Goal: Task Accomplishment & Management: Manage account settings

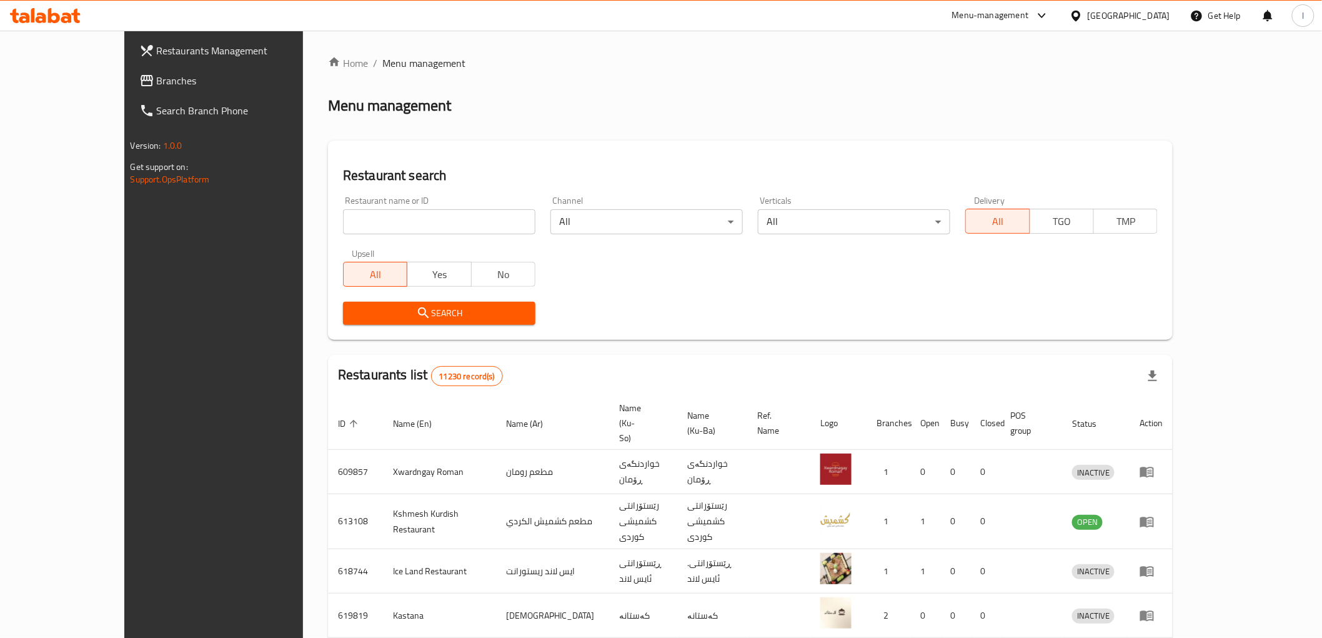
click at [157, 87] on span "Branches" at bounding box center [246, 80] width 178 height 15
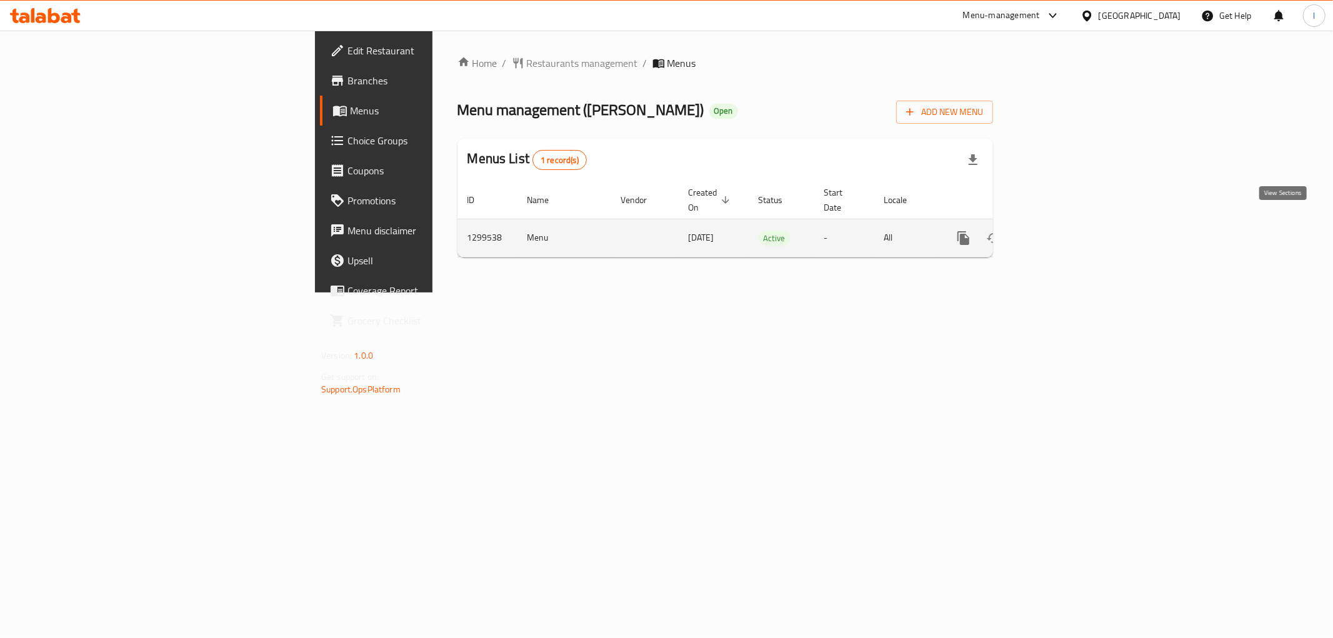
click at [1068, 223] on link "enhanced table" at bounding box center [1053, 238] width 30 height 30
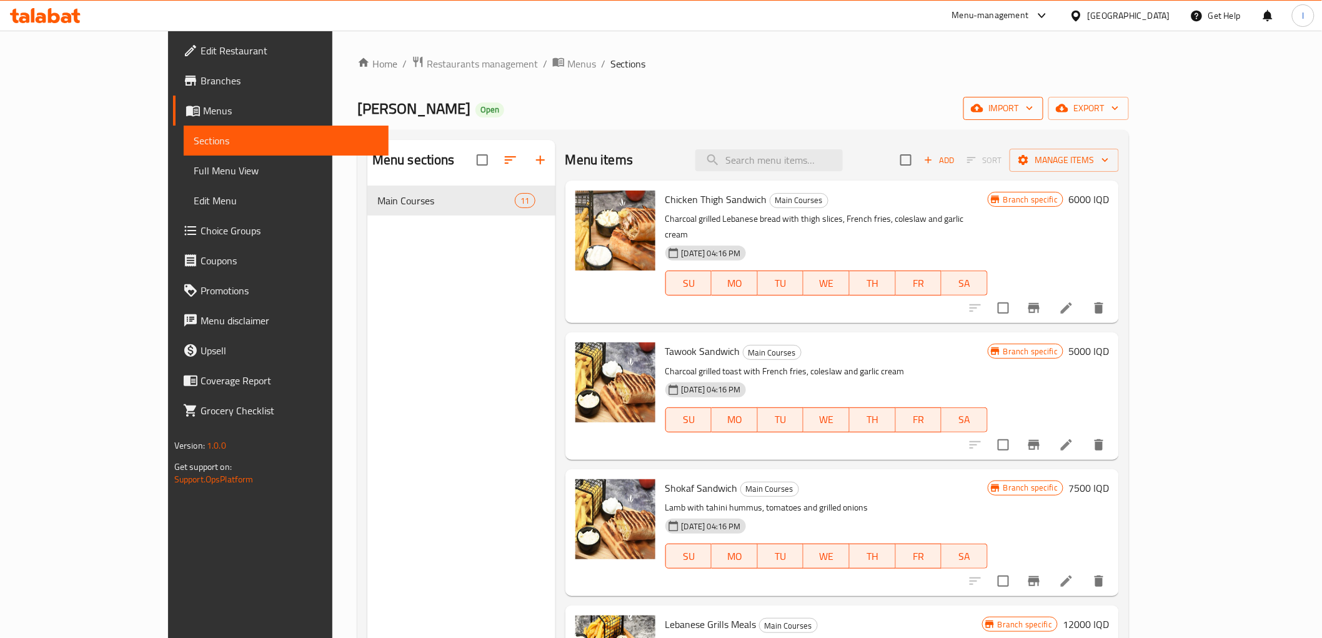
click at [1033, 105] on span "import" at bounding box center [1003, 109] width 60 height 16
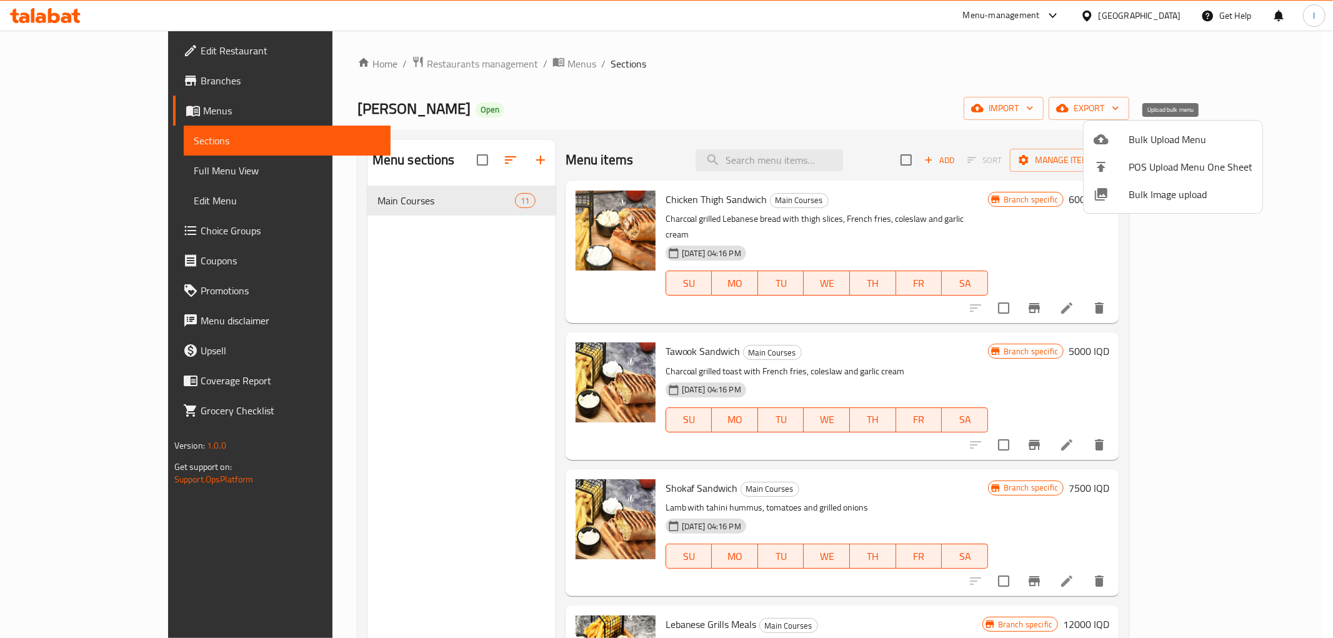
click at [1108, 142] on icon at bounding box center [1100, 139] width 15 height 10
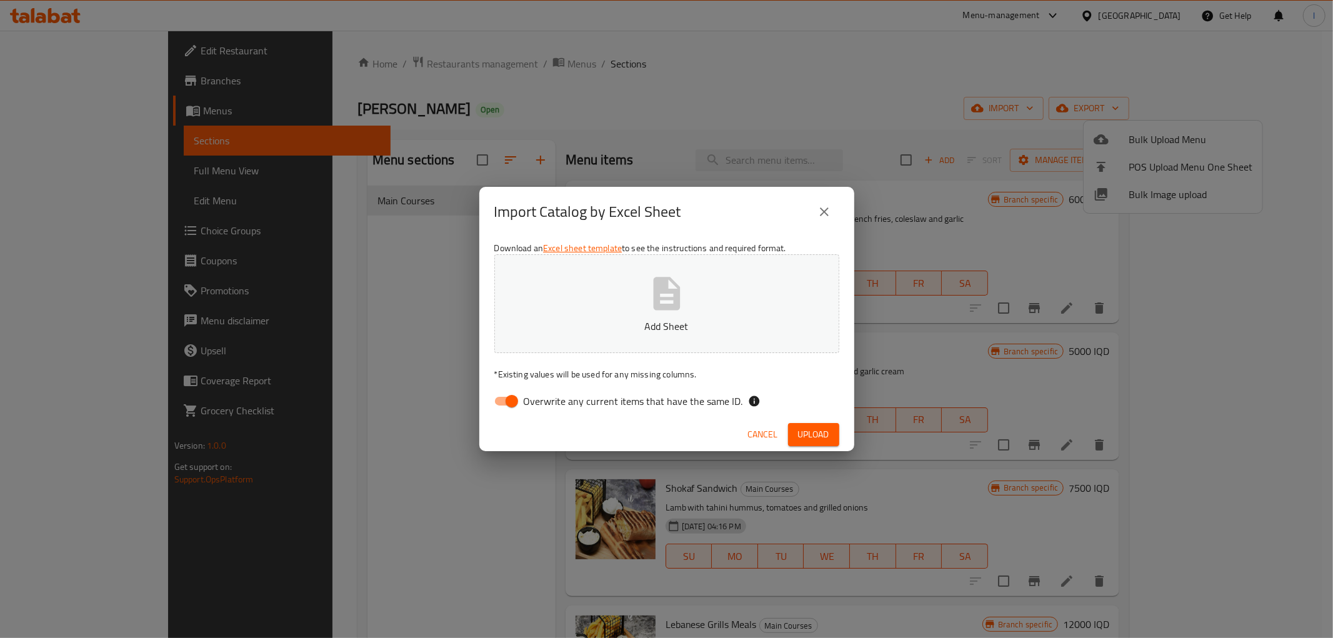
click at [582, 394] on span "Overwrite any current items that have the same ID." at bounding box center [633, 401] width 219 height 15
click at [547, 394] on input "Overwrite any current items that have the same ID." at bounding box center [511, 401] width 71 height 24
checkbox input "false"
click at [590, 312] on button "Add Sheet" at bounding box center [666, 303] width 345 height 99
click at [804, 434] on span "Upload" at bounding box center [813, 435] width 31 height 16
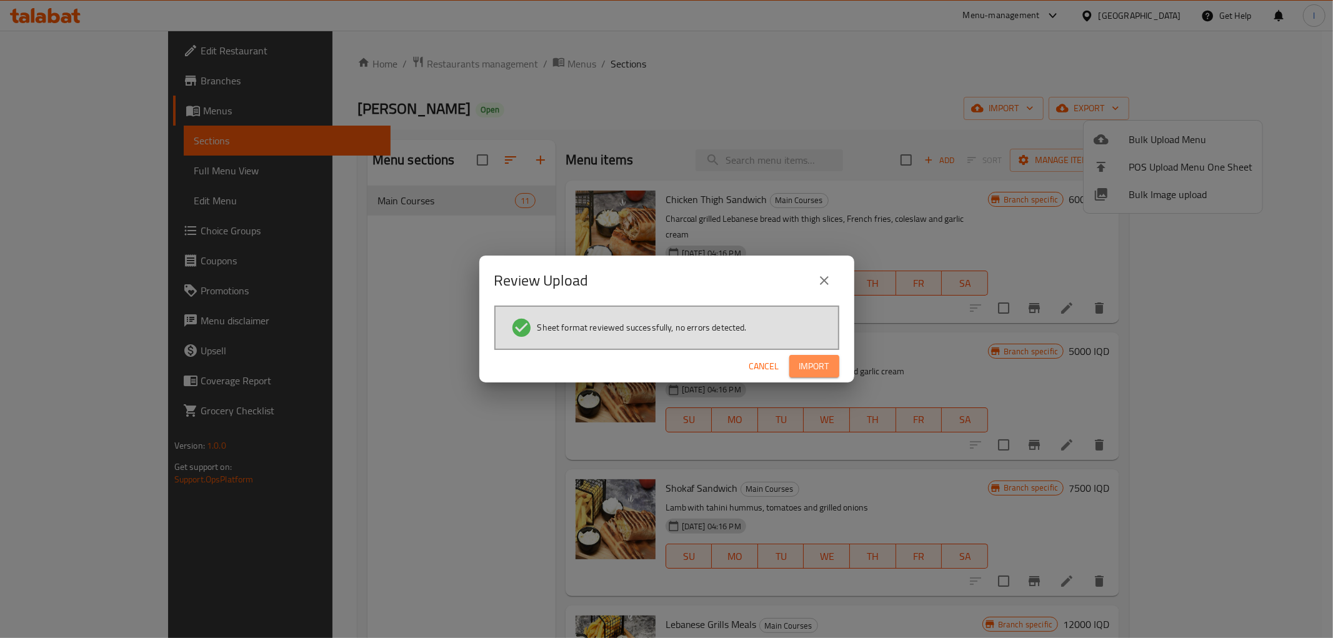
click at [811, 359] on span "Import" at bounding box center [814, 367] width 30 height 16
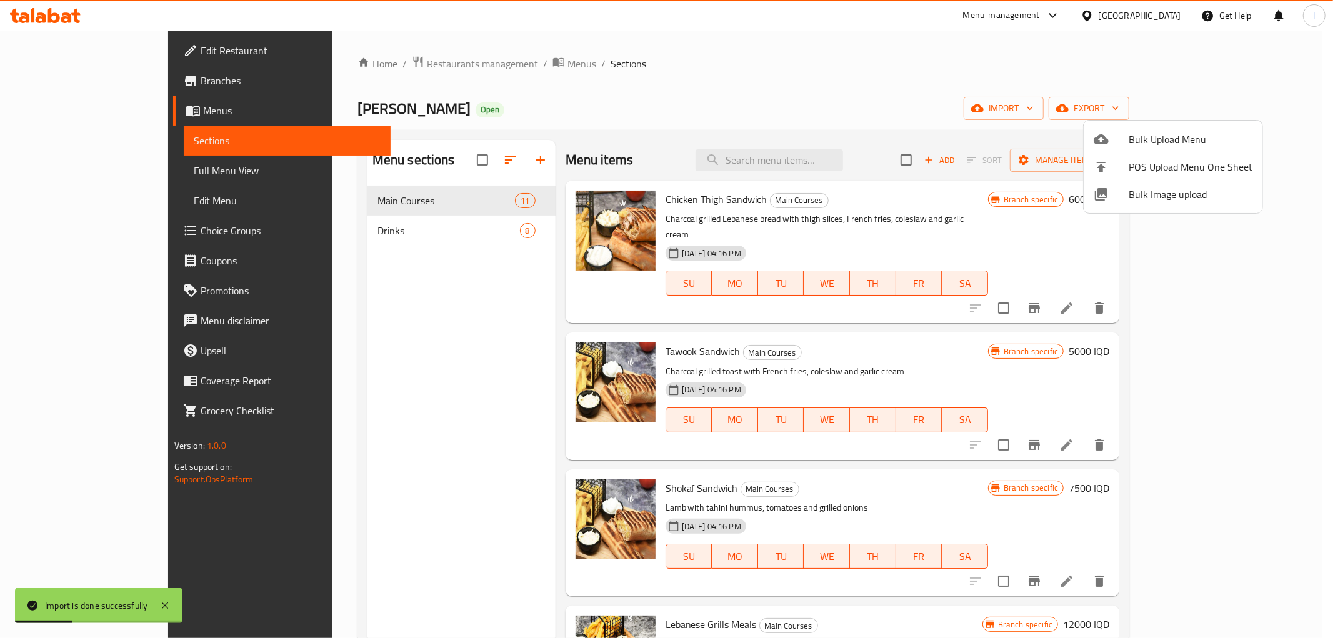
click at [403, 233] on div at bounding box center [666, 319] width 1333 height 638
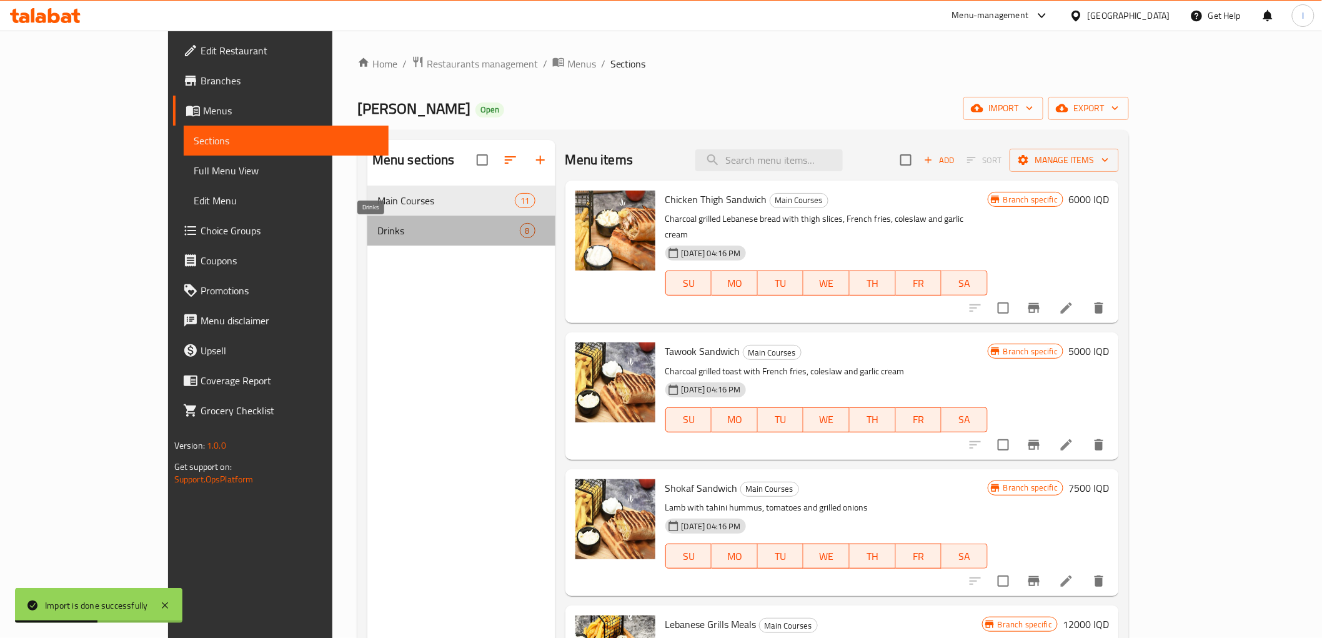
click at [377, 234] on span "Drinks" at bounding box center [448, 230] width 142 height 15
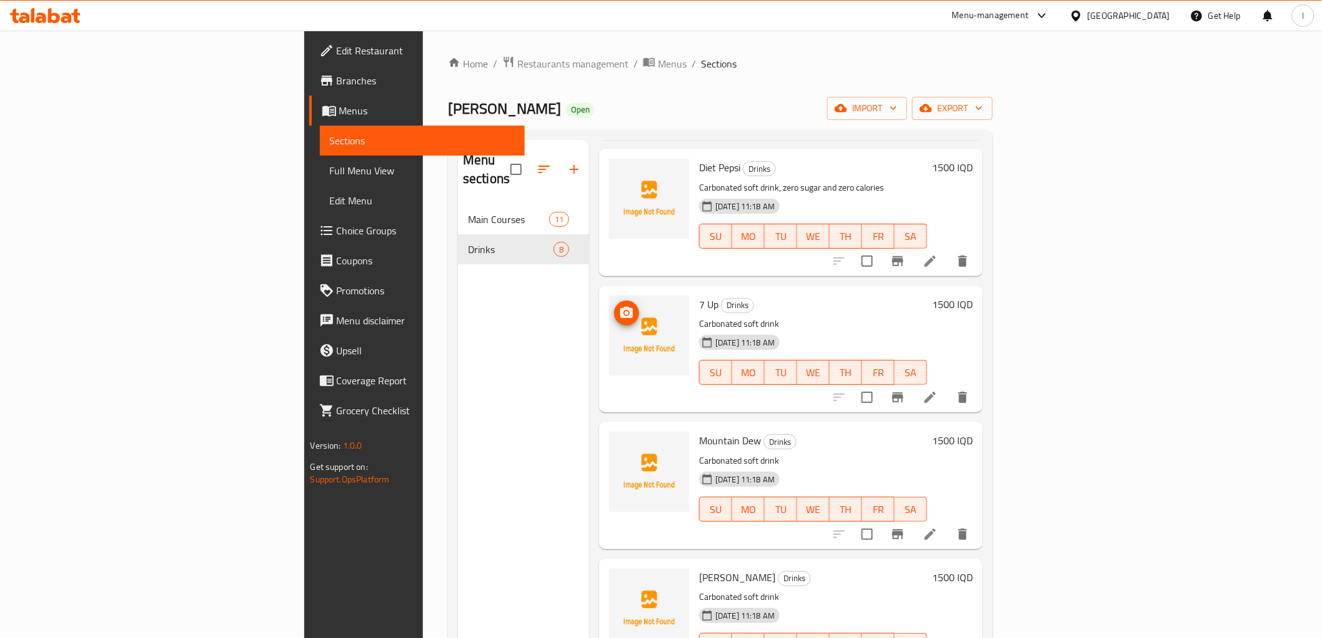
scroll to position [465, 0]
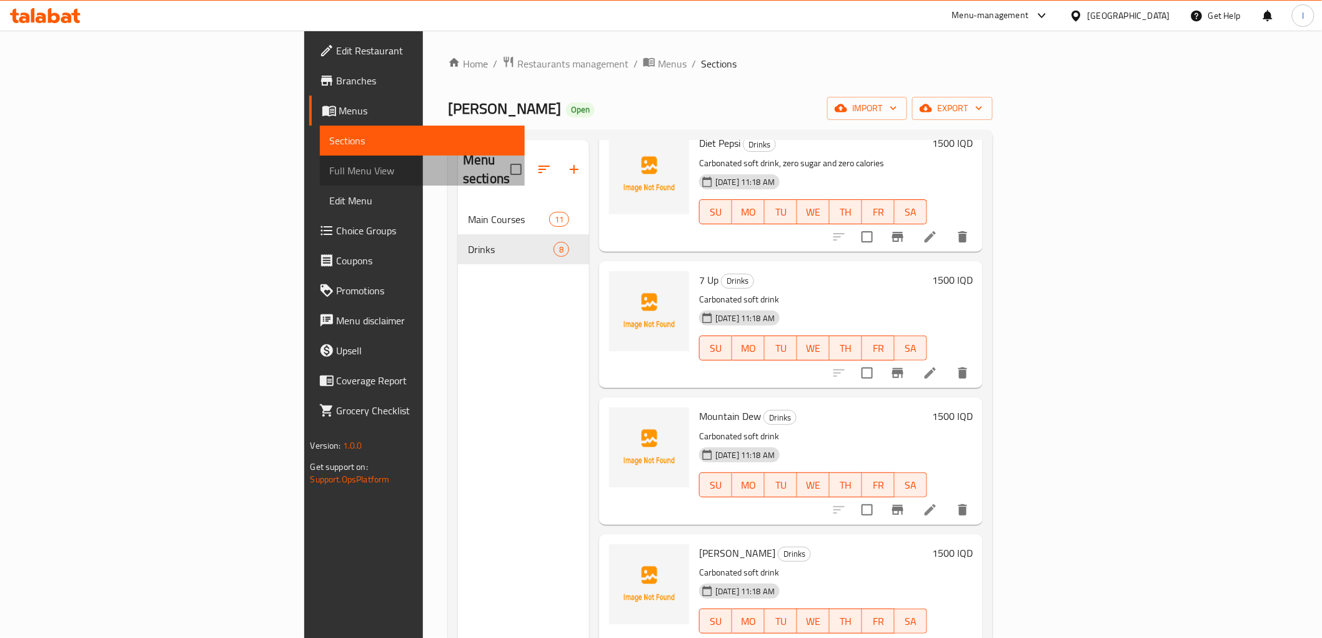
click at [330, 176] on span "Full Menu View" at bounding box center [422, 170] width 185 height 15
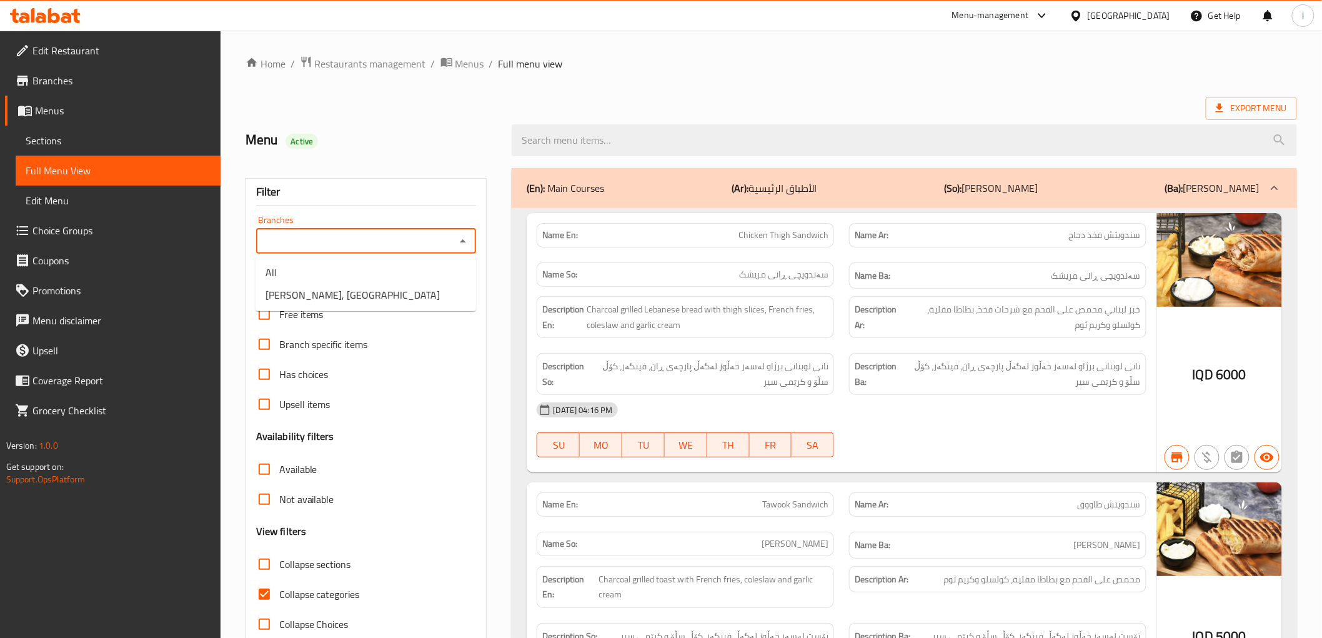
click at [438, 241] on input "Branches" at bounding box center [356, 240] width 192 height 17
click at [361, 292] on span "Rokn Altawook, Bakhtiary" at bounding box center [353, 294] width 174 height 15
type input "Rokn Altawook, Bakhtiary"
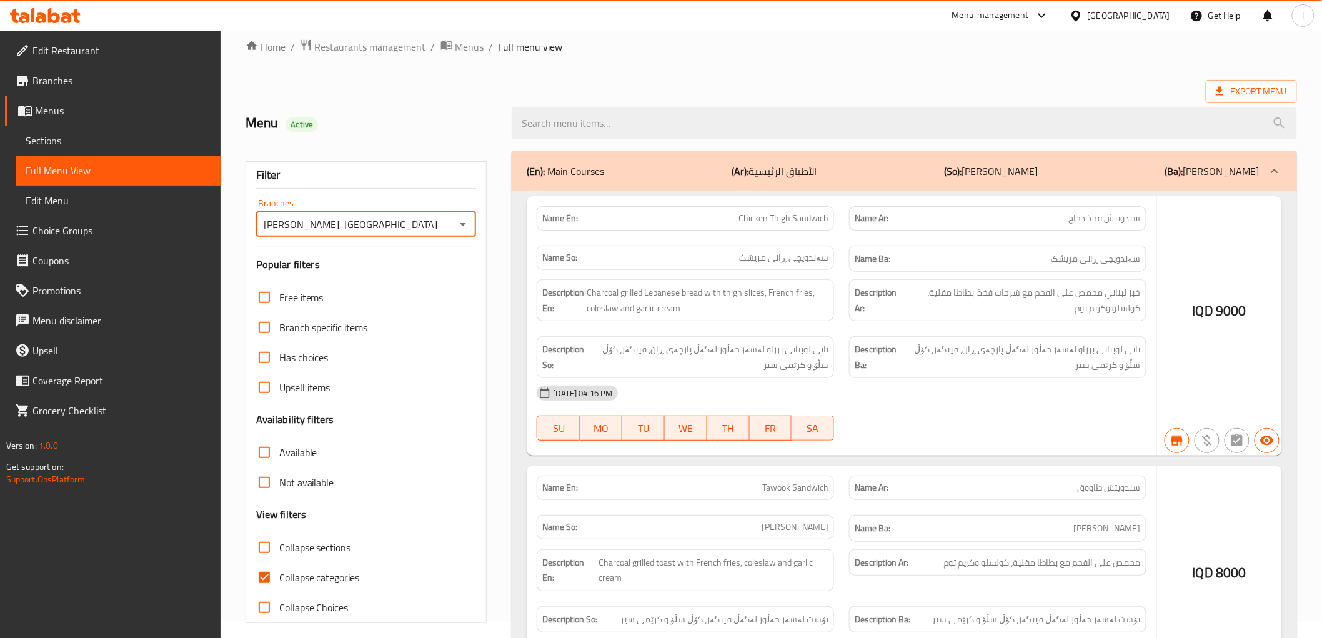
scroll to position [27, 0]
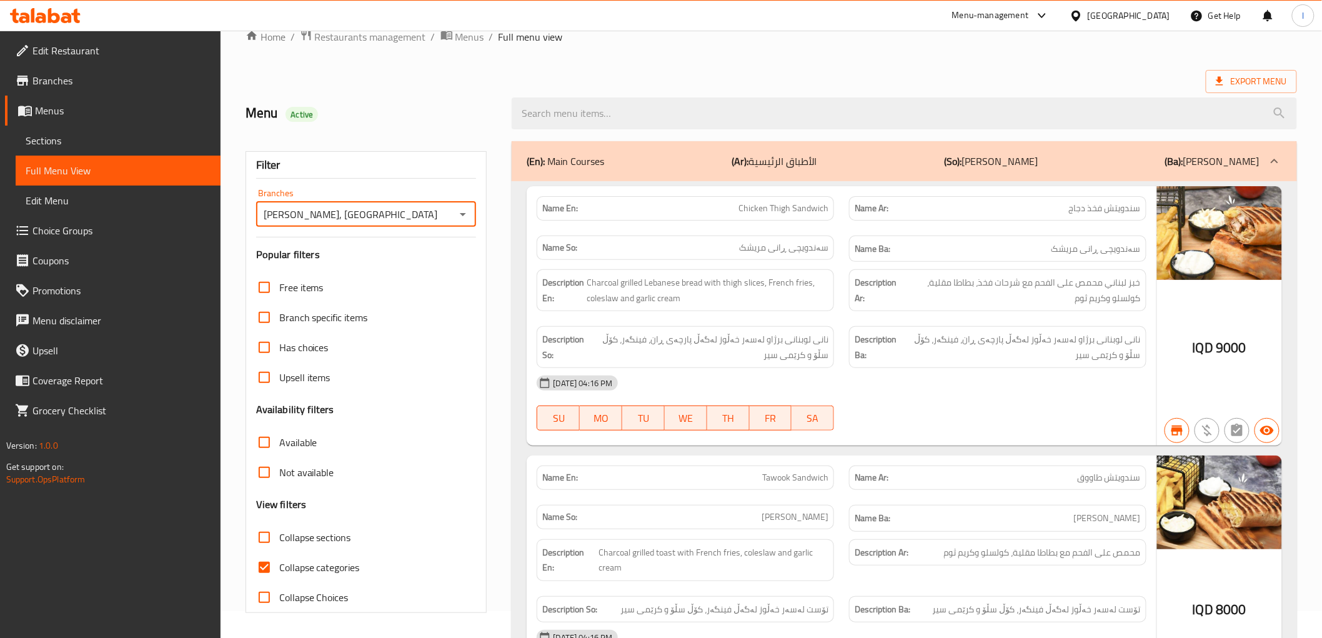
click at [309, 570] on span "Collapse categories" at bounding box center [319, 567] width 81 height 15
click at [279, 570] on input "Collapse categories" at bounding box center [264, 567] width 30 height 30
checkbox input "false"
click at [321, 539] on span "Collapse sections" at bounding box center [315, 537] width 72 height 15
click at [279, 539] on input "Collapse sections" at bounding box center [264, 537] width 30 height 30
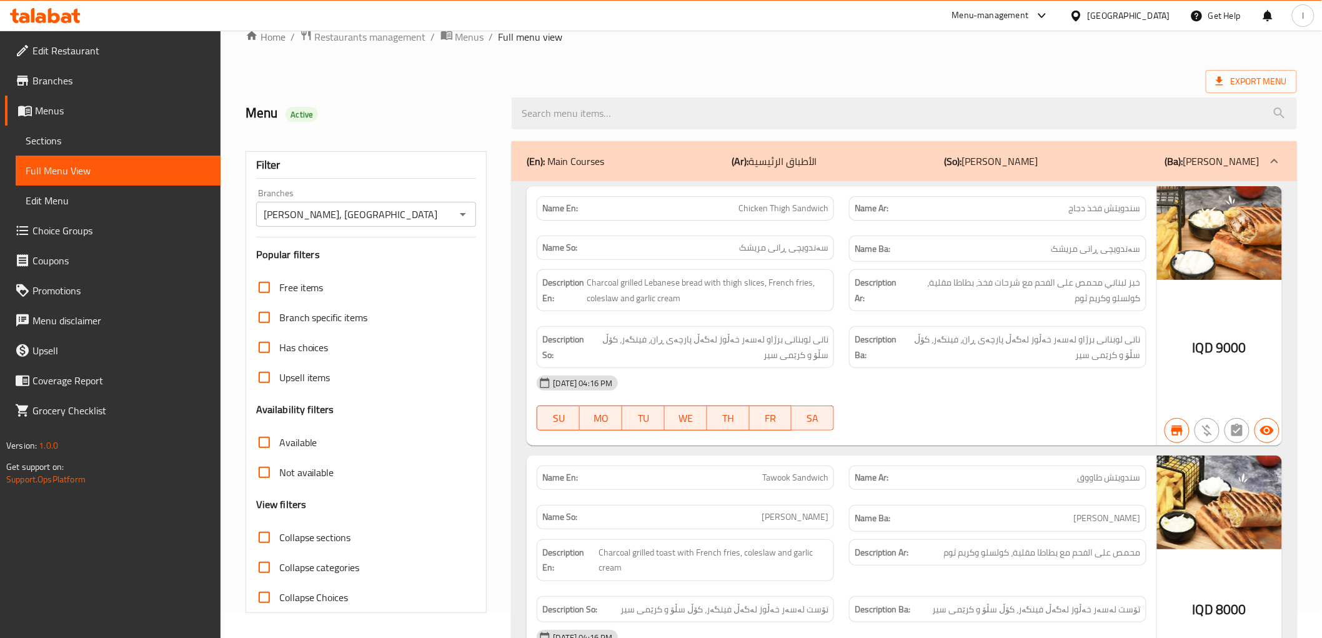
checkbox input "true"
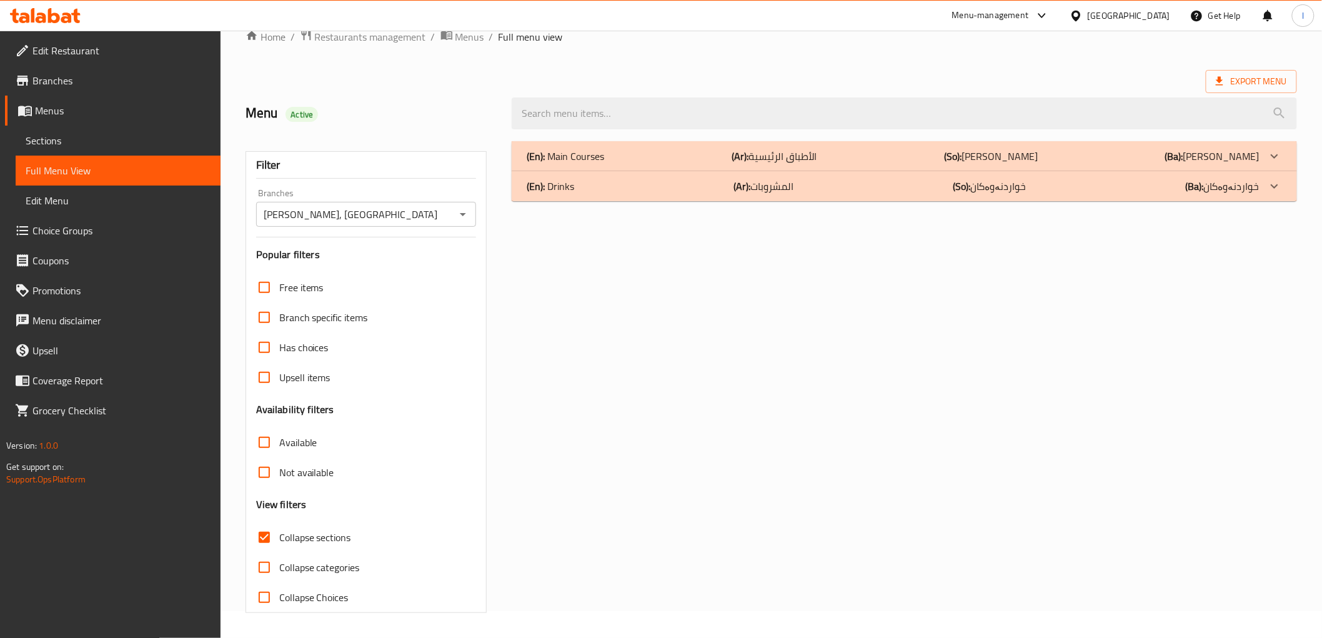
click at [767, 164] on p "(Ar): المشروبات" at bounding box center [774, 156] width 85 height 15
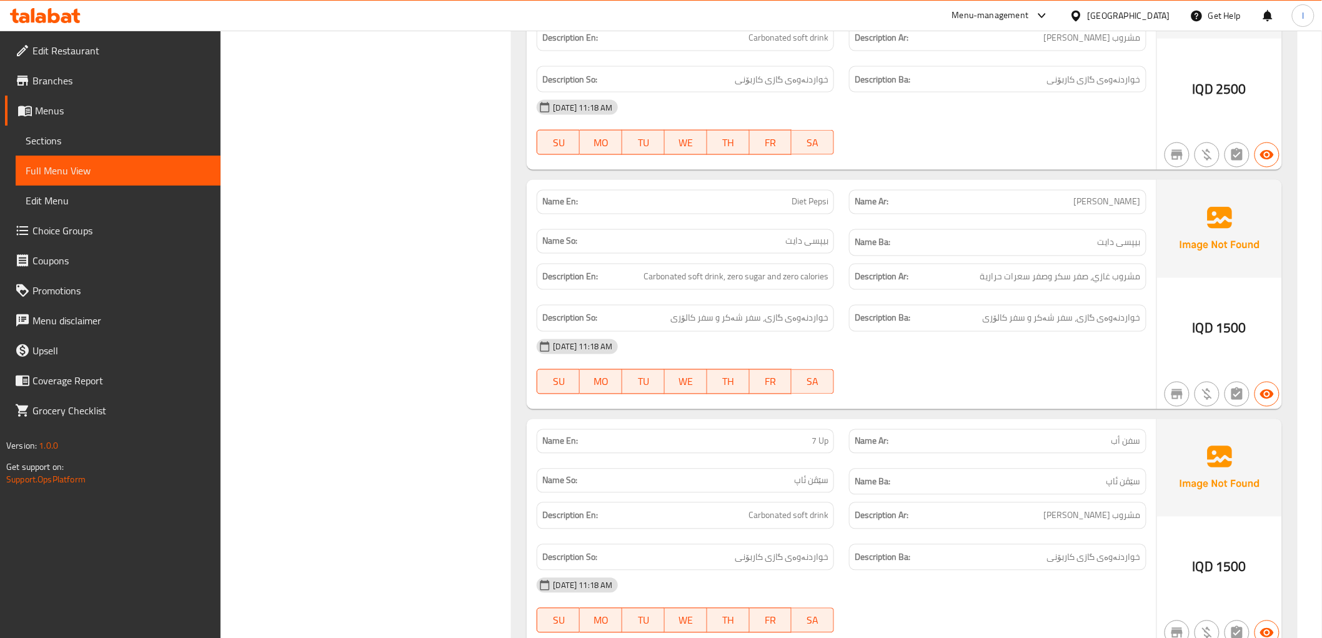
scroll to position [790, 0]
click at [1087, 321] on span "خواردنەوەی گازی، سفر شەکر و سفر کالۆری" at bounding box center [1062, 318] width 158 height 16
click at [1097, 514] on span "مشروب غازي كربوني" at bounding box center [1092, 515] width 97 height 16
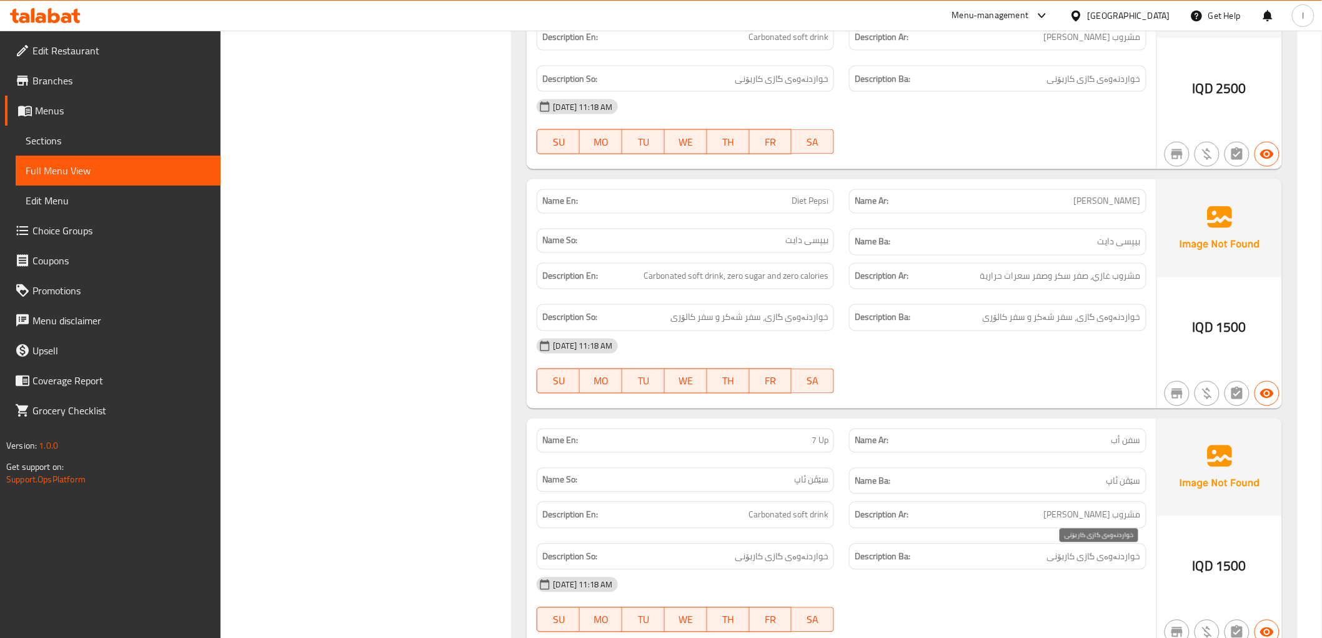
click at [1096, 558] on span "خواردنەوەی گازی کاربۆنی" at bounding box center [1094, 557] width 94 height 16
copy div "خواردنەوەی گازی کاربۆنی"
click at [1106, 525] on div "Description Ar: مشروب غازي كربوني" at bounding box center [997, 515] width 297 height 27
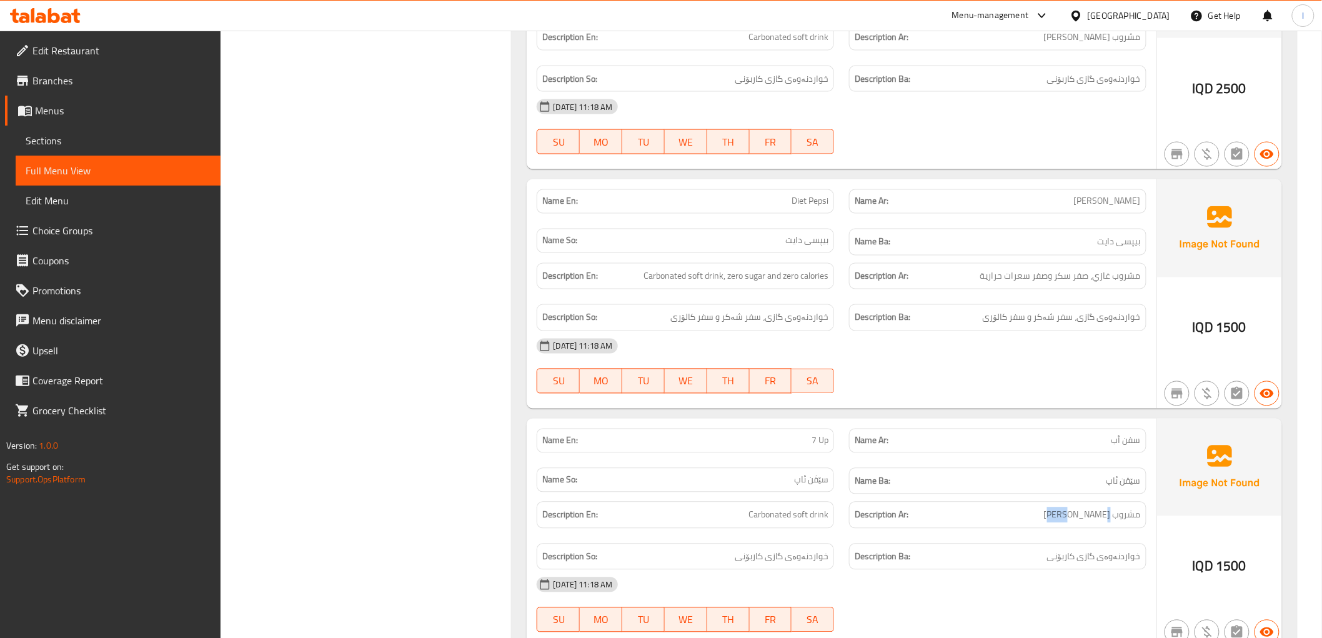
click at [1106, 525] on div "Description Ar: مشروب غازي كربوني" at bounding box center [997, 515] width 297 height 27
copy span "مشروب غازي كربوني"
drag, startPoint x: 448, startPoint y: 14, endPoint x: 61, endPoint y: 140, distance: 406.8
click at [61, 140] on span "Sections" at bounding box center [118, 140] width 185 height 15
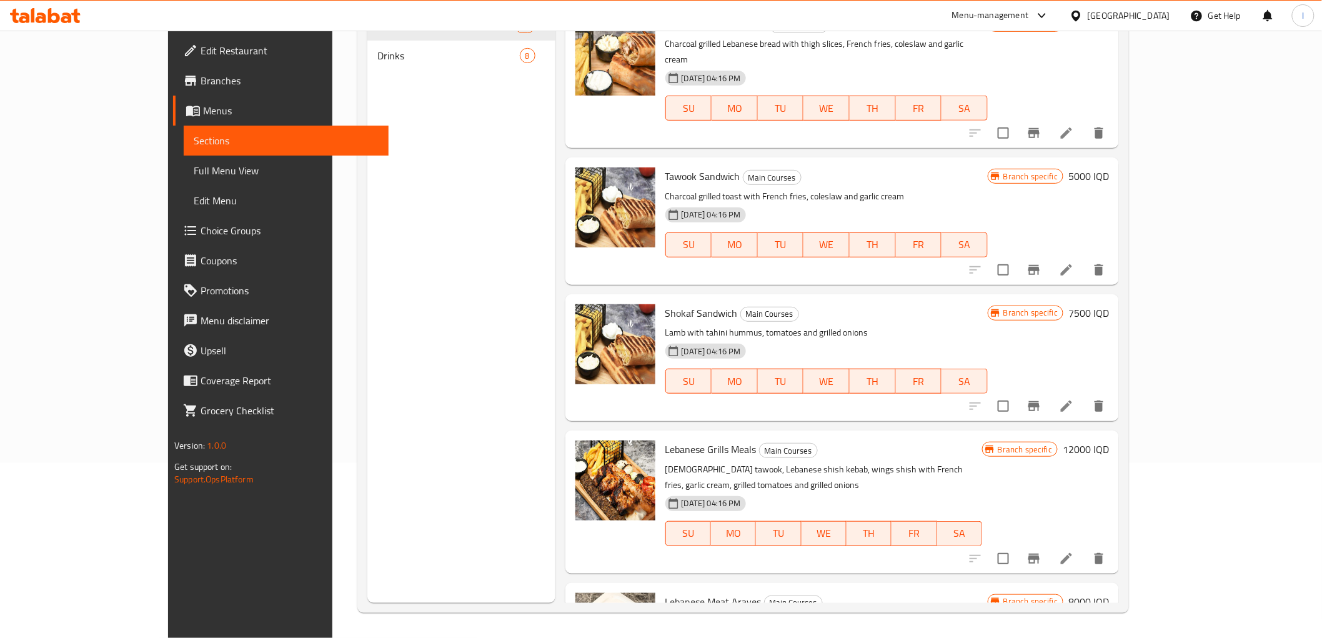
scroll to position [175, 0]
click at [194, 140] on span "Sections" at bounding box center [286, 140] width 185 height 15
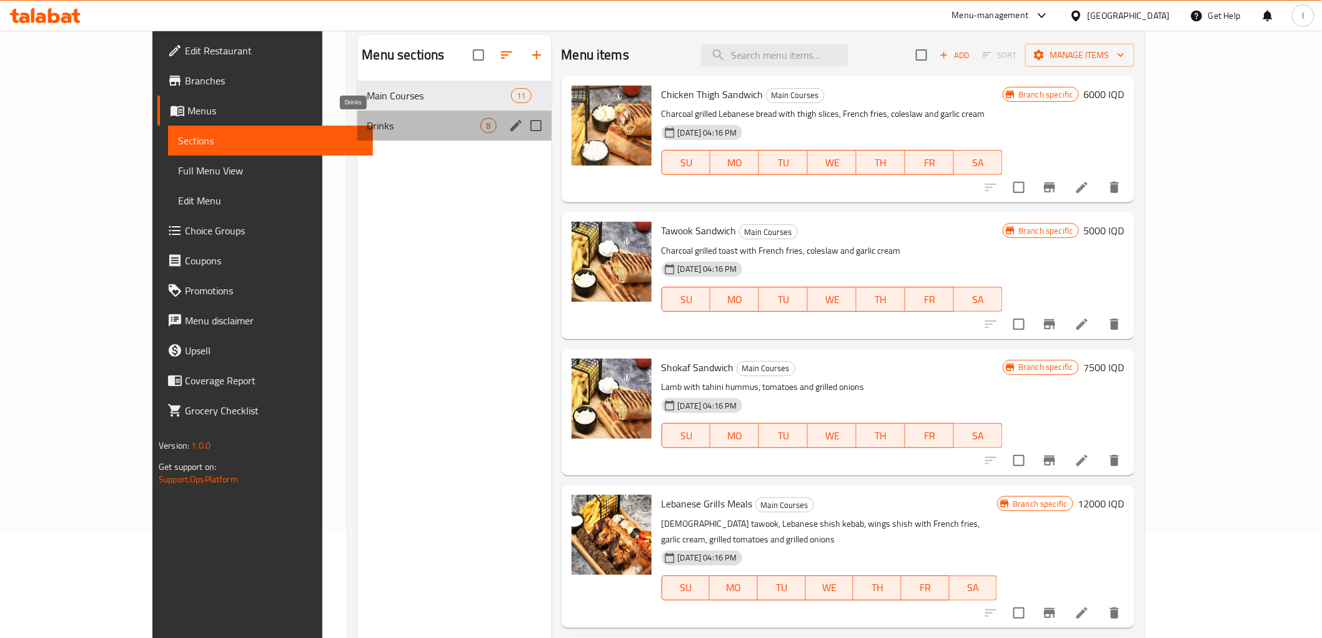
click at [367, 129] on span "Drinks" at bounding box center [424, 125] width 114 height 15
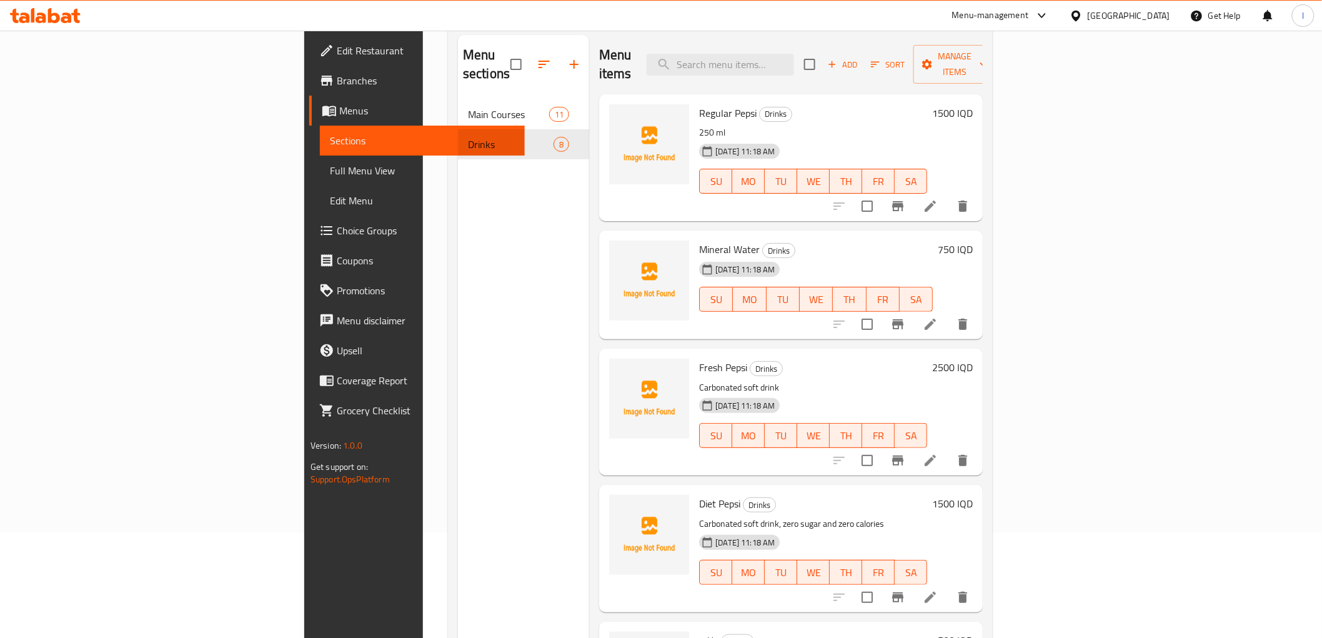
scroll to position [60, 0]
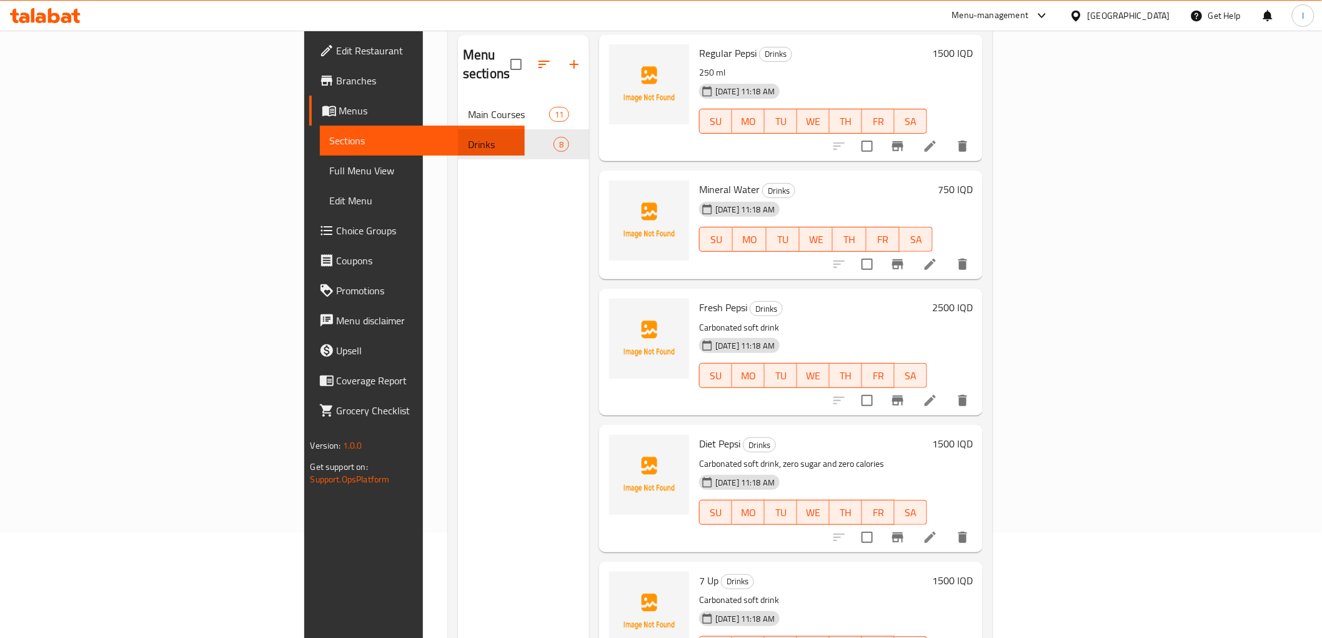
click at [973, 572] on div "1500 IQD" at bounding box center [950, 625] width 46 height 107
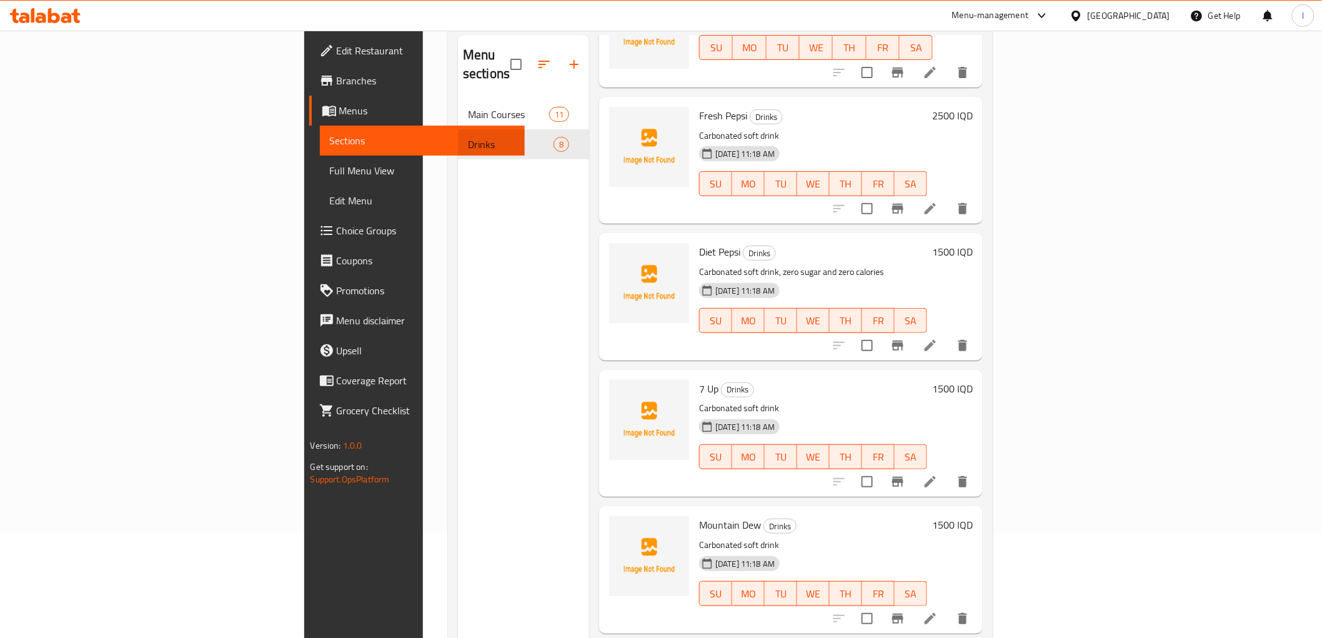
scroll to position [188, 0]
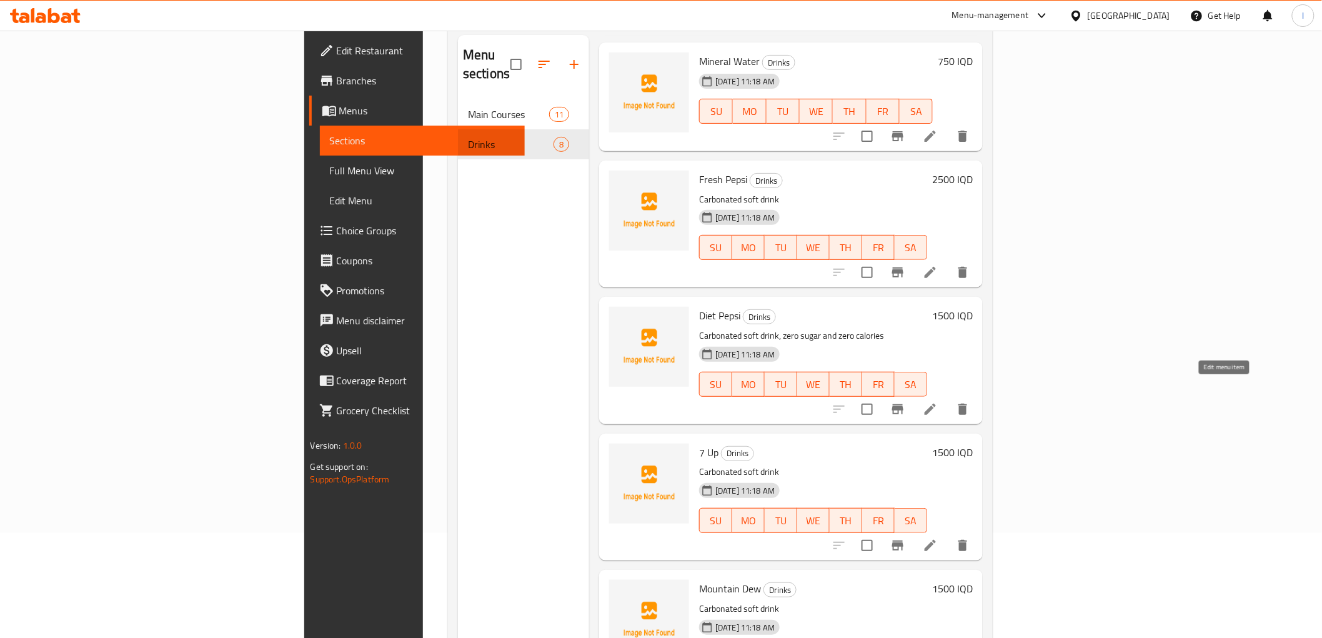
click at [938, 402] on icon at bounding box center [930, 409] width 15 height 15
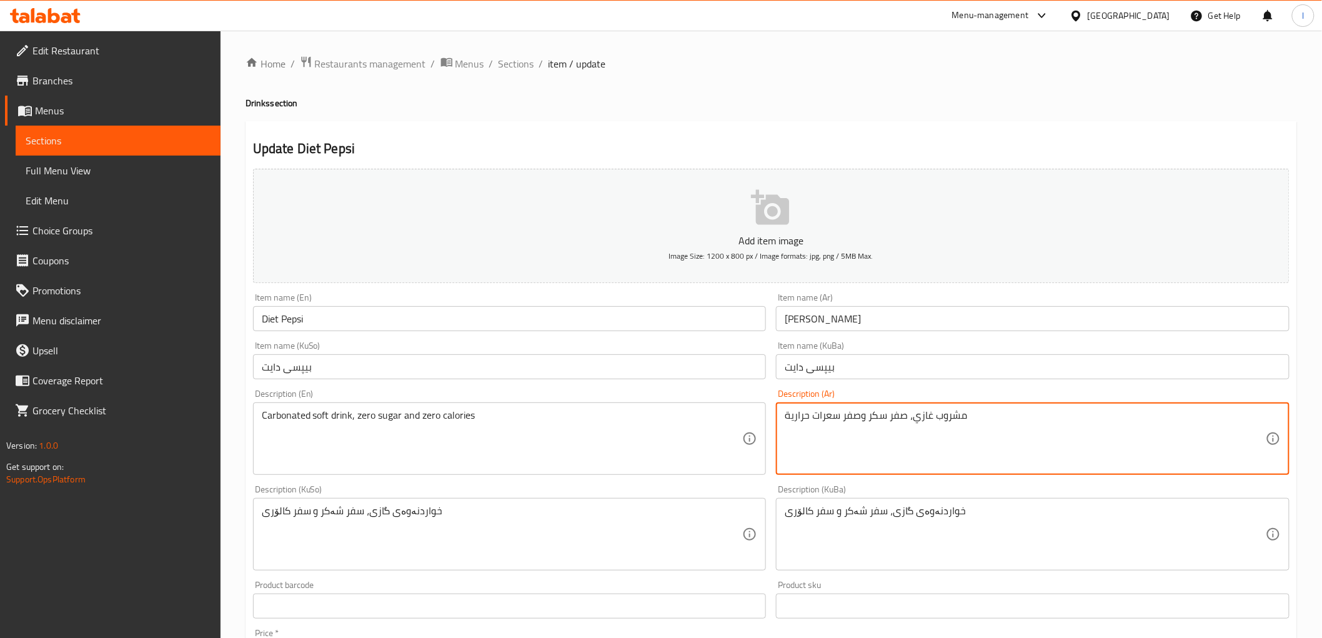
drag, startPoint x: 912, startPoint y: 422, endPoint x: 975, endPoint y: 426, distance: 63.3
paste textarea "كربوني"
type textarea "مشروب غازي كربوني، صفر سكر وصفر سعرات حرارية"
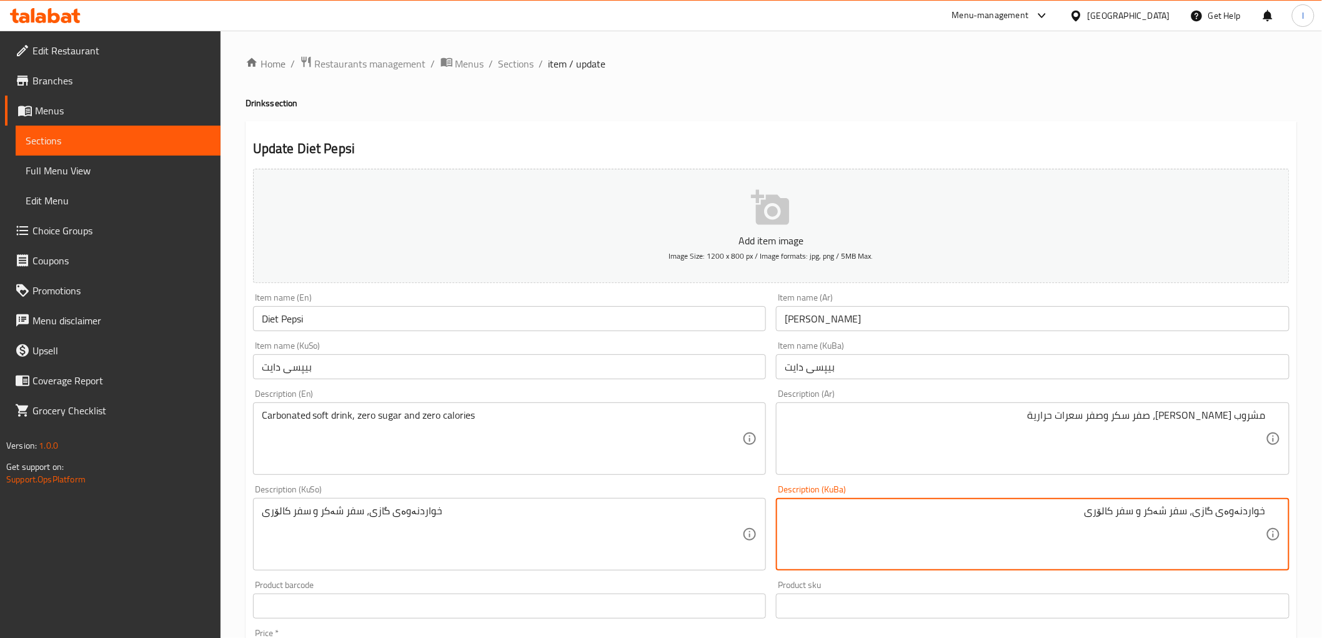
drag, startPoint x: 1198, startPoint y: 519, endPoint x: 1296, endPoint y: 529, distance: 98.6
click at [1296, 529] on div "Update Diet Pepsi Add item image Image Size: 1200 x 800 px / Image formats: jpg…" at bounding box center [772, 556] width 1052 height 871
paste textarea "کاربۆنی"
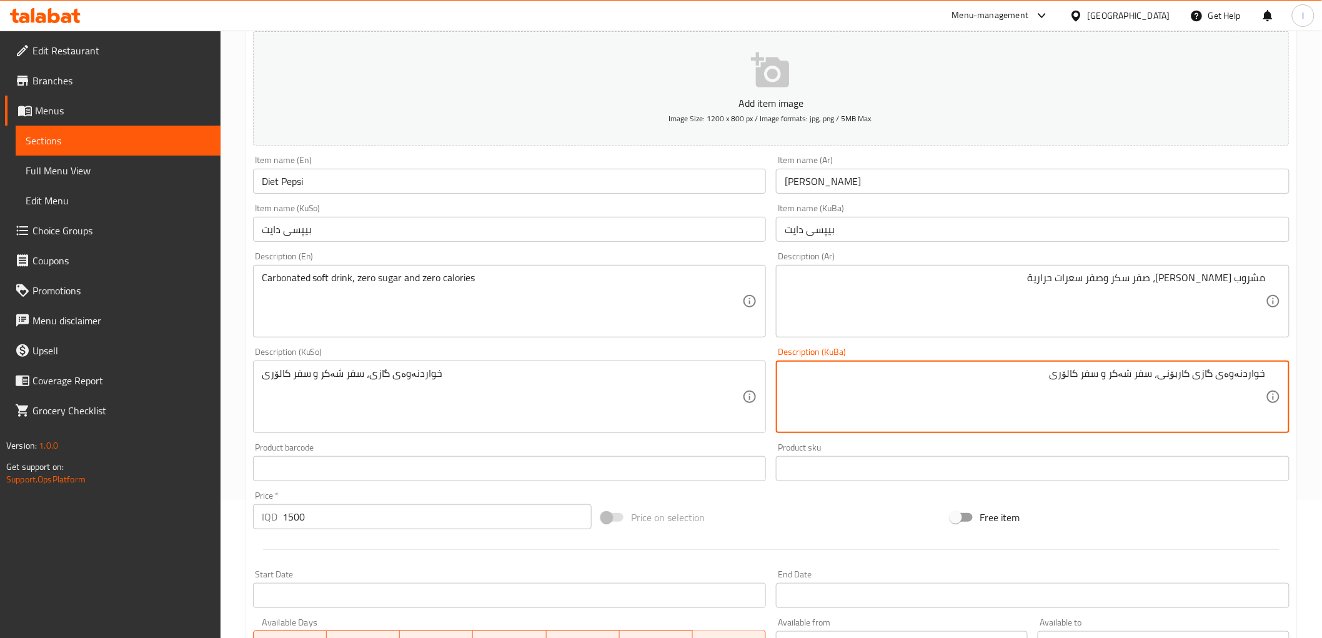
scroll to position [139, 0]
click at [1231, 375] on textarea "خواردنەوەی گازی کاربۆنی، سفر شەکر و سفر کالۆری" at bounding box center [1025, 395] width 481 height 59
type textarea "خواردنەوەی گازی کاربۆنی، سفر شەکر و سفر کالۆری"
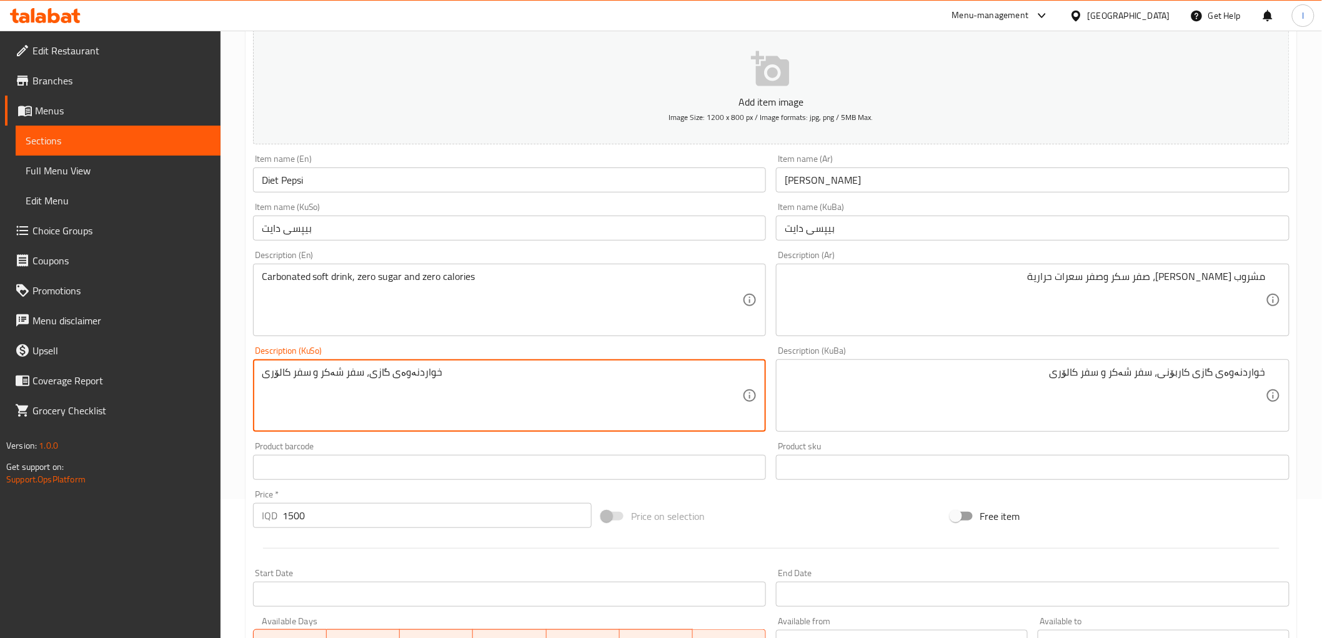
click at [414, 375] on textarea "خواردنەوەی گازی، سفر شەکر و سفر کالۆری" at bounding box center [502, 395] width 481 height 59
paste textarea "کاربۆنی"
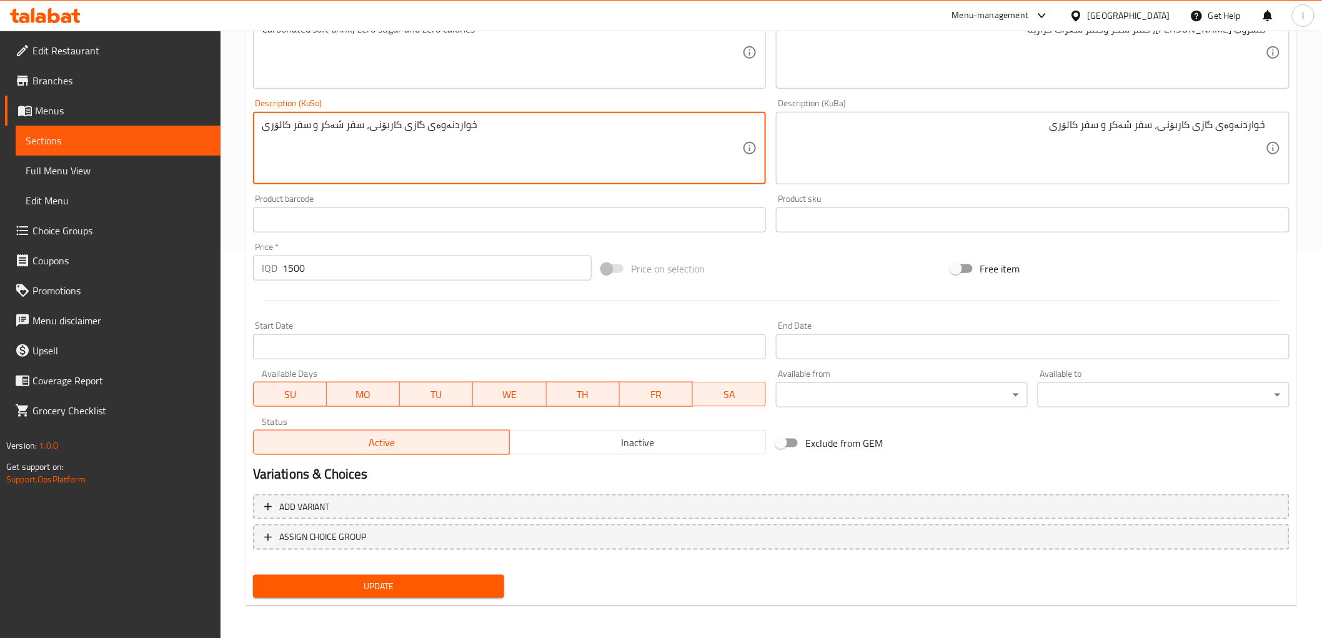
type textarea "خواردنەوەی گازی کاربۆنی، سفر شەکر و سفر کالۆری"
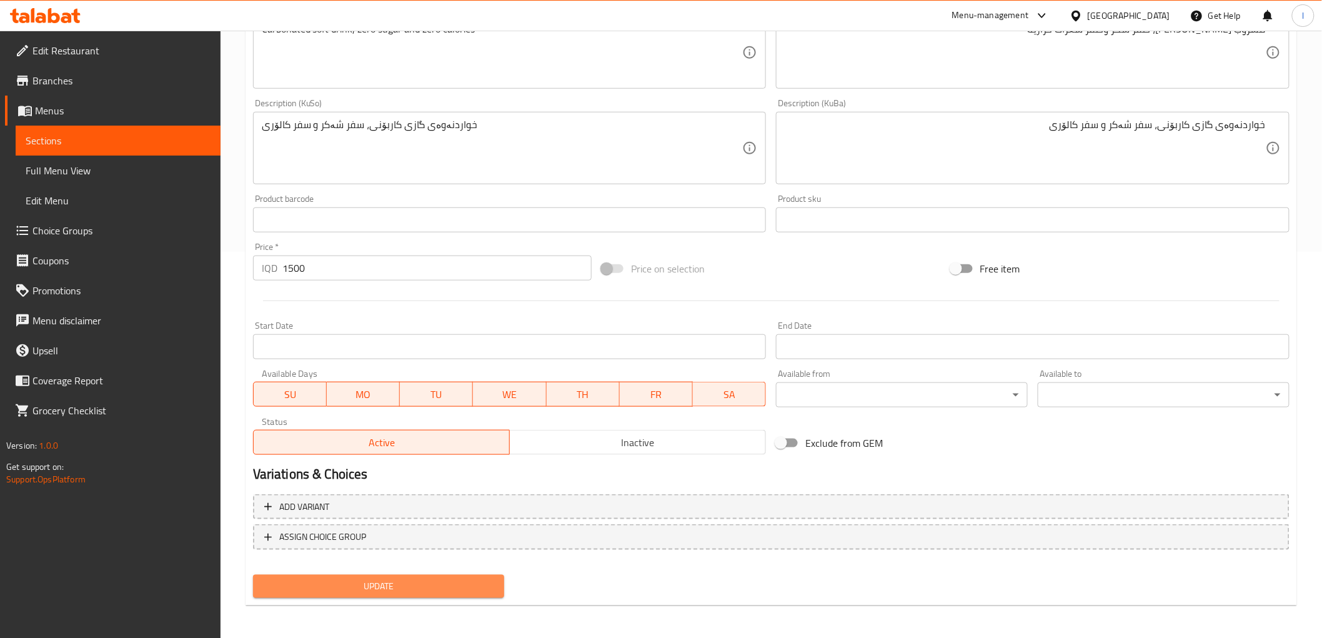
click at [423, 585] on span "Update" at bounding box center [379, 587] width 232 height 16
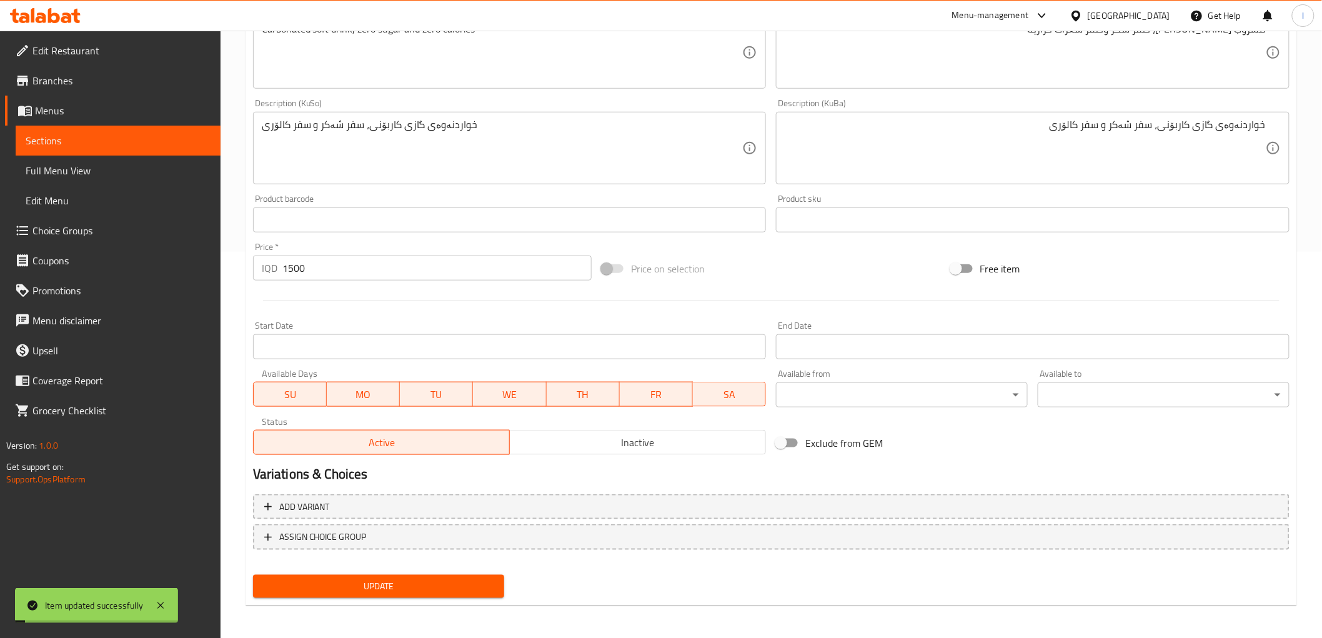
click at [71, 141] on span "Sections" at bounding box center [118, 140] width 185 height 15
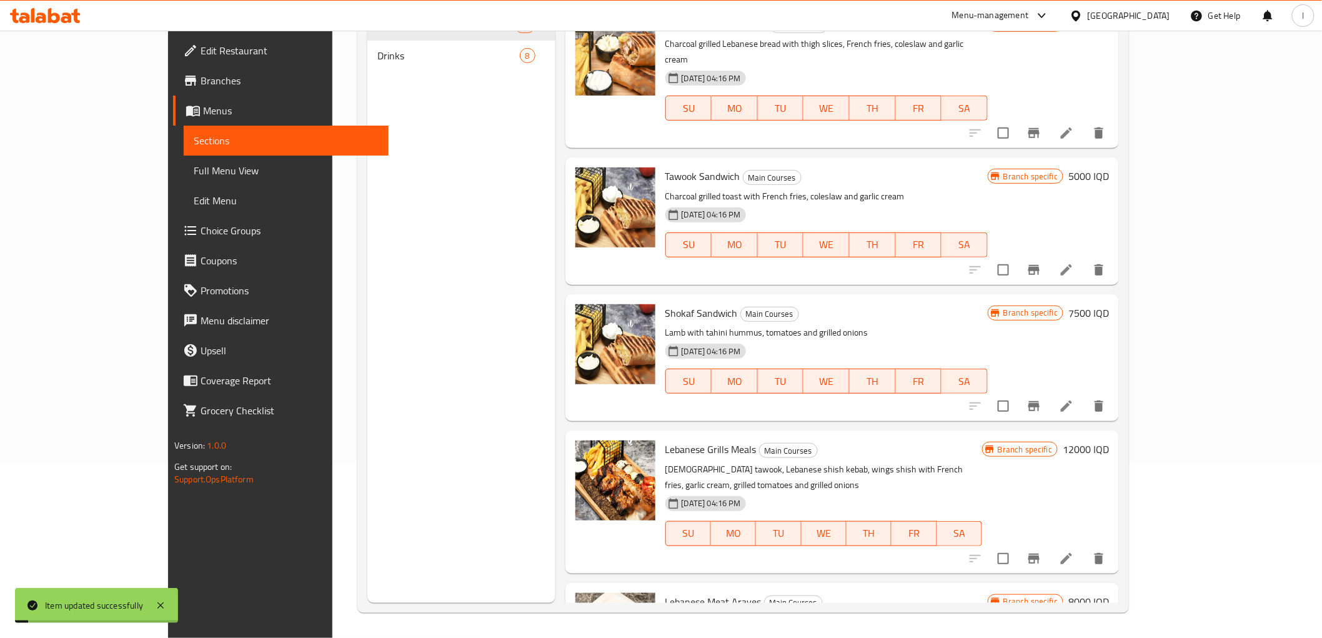
scroll to position [175, 0]
click at [194, 164] on span "Full Menu View" at bounding box center [286, 170] width 185 height 15
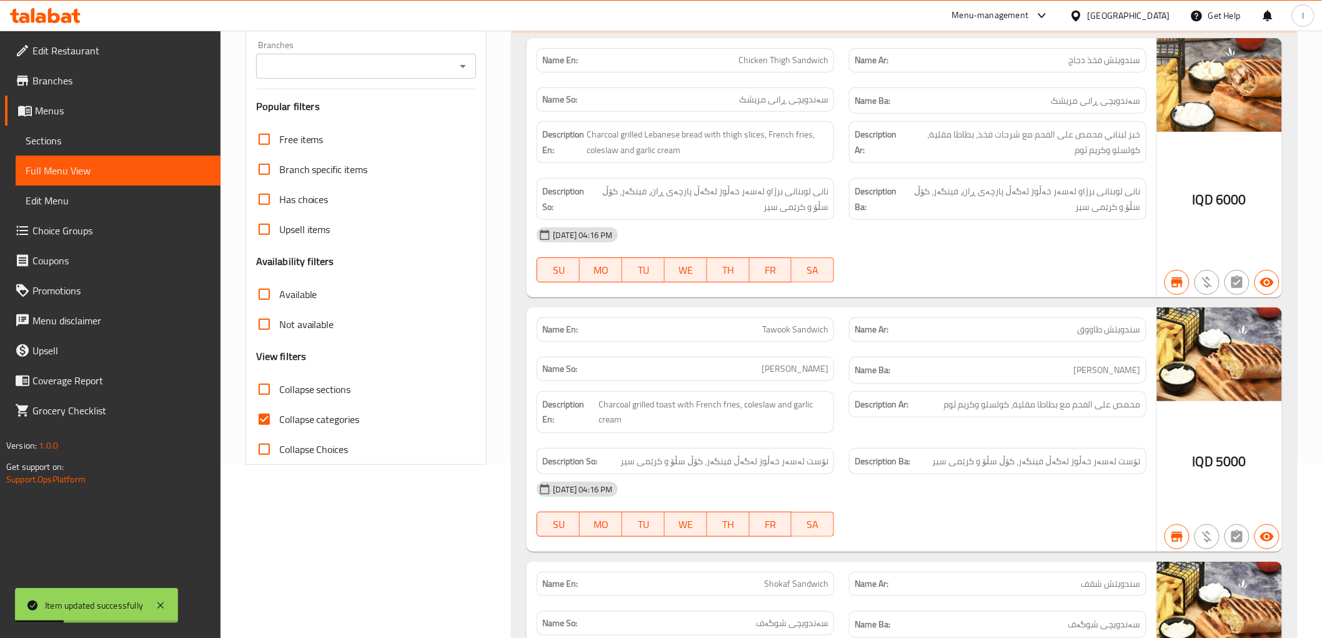
click at [77, 142] on span "Sections" at bounding box center [118, 140] width 185 height 15
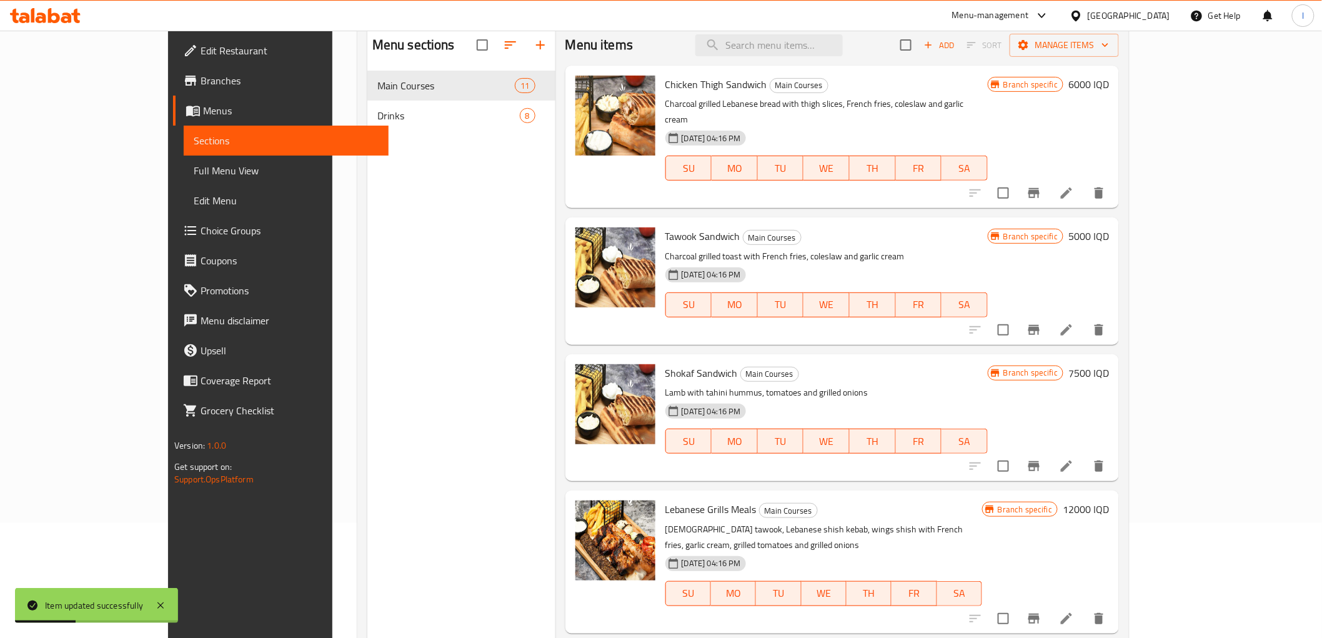
scroll to position [36, 0]
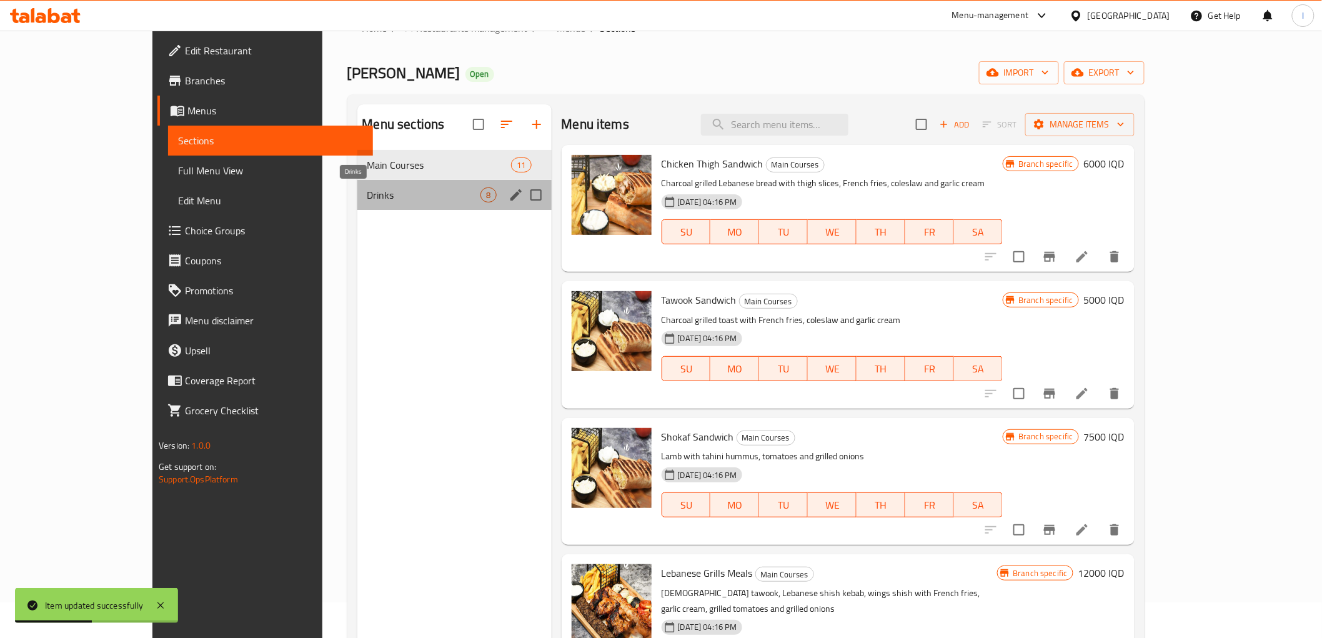
click at [367, 191] on span "Drinks" at bounding box center [424, 194] width 114 height 15
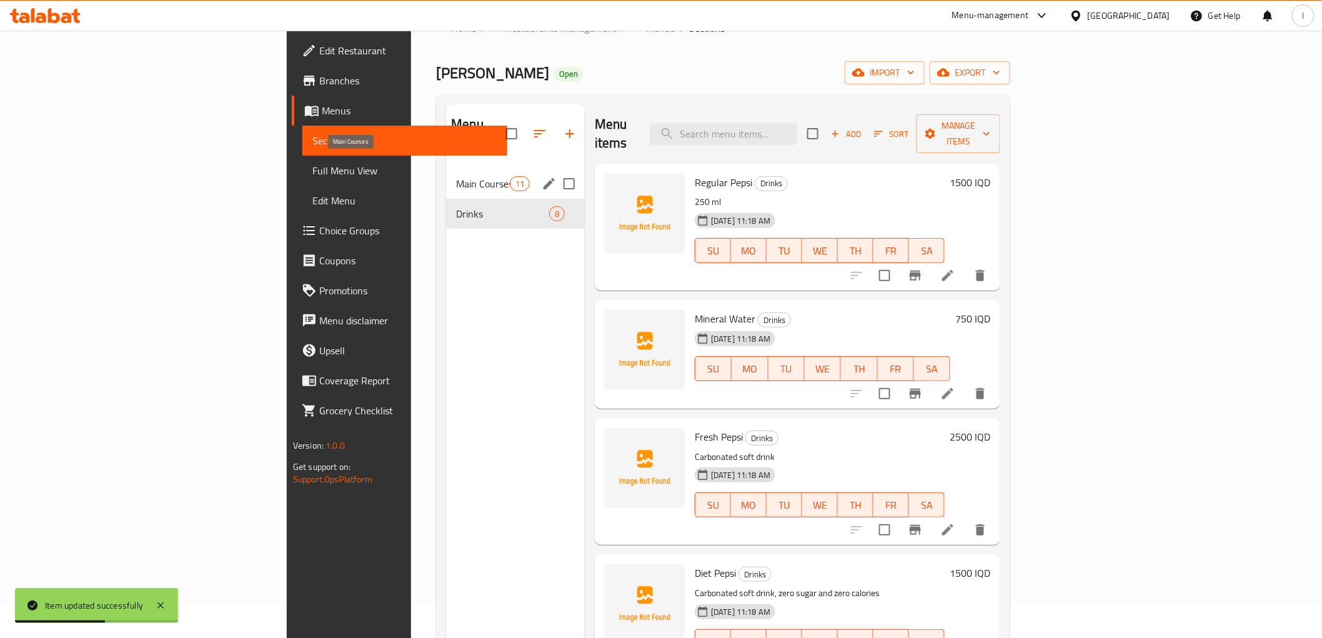
click at [456, 176] on span "Main Courses" at bounding box center [482, 183] width 53 height 15
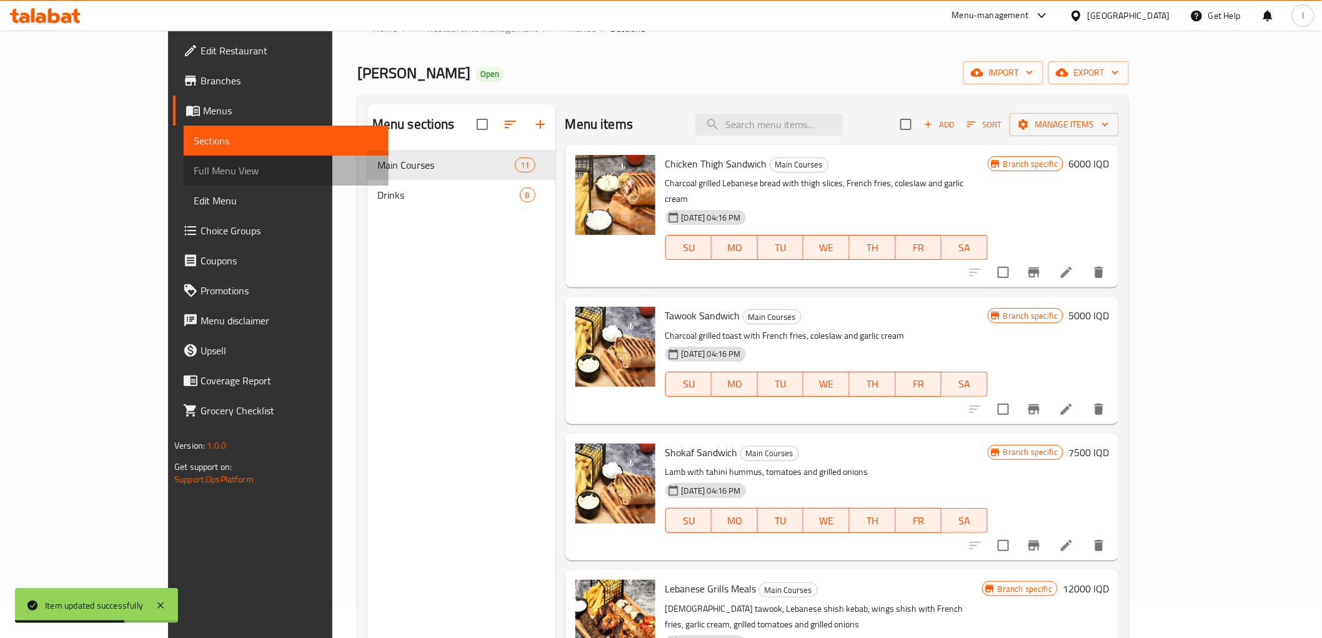
click at [194, 176] on span "Full Menu View" at bounding box center [286, 170] width 185 height 15
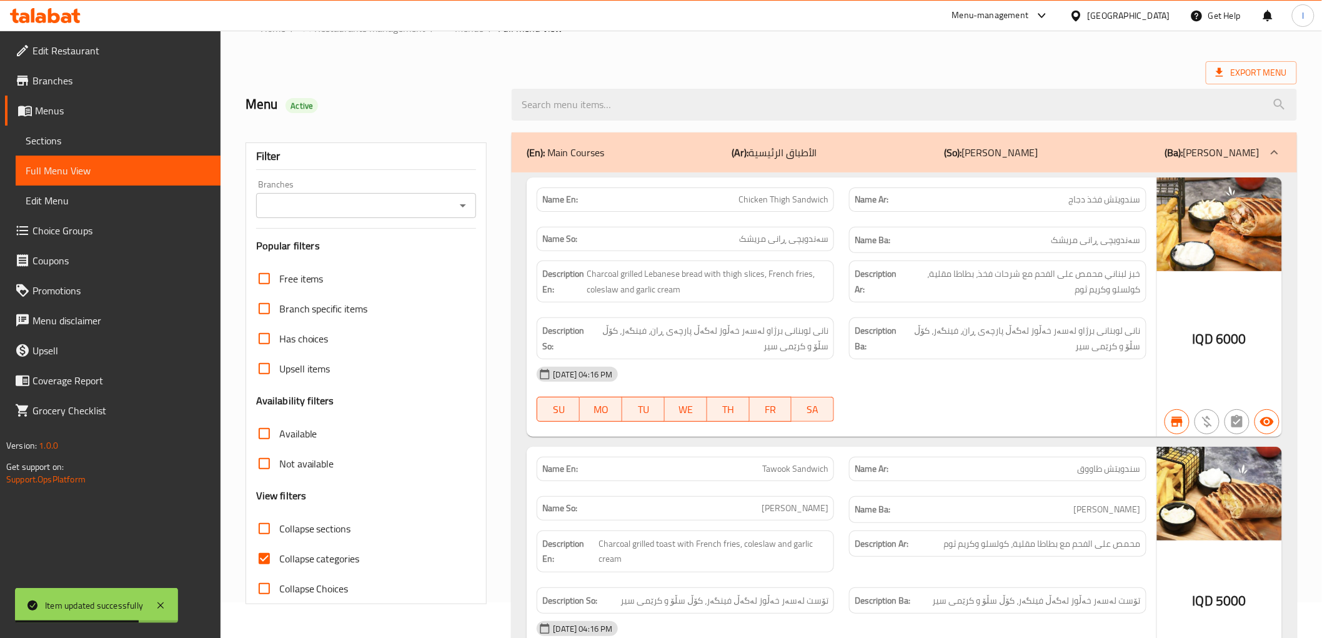
click at [429, 197] on input "Branches" at bounding box center [356, 205] width 192 height 17
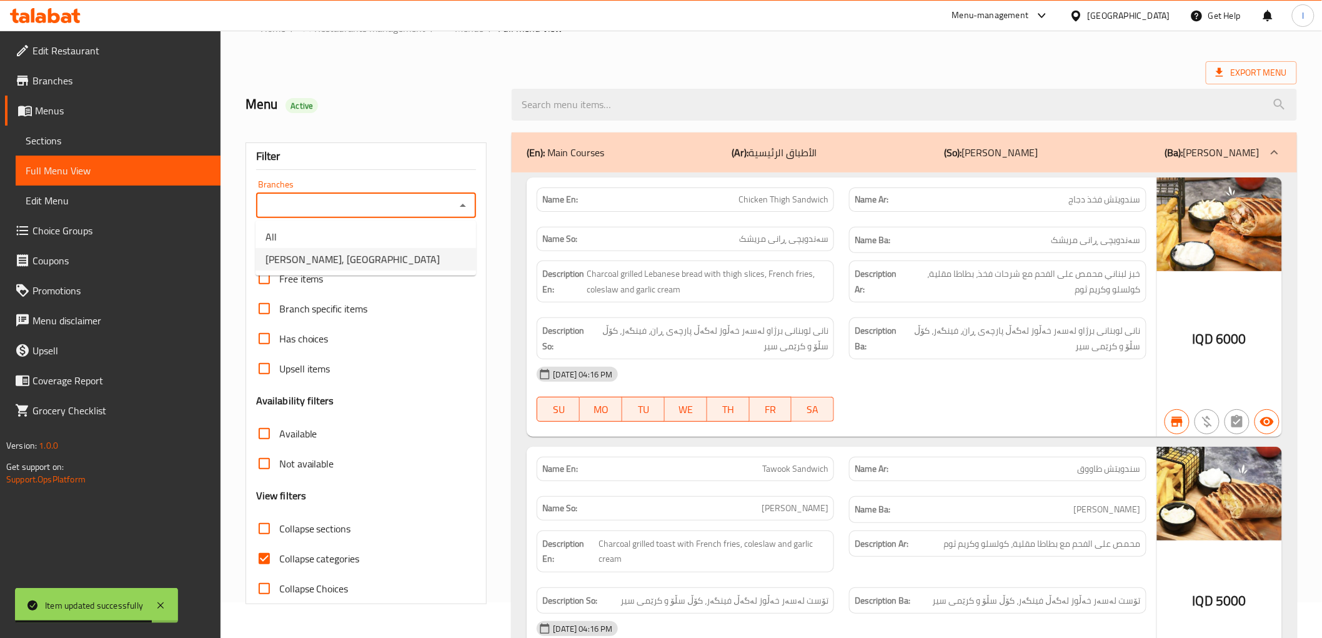
click at [342, 261] on span "Rokn Altawook, Bakhtiary" at bounding box center [353, 259] width 174 height 15
type input "Rokn Altawook, Bakhtiary"
click at [316, 567] on label "Collapse categories" at bounding box center [304, 559] width 111 height 30
click at [279, 567] on input "Collapse categories" at bounding box center [264, 559] width 30 height 30
checkbox input "false"
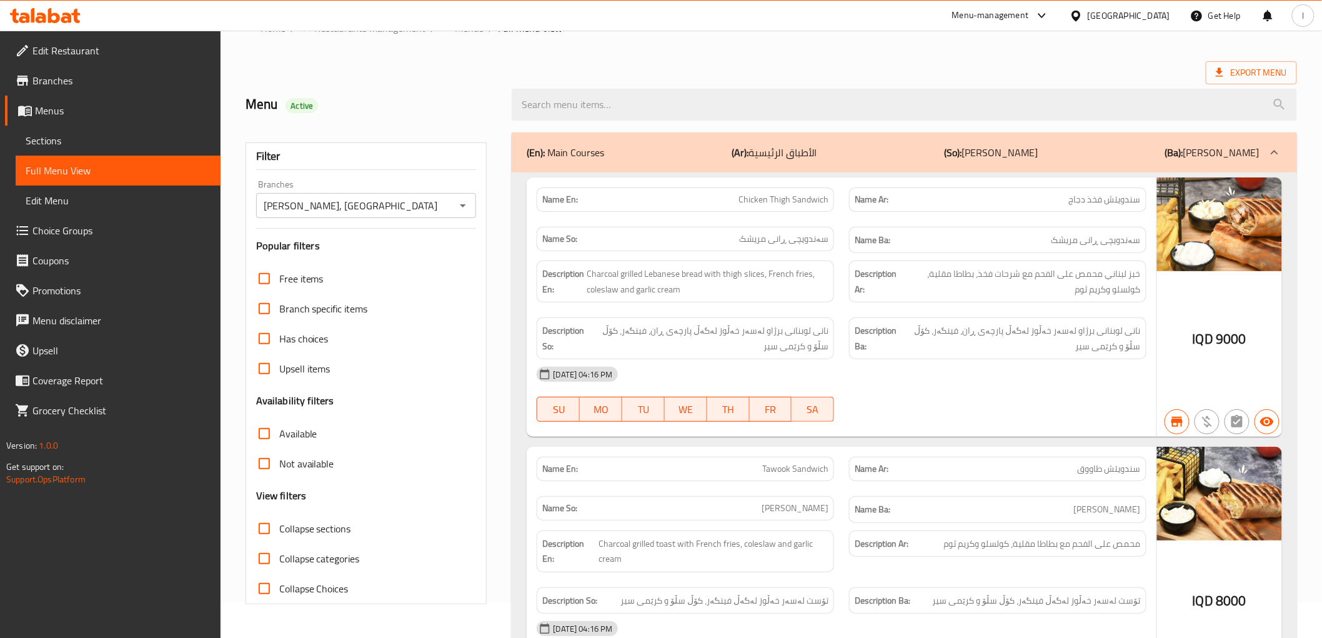
click at [695, 156] on div "(En): Main Courses (Ar): الأطباق الرئيسية (So): ژەمە سەرەکییەکان (Ba): ژەمە سەر…" at bounding box center [893, 152] width 732 height 15
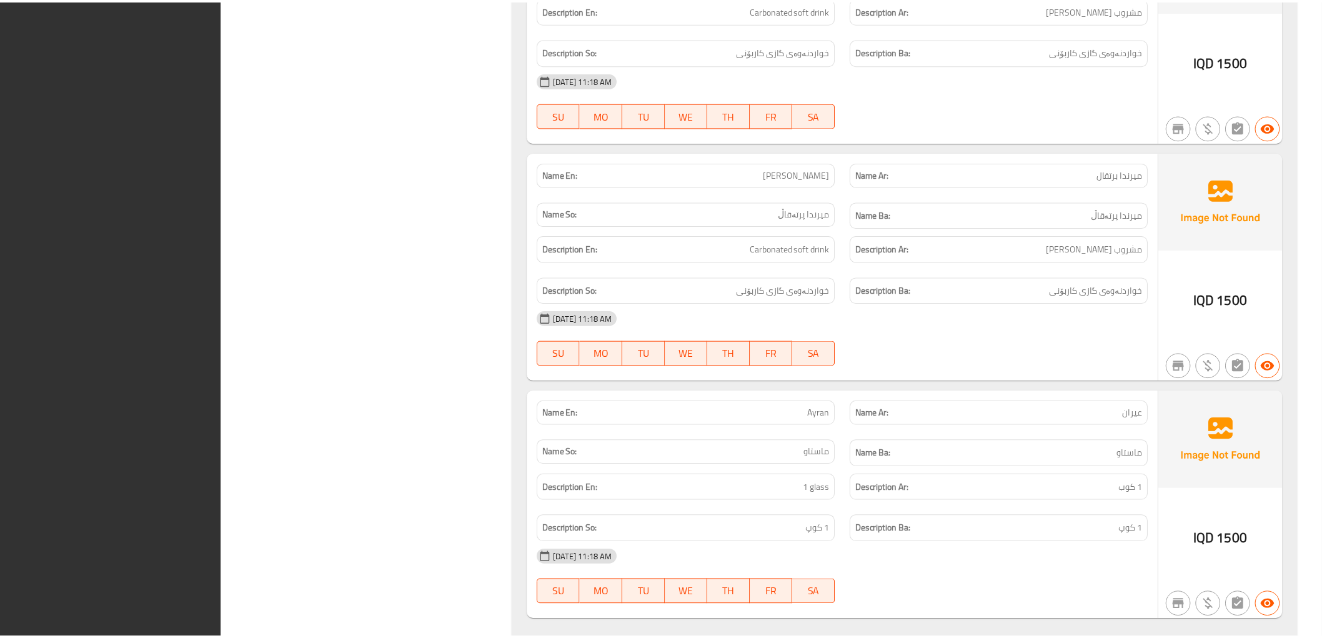
scroll to position [1570, 0]
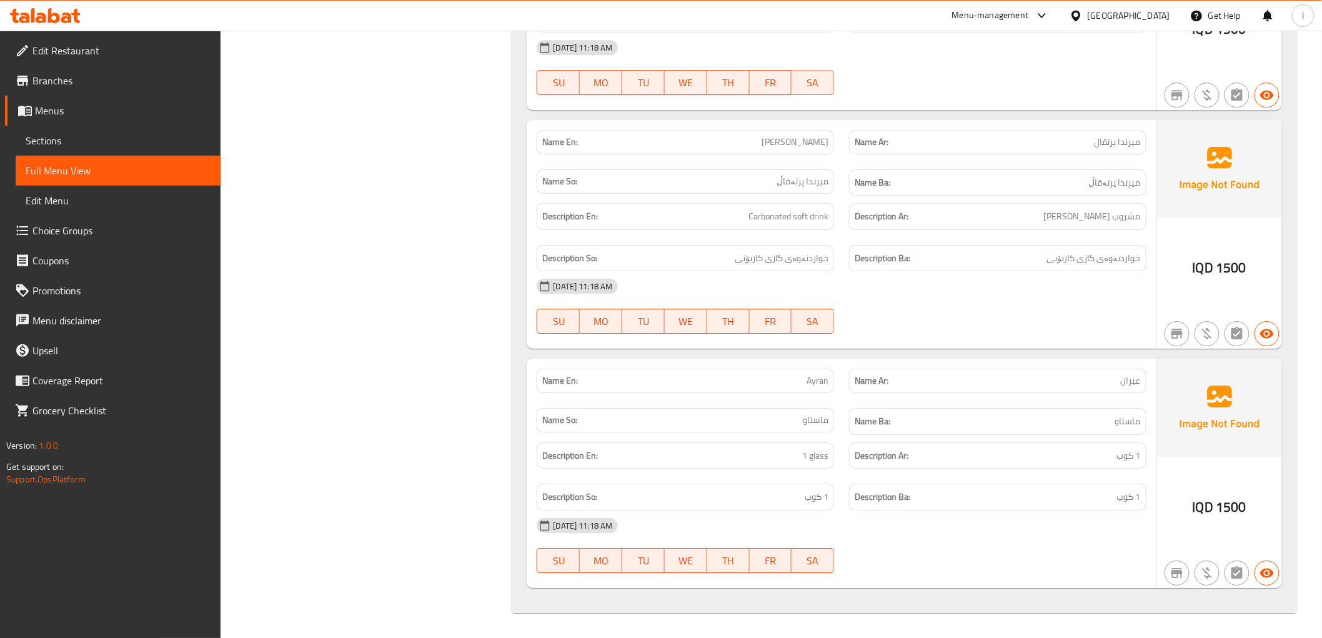
click at [49, 14] on icon at bounding box center [54, 15] width 12 height 15
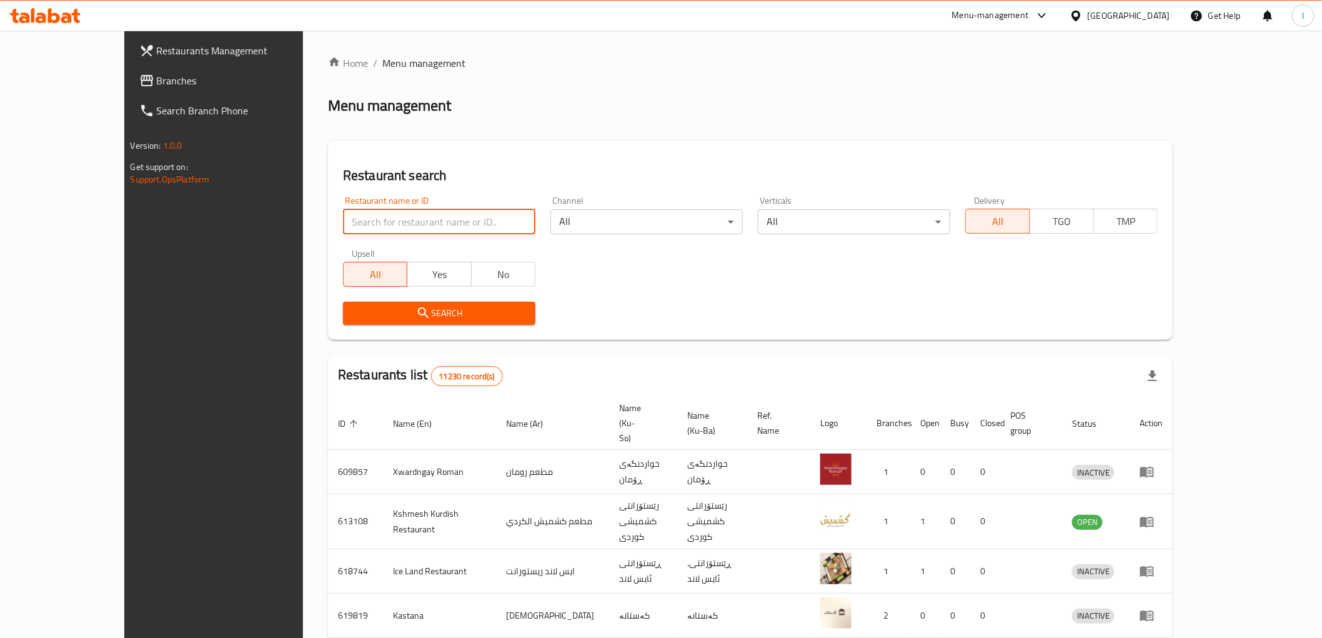
click at [343, 219] on input "search" at bounding box center [439, 221] width 192 height 25
paste input "773670"
type input "773670"
click at [414, 308] on span "Search" at bounding box center [439, 314] width 172 height 16
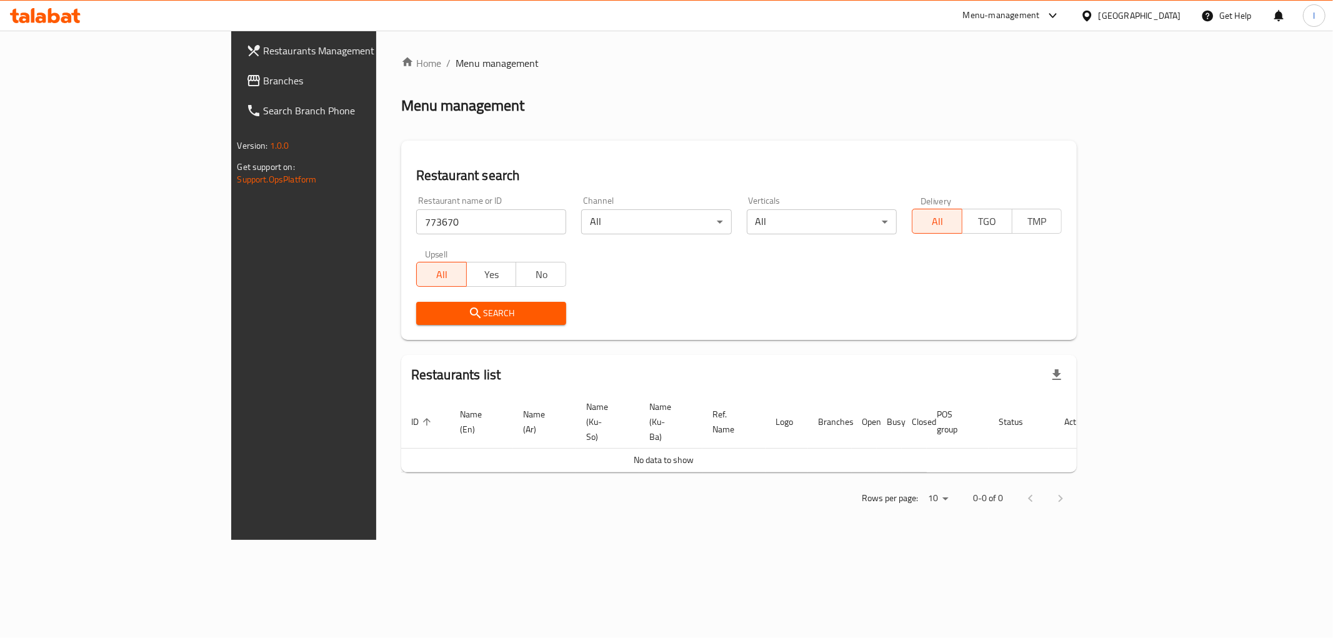
click at [236, 91] on link "Branches" at bounding box center [344, 81] width 217 height 30
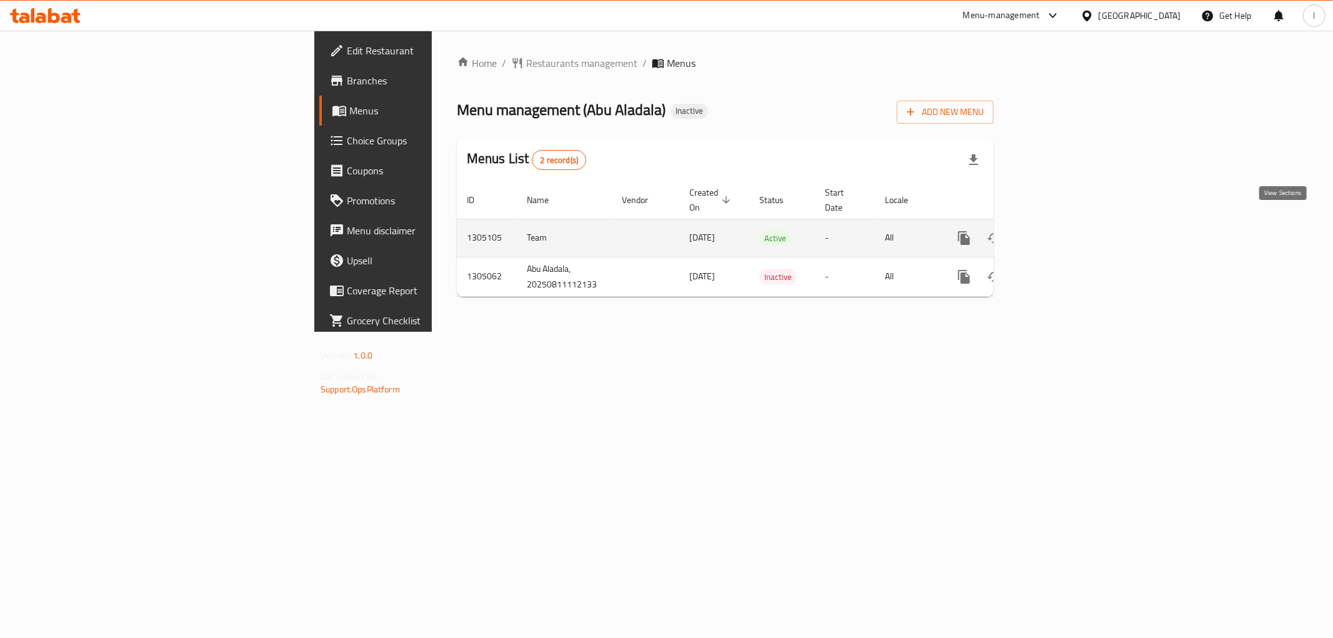
click at [1060, 232] on icon "enhanced table" at bounding box center [1053, 237] width 11 height 11
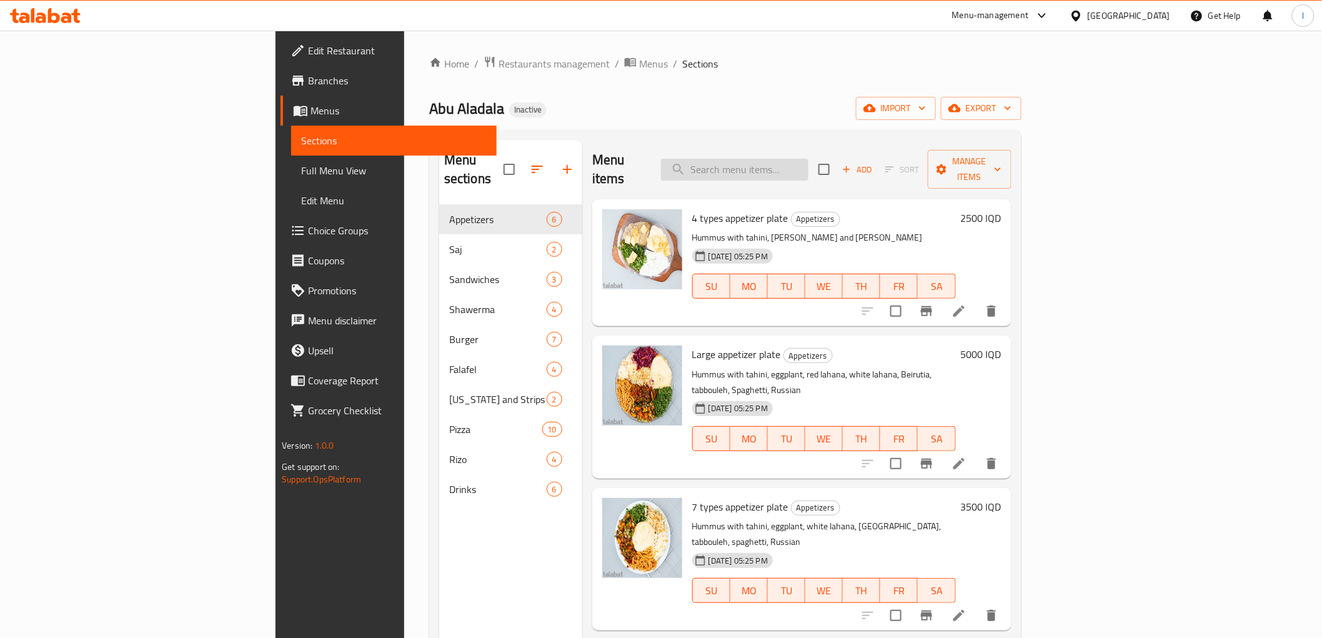
click at [790, 159] on input "search" at bounding box center [734, 170] width 147 height 22
paste input "strips mea"
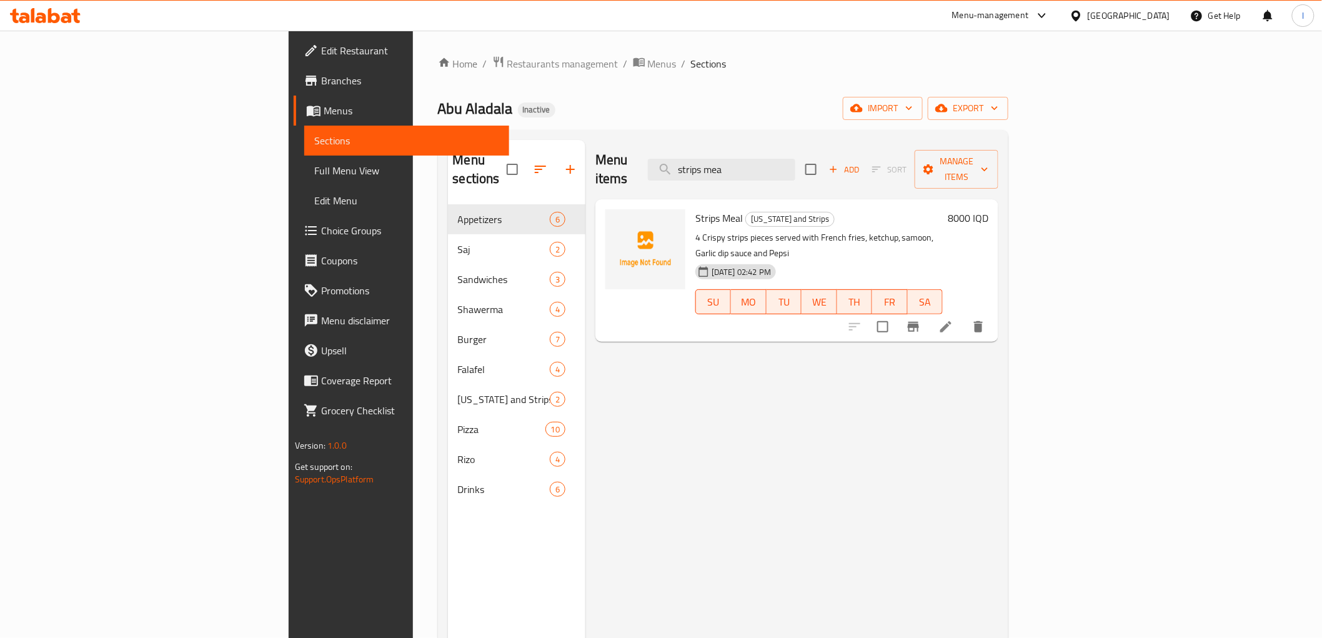
type input "strips mea"
click at [963, 316] on li at bounding box center [945, 327] width 35 height 22
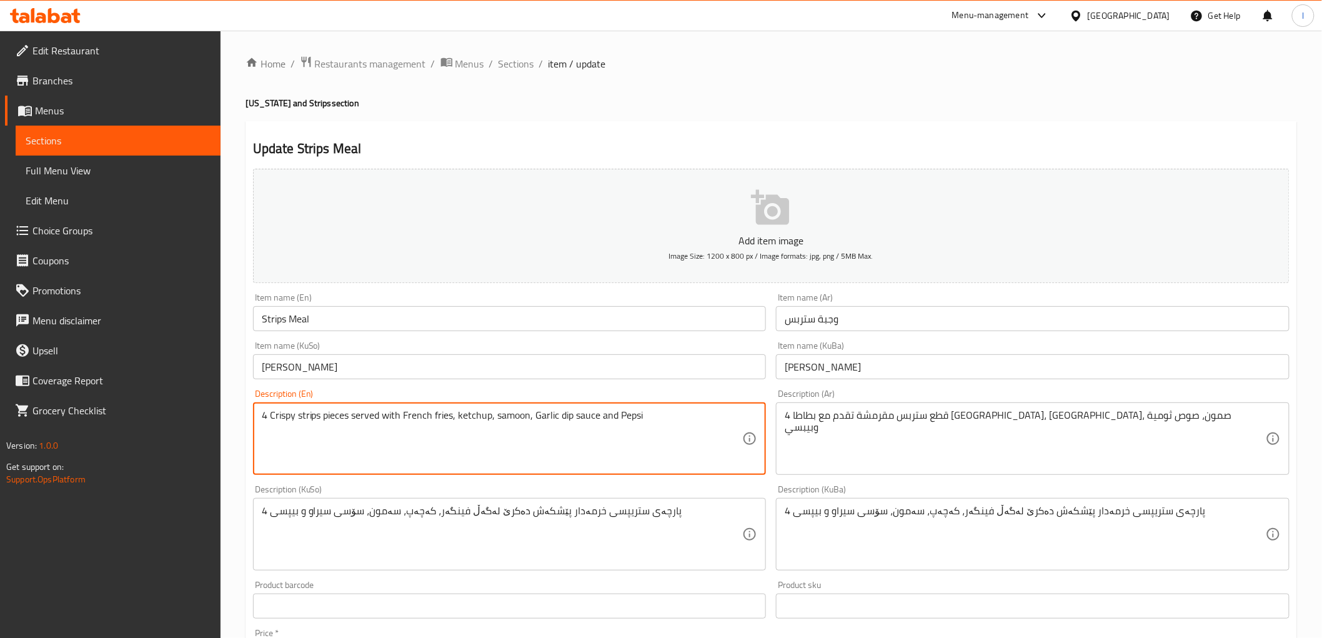
click at [425, 425] on textarea "4 Crispy strips pieces served with French fries, ketchup, samoon, Garlic dip sa…" at bounding box center [502, 438] width 481 height 59
click at [475, 414] on textarea "4 Crispy strips pieces served with French fries, ketchup, samoon, Garlic dip sa…" at bounding box center [502, 438] width 481 height 59
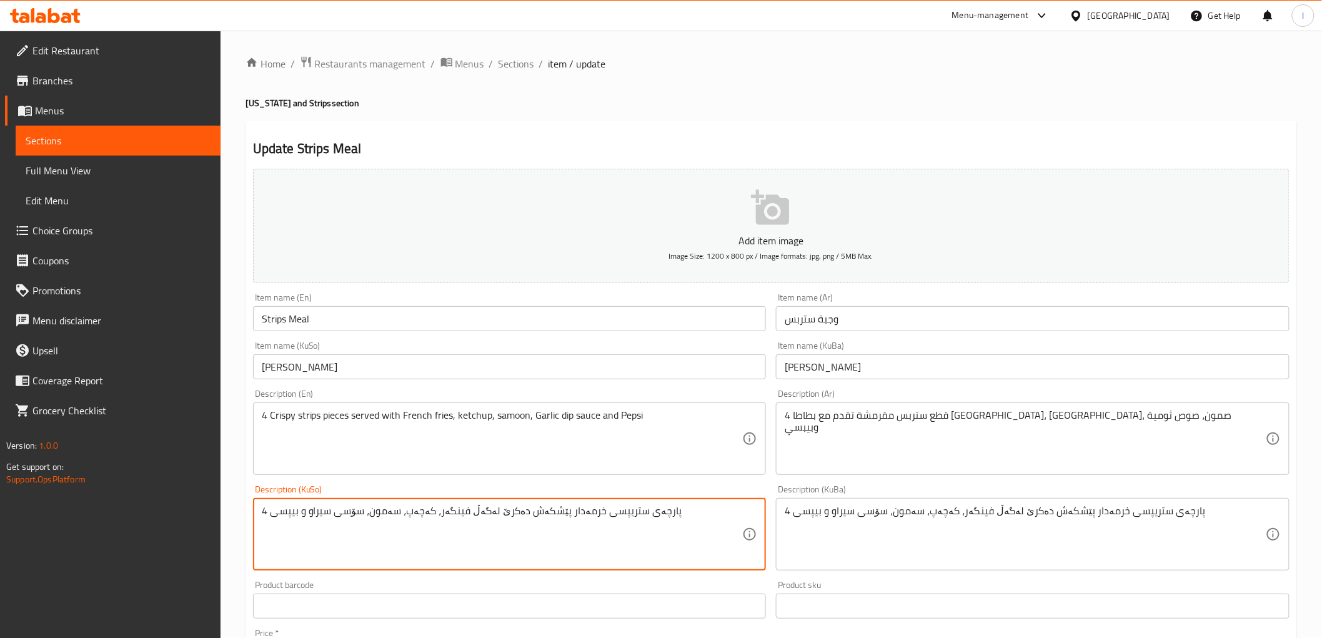
click at [530, 525] on textarea "4 پارچەی ستریپسی خرمەدار پێشکەش دەکرێ لەگەڵ فینگەر، کەچەپ، سەمون، سۆسی سیراو و …" at bounding box center [502, 534] width 481 height 59
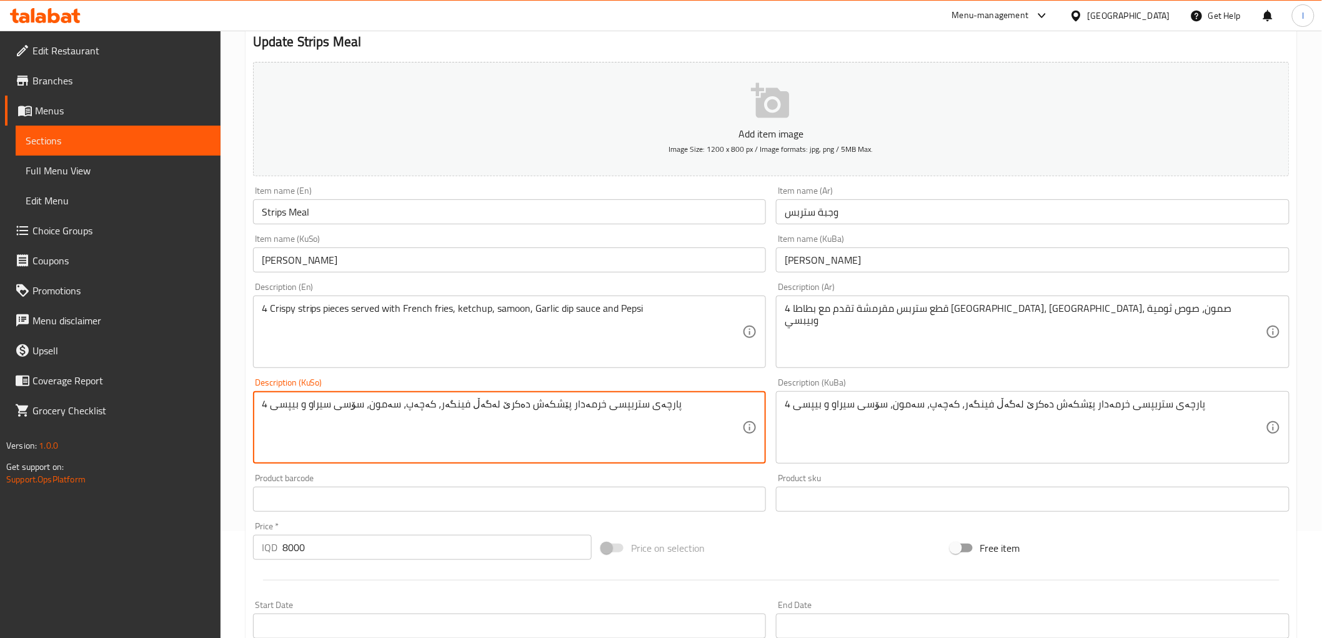
scroll to position [39, 0]
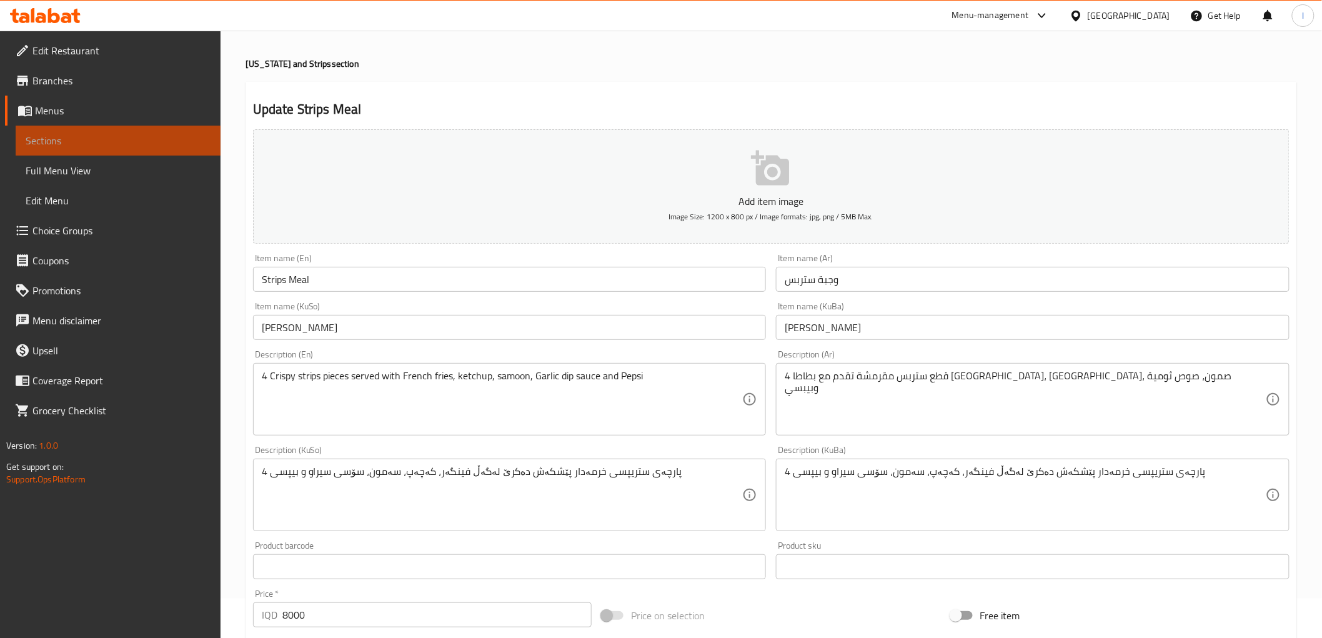
click at [49, 141] on span "Sections" at bounding box center [118, 140] width 185 height 15
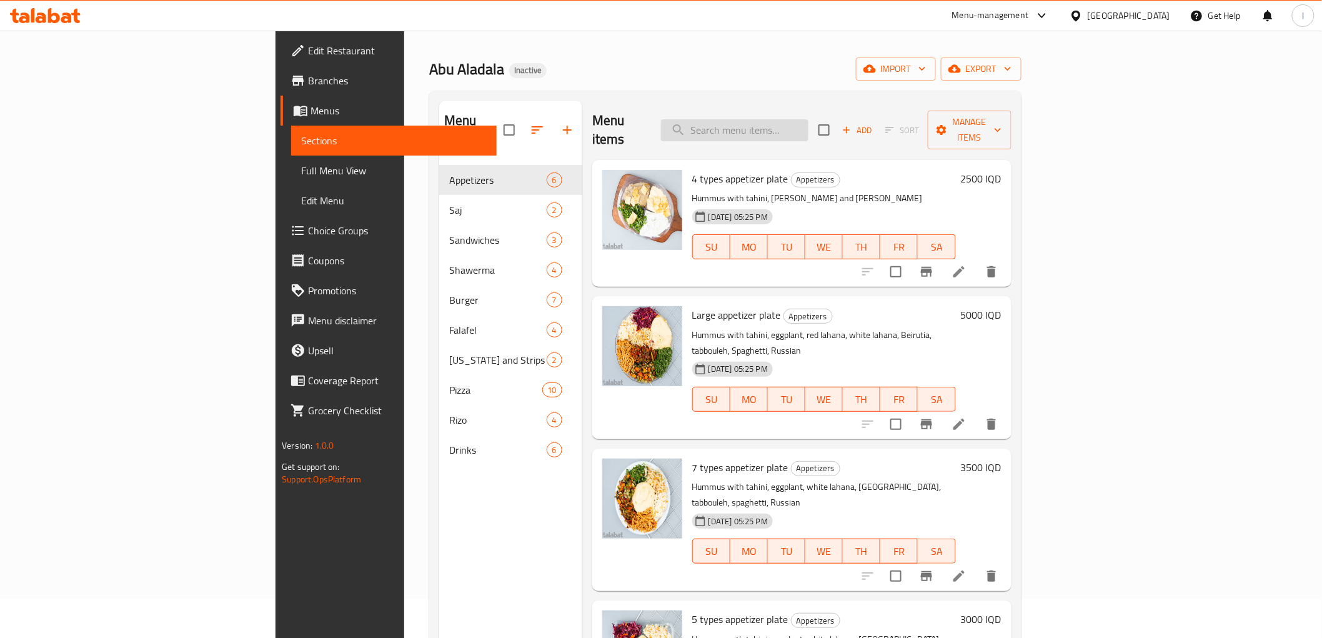
click at [808, 119] on input "search" at bounding box center [734, 130] width 147 height 22
paste input "Meat saj meal"
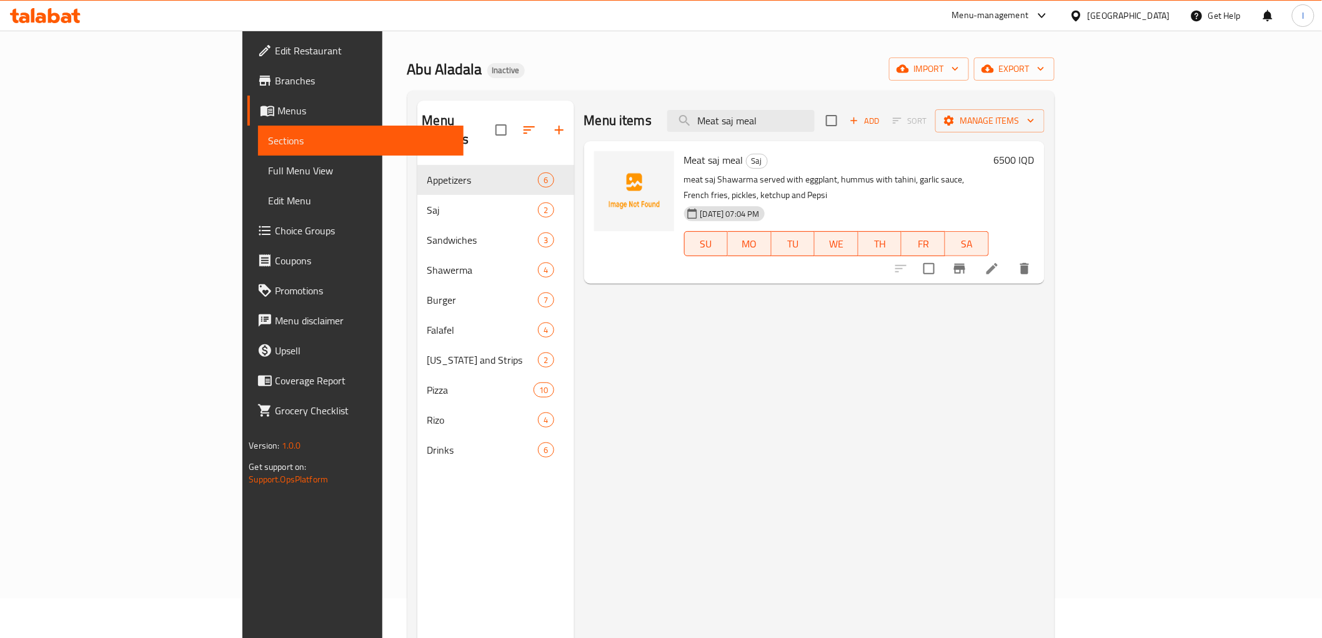
drag, startPoint x: 857, startPoint y: 123, endPoint x: 559, endPoint y: 90, distance: 299.9
click at [560, 91] on div "Menu sections Appetizers 6 Saj 2 Sandwiches 3 Shawerma 4 Burger 7 Falafel 4 Ken…" at bounding box center [730, 420] width 647 height 658
click at [815, 114] on input "Meat saj meal" at bounding box center [740, 121] width 147 height 22
drag, startPoint x: 873, startPoint y: 119, endPoint x: 619, endPoint y: 101, distance: 254.9
click at [620, 101] on div "Menu items Meat saj meal Add Sort Manage items" at bounding box center [814, 121] width 460 height 41
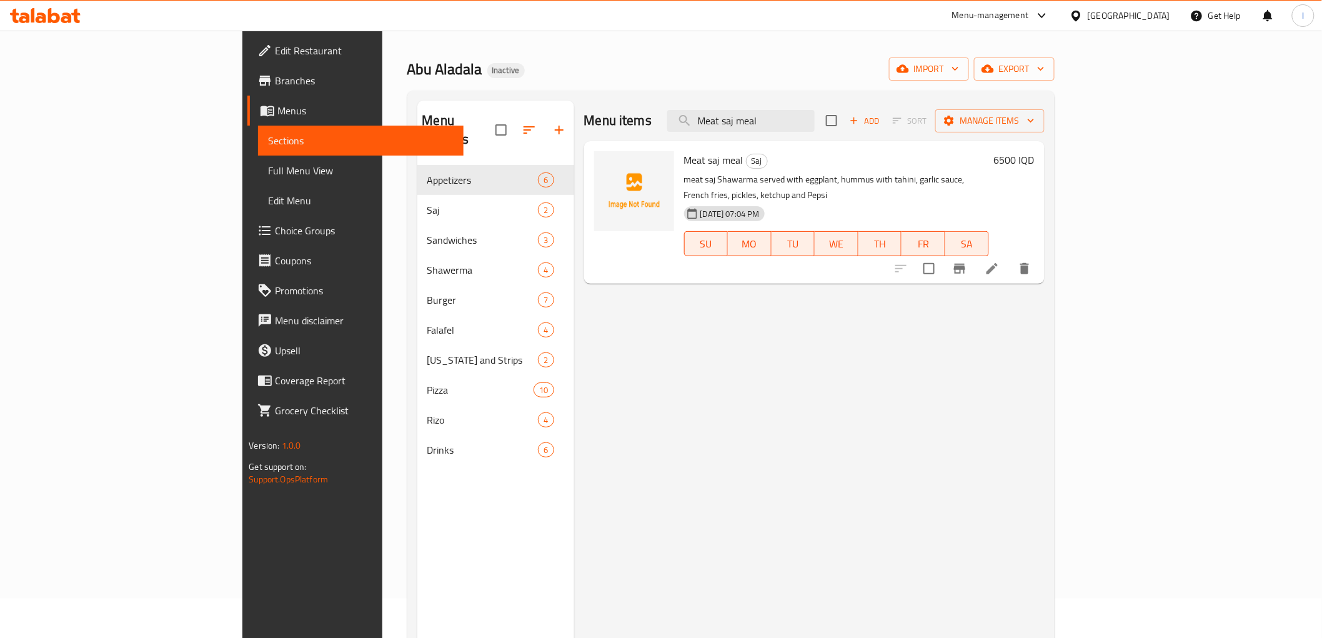
paste input "strips mea"
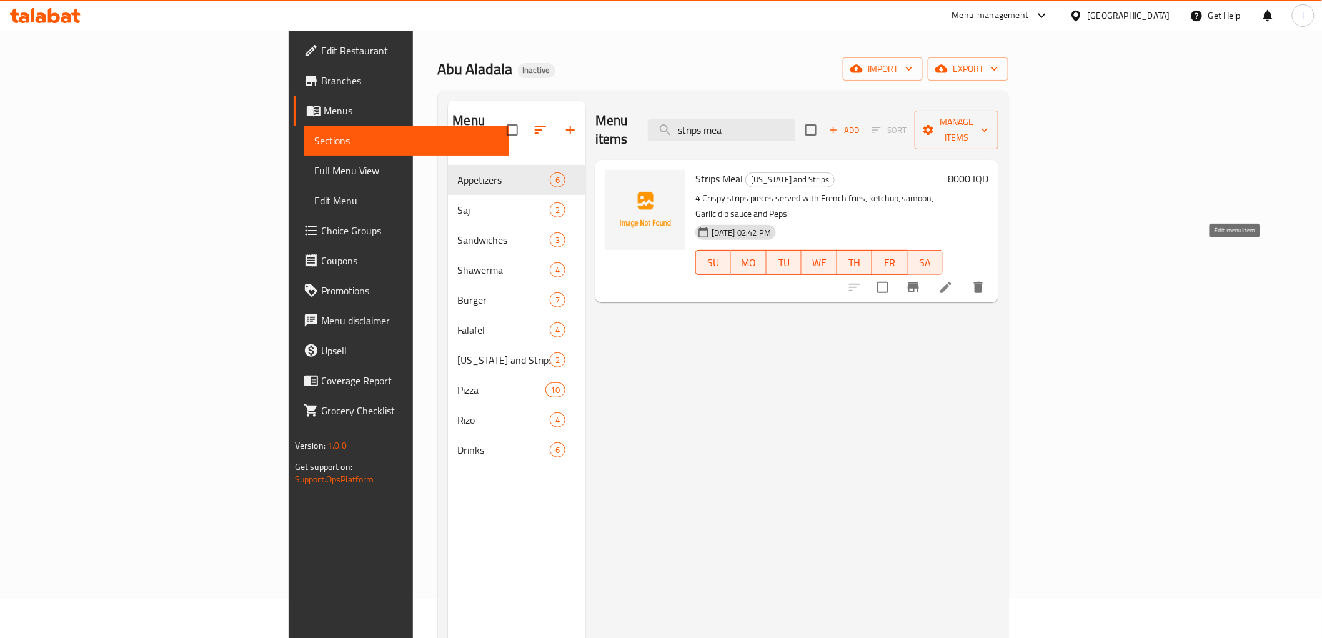
type input "strips mea"
click at [953, 280] on icon at bounding box center [945, 287] width 15 height 15
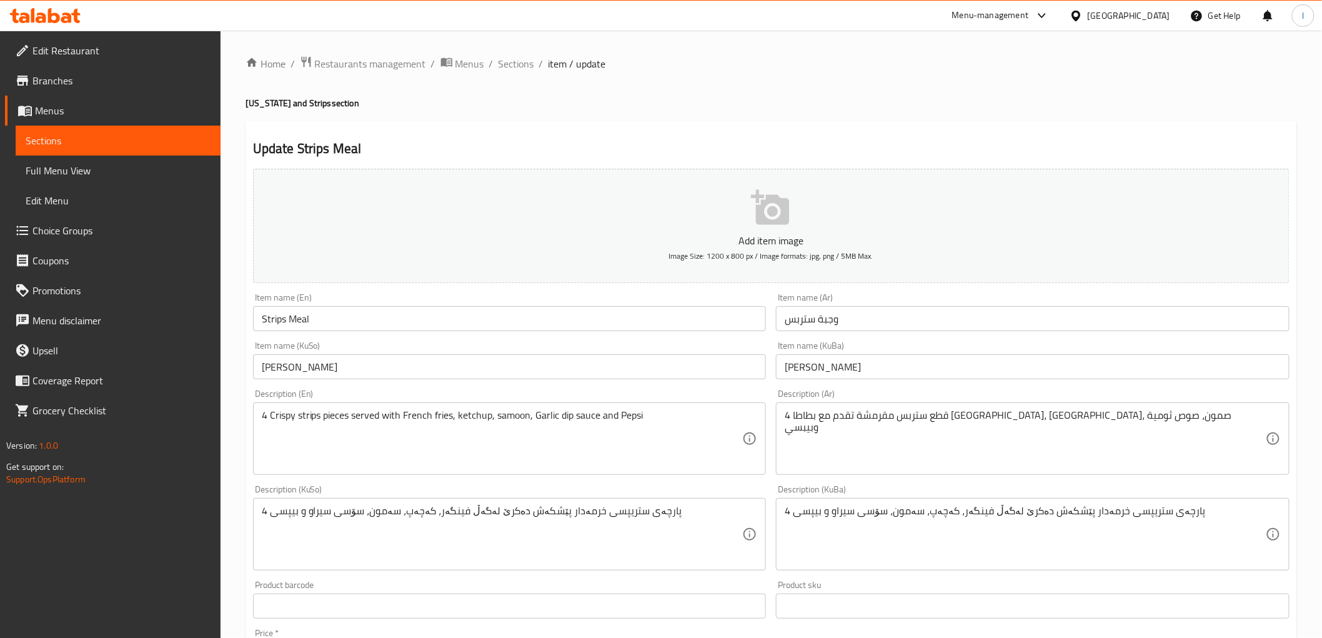
click at [802, 319] on input "وجبة ستربس" at bounding box center [1033, 318] width 514 height 25
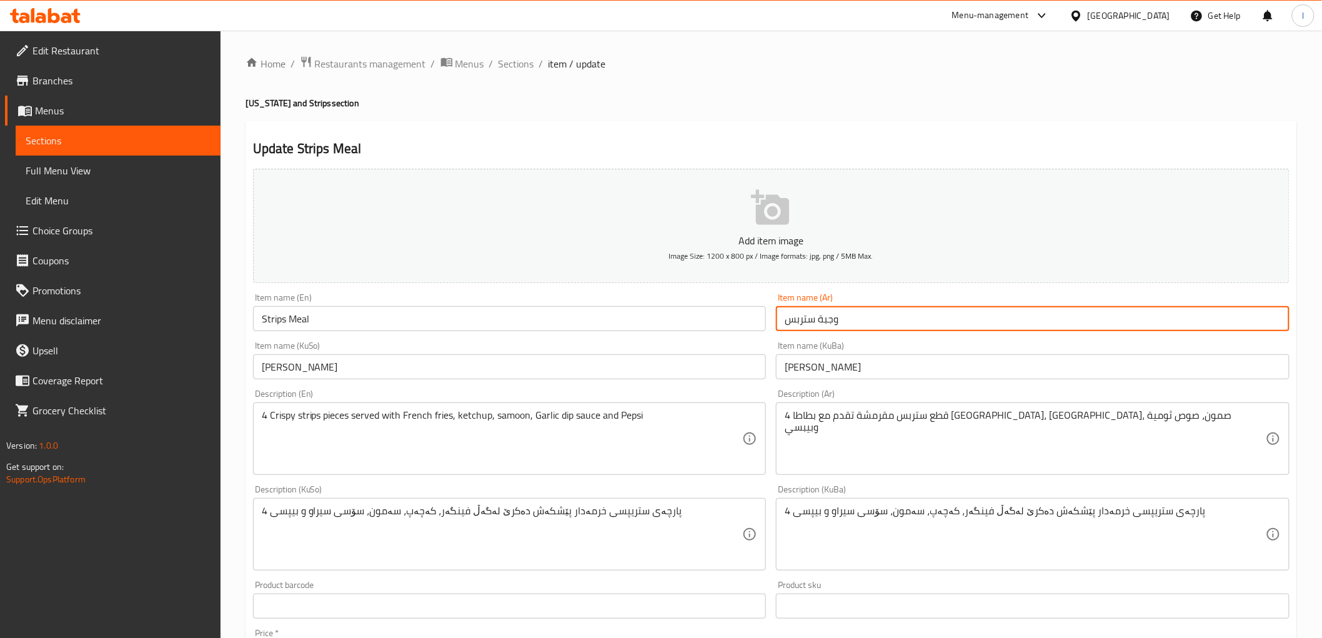
click at [802, 319] on input "وجبة ستربس" at bounding box center [1033, 318] width 514 height 25
click at [792, 319] on input "وجبة ستربس" at bounding box center [1033, 318] width 514 height 25
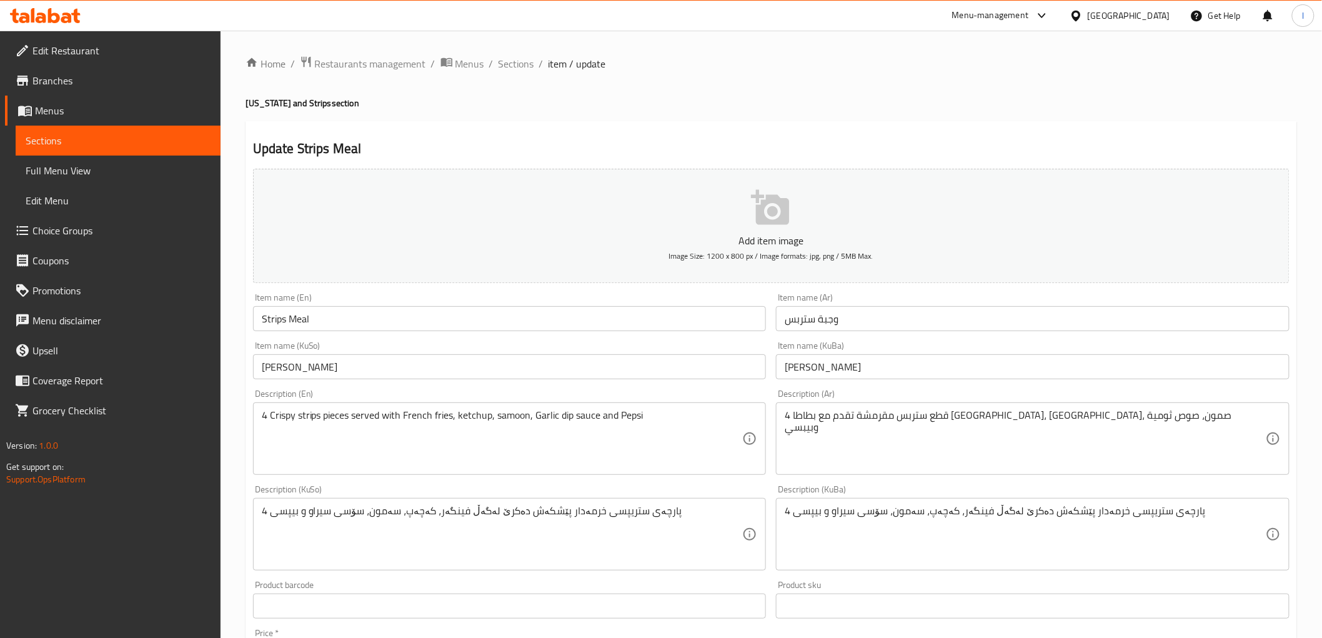
click at [797, 322] on input "وجبة ستربس" at bounding box center [1033, 318] width 514 height 25
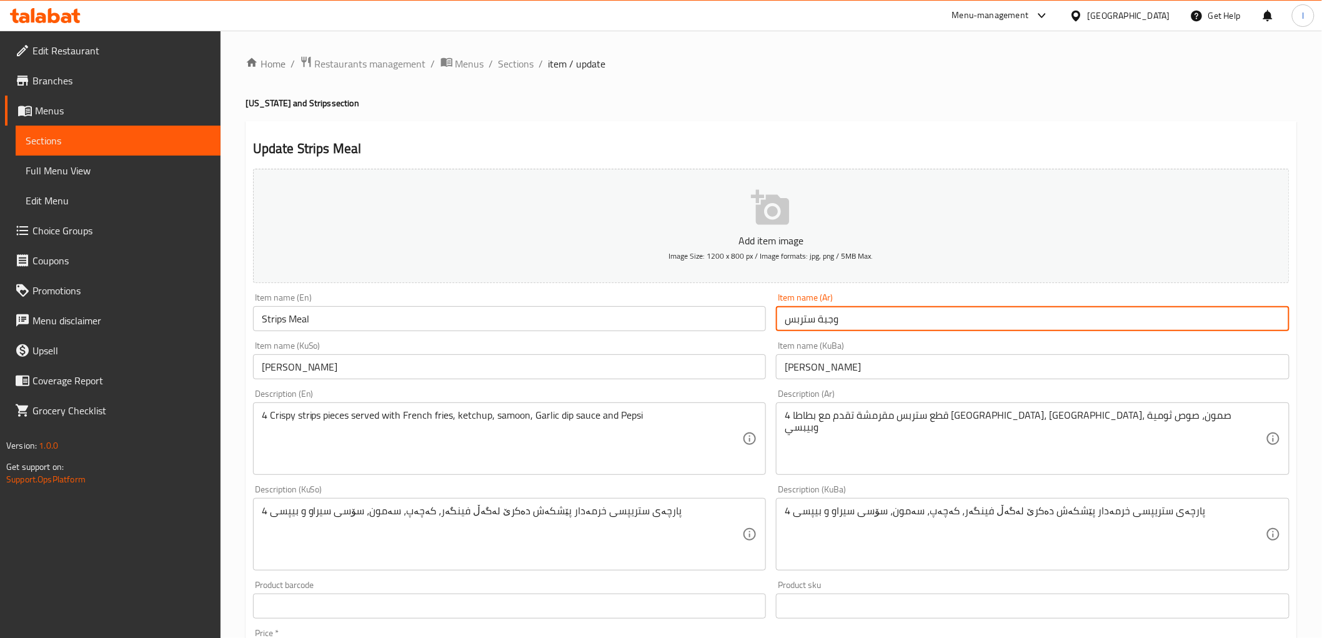
click at [797, 322] on input "وجبة ستربس" at bounding box center [1033, 318] width 514 height 25
click at [804, 320] on input "وجبة ستربس" at bounding box center [1033, 318] width 514 height 25
click at [817, 317] on input "وجبة ستربس" at bounding box center [1033, 318] width 514 height 25
click at [1245, 324] on input "وجبة ستربس" at bounding box center [1033, 318] width 514 height 25
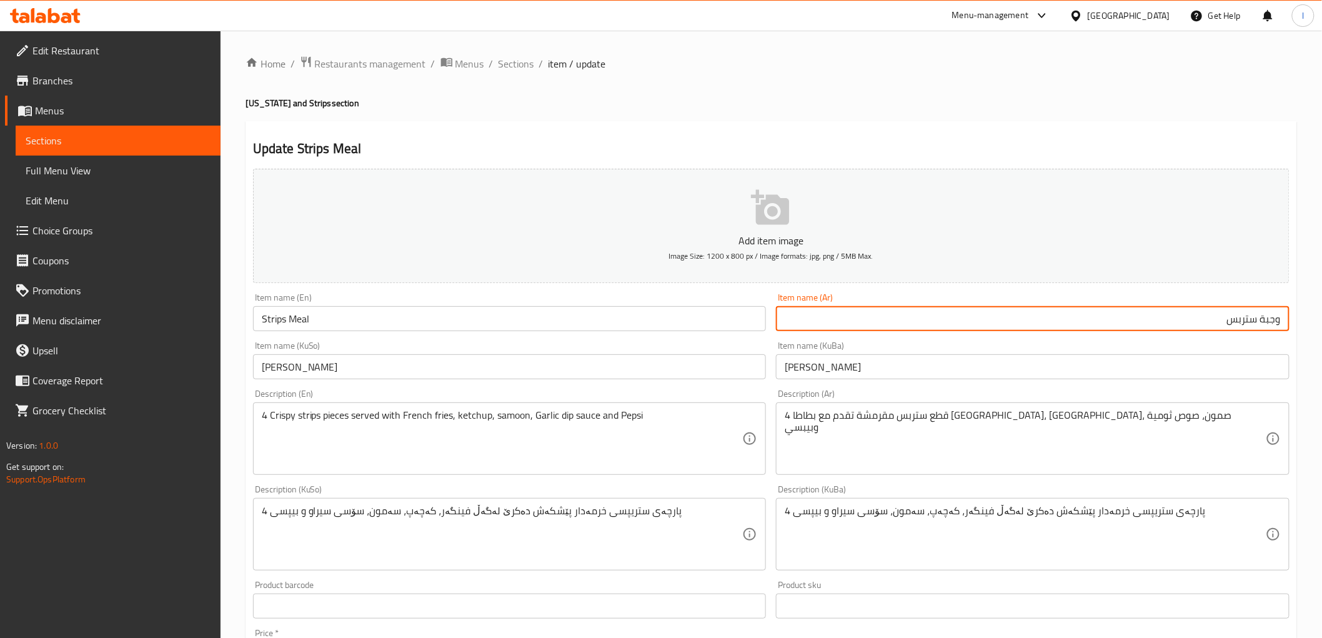
click at [1245, 324] on input "وجبة ستربس" at bounding box center [1033, 318] width 514 height 25
click at [94, 146] on span "Sections" at bounding box center [118, 140] width 185 height 15
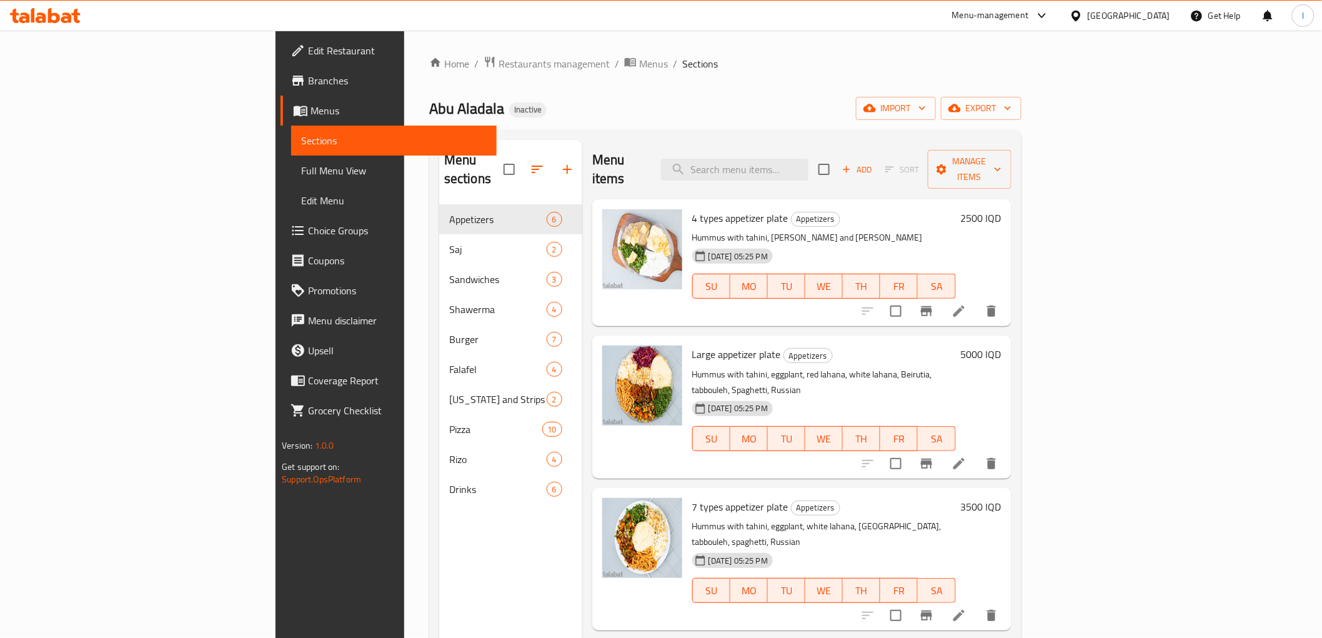
click at [806, 144] on div "Menu items Add Sort Manage items" at bounding box center [801, 169] width 419 height 59
click at [806, 161] on input "search" at bounding box center [734, 170] width 147 height 22
paste input "Chicken Saj Meal"
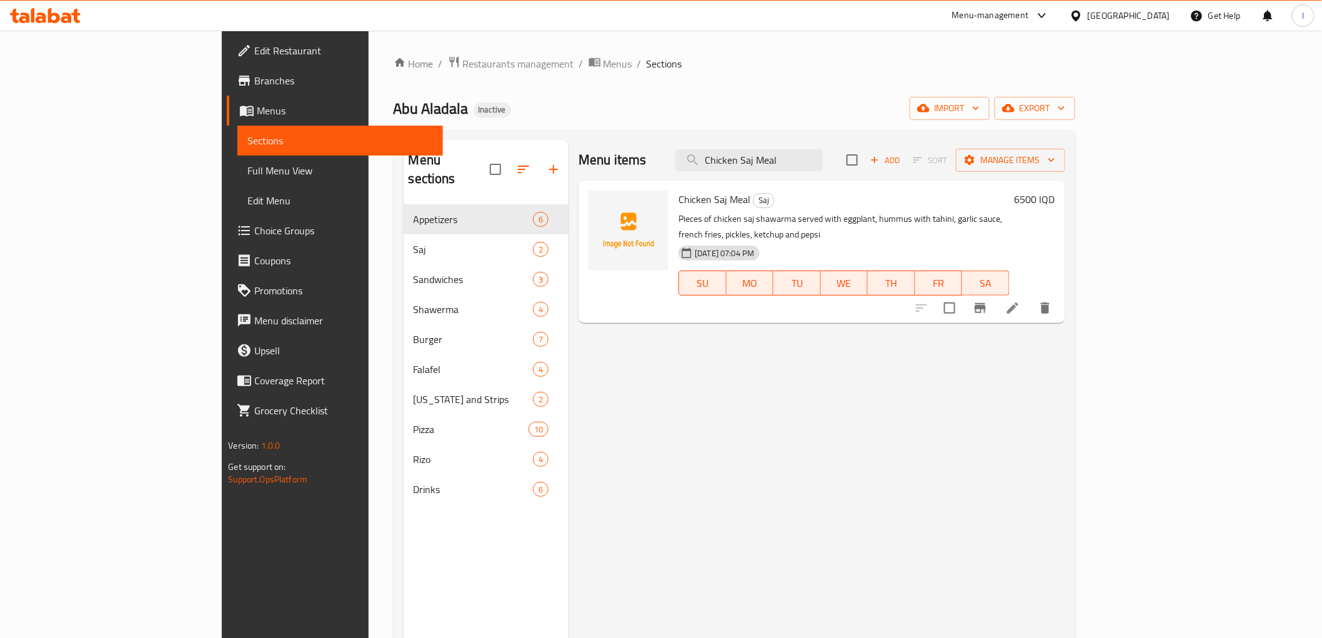
type input "Chicken Saj Meal"
click at [1018, 302] on icon at bounding box center [1012, 307] width 11 height 11
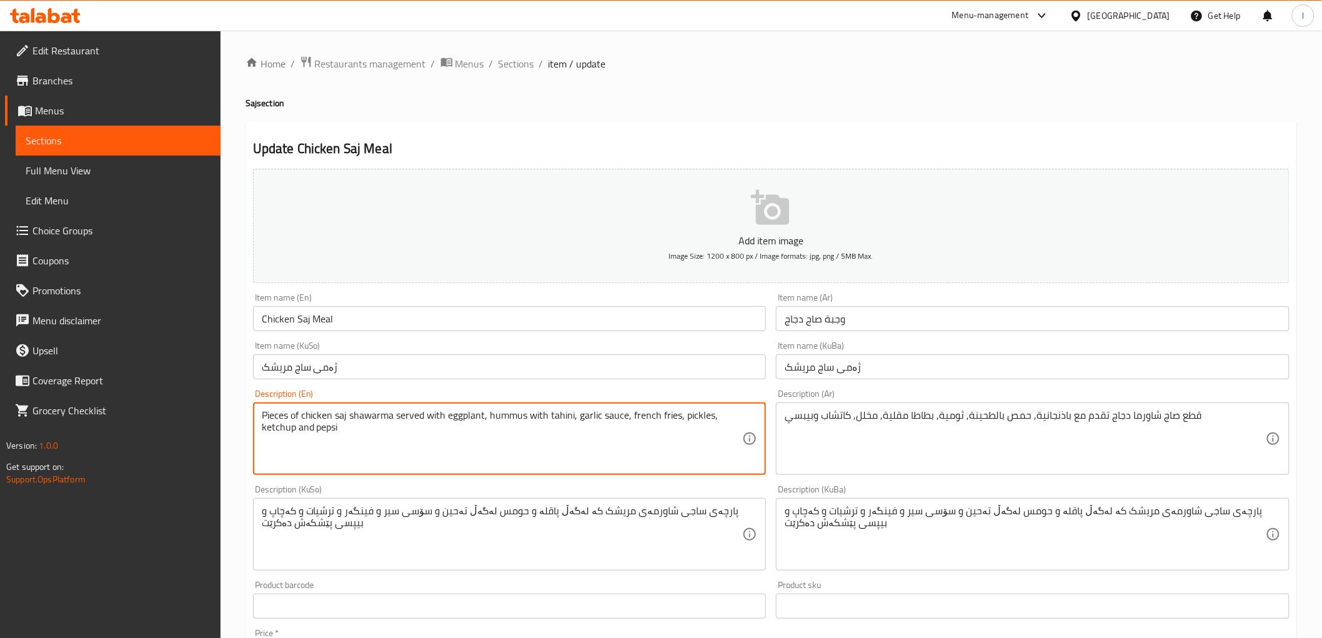
click at [326, 430] on textarea "Pieces of chicken saj shawarma served with eggplant, hummus with tahini, garlic…" at bounding box center [502, 438] width 481 height 59
paste textarea "Coca-Cola"
type textarea "Pieces of chicken saj shawarma served with eggplant, hummus with tahini, garlic…"
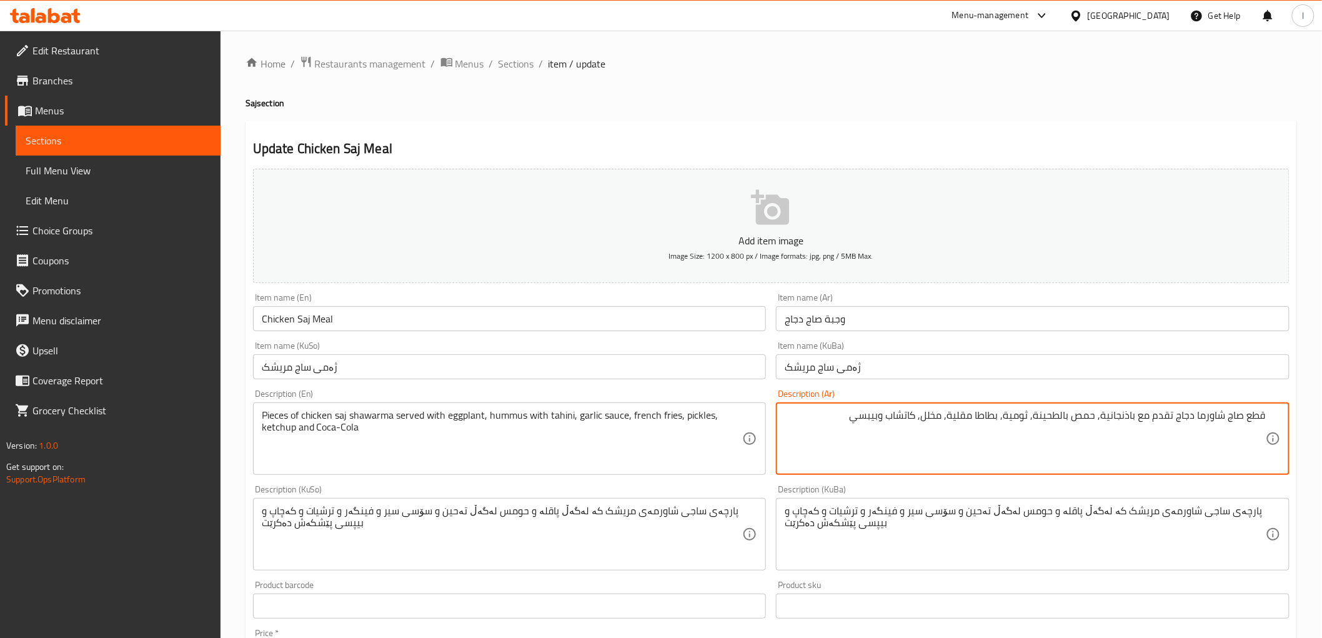
drag, startPoint x: 844, startPoint y: 422, endPoint x: 883, endPoint y: 422, distance: 39.4
click at [883, 422] on textarea "قطع صاج شاورما دجاج تقدم مع باذنجانية, حمص بالطحينة, ثومية, بطاطا مقلية, مخلل, …" at bounding box center [1025, 438] width 481 height 59
paste textarea "كوكاكولا"
type textarea "قطع صاج شاورما دجاج تقدم مع باذنجانية, حمص بالطحينة, ثومية, بطاطا مقلية, مخلل, …"
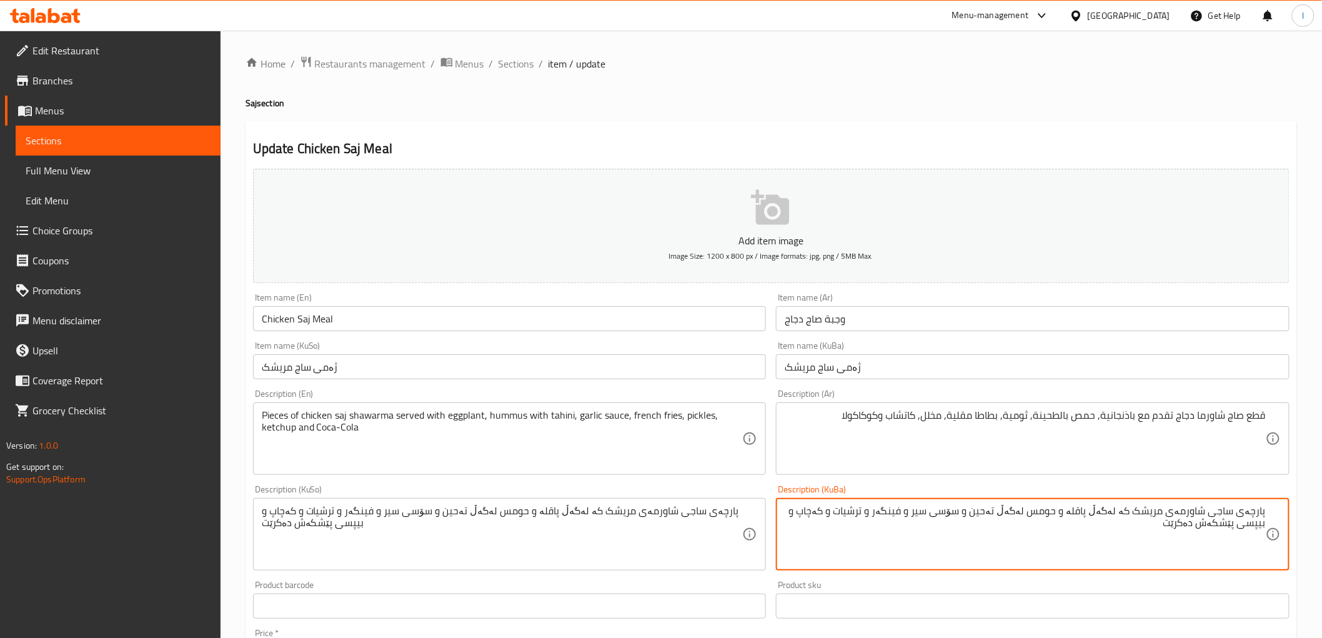
click at [811, 510] on textarea "پارچەی ساجی شاورمەی مریشک کە لەگەڵ پاقلە و حومس لەگەڵ تەحین و سۆسی سیر و فینگەر…" at bounding box center [1025, 534] width 481 height 59
paste textarea "کۆکاکۆلا"
click at [1140, 514] on textarea "پارچەی ساجی شاورمەی مریشک کە لەگەڵ پاقلە و حومس لەگەڵ تەحین و سۆسی سیر و فینگەر…" at bounding box center [1025, 534] width 481 height 59
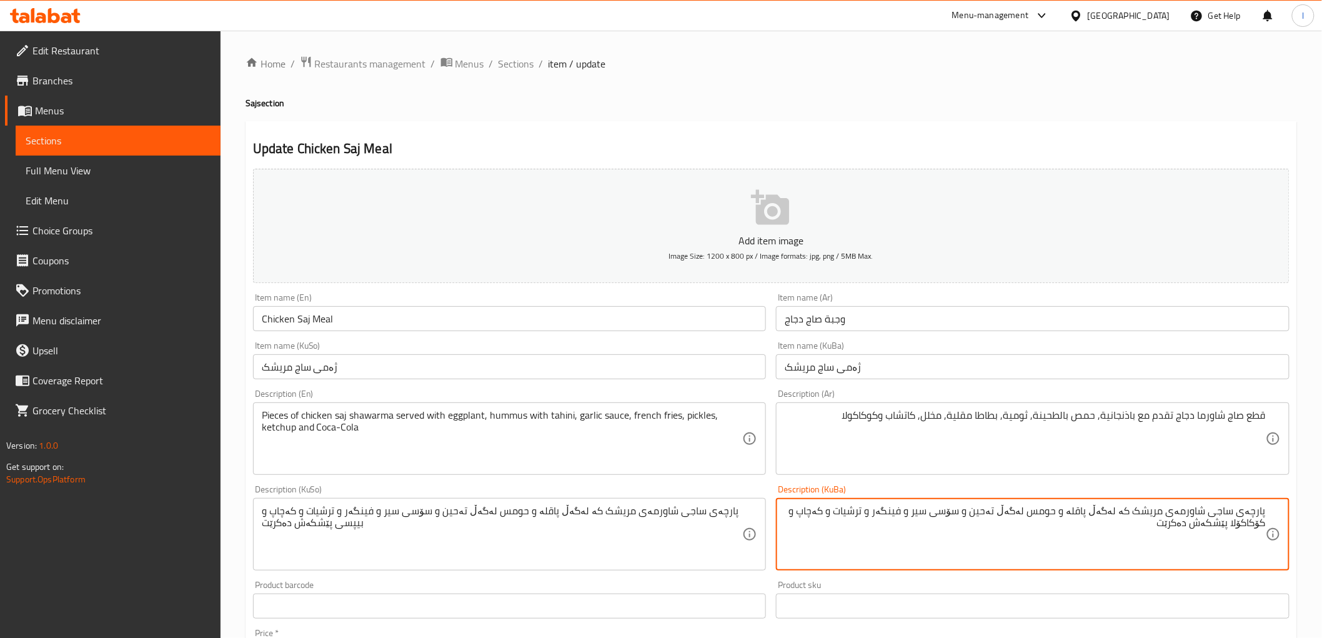
click at [1140, 514] on textarea "پارچەی ساجی شاورمەی مریشک کە لەگەڵ پاقلە و حومس لەگەڵ تەحین و سۆسی سیر و فینگەر…" at bounding box center [1025, 534] width 481 height 59
type textarea "پارچەی ساجی شاورمەی مریشک کە لەگەڵ پاقلە و حومس لەگەڵ تەحین و سۆسی سیر و فینگەر…"
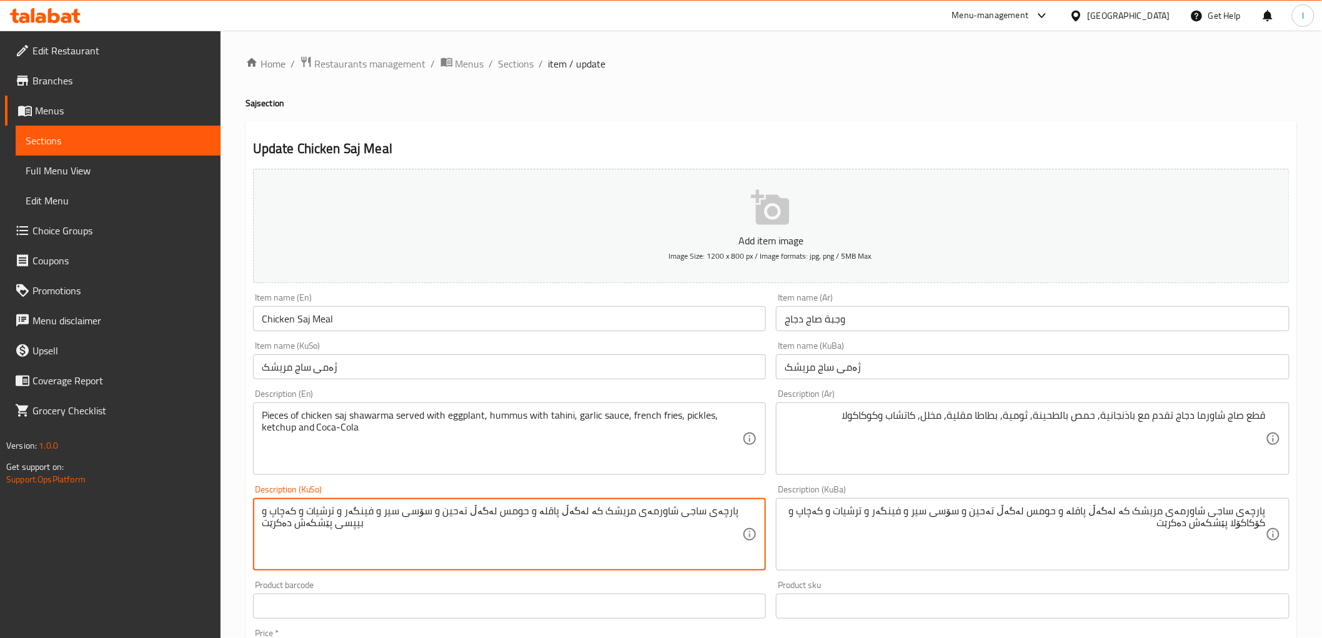
click at [609, 519] on textarea "پارچەی ساجی شاورمەی مریشک کە لەگەڵ پاقلە و حومس لەگەڵ تەحین و سۆسی سیر و فینگەر…" at bounding box center [502, 534] width 481 height 59
paste textarea "کۆکاکۆلا"
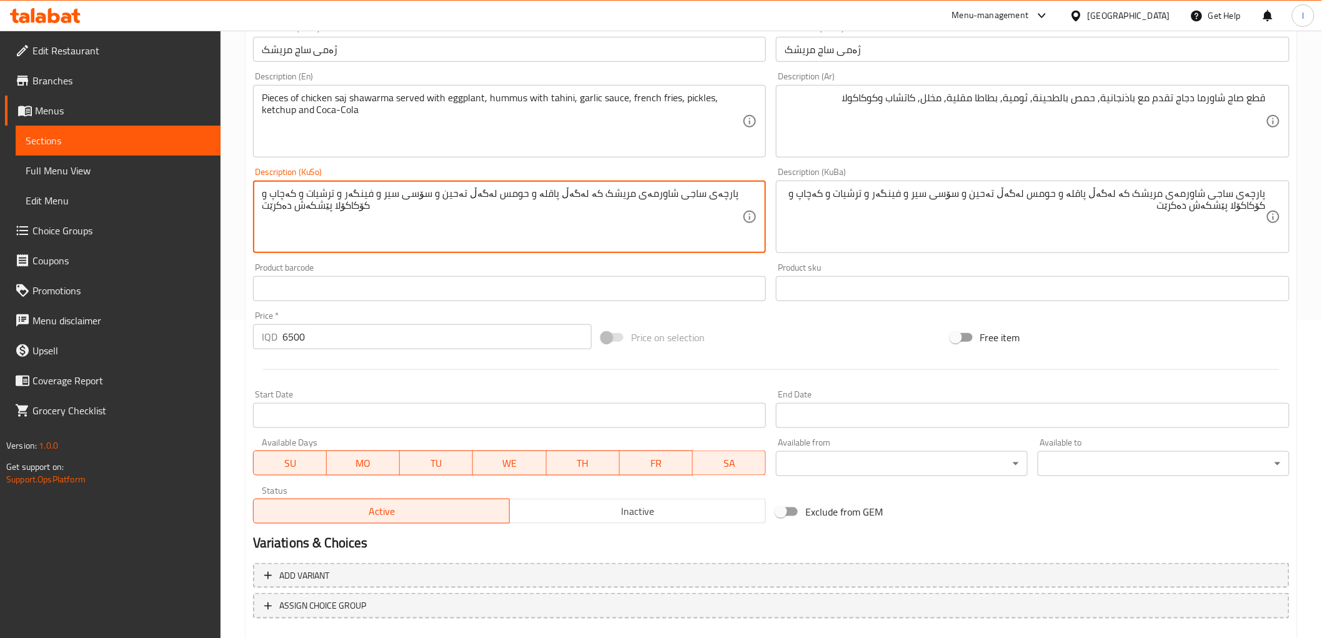
scroll to position [386, 0]
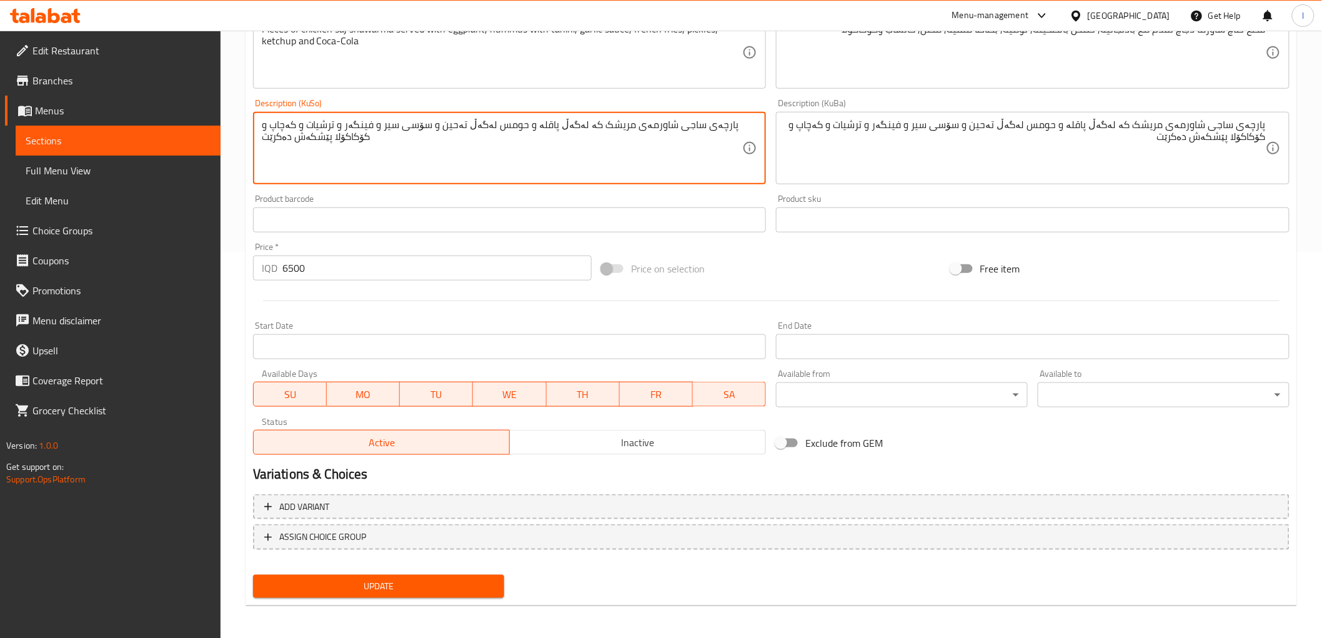
type textarea "پارچەی ساجی شاورمەی مریشک کە لەگەڵ پاقلە و حومس لەگەڵ تەحین و سۆسی سیر و فینگەر…"
click at [359, 579] on span "Update" at bounding box center [379, 587] width 232 height 16
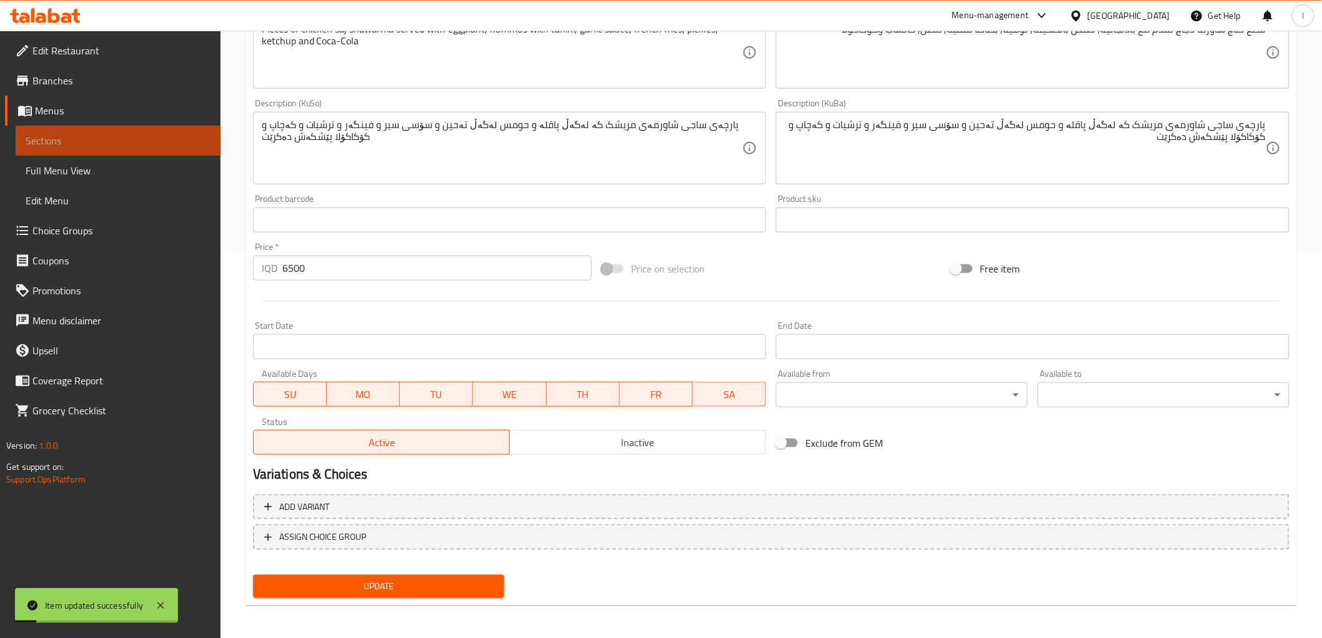
click at [107, 139] on span "Sections" at bounding box center [118, 140] width 185 height 15
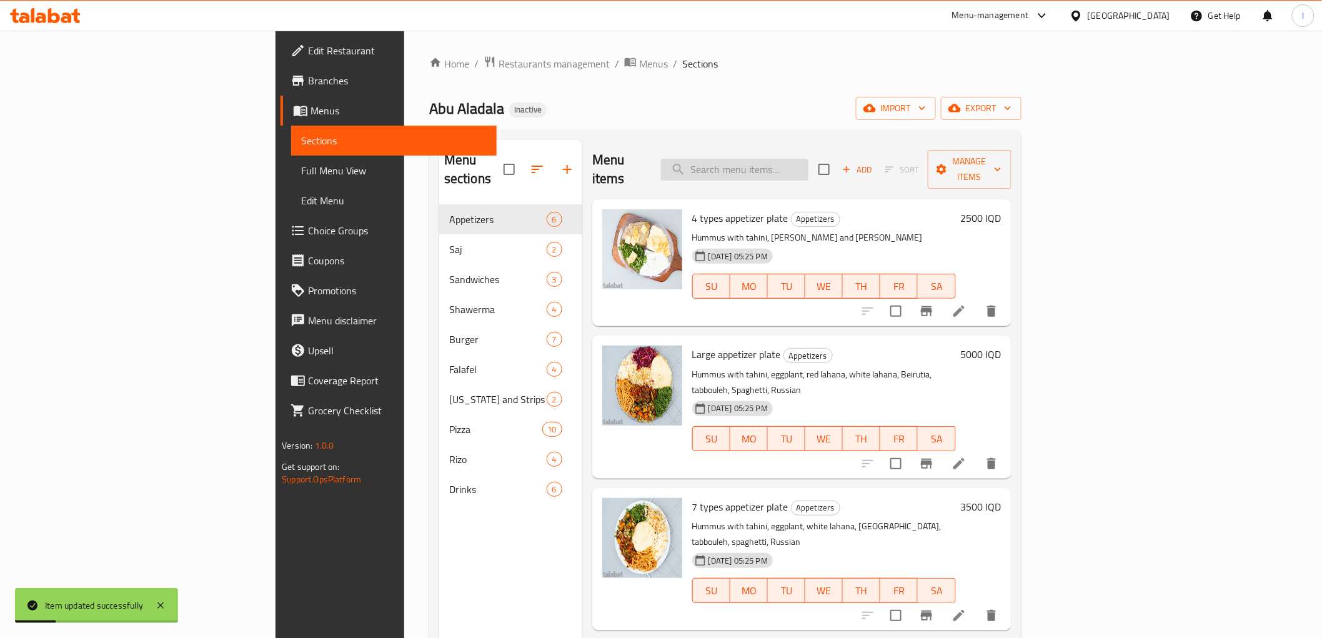
click at [808, 159] on input "search" at bounding box center [734, 170] width 147 height 22
paste input "Rizo Classic"
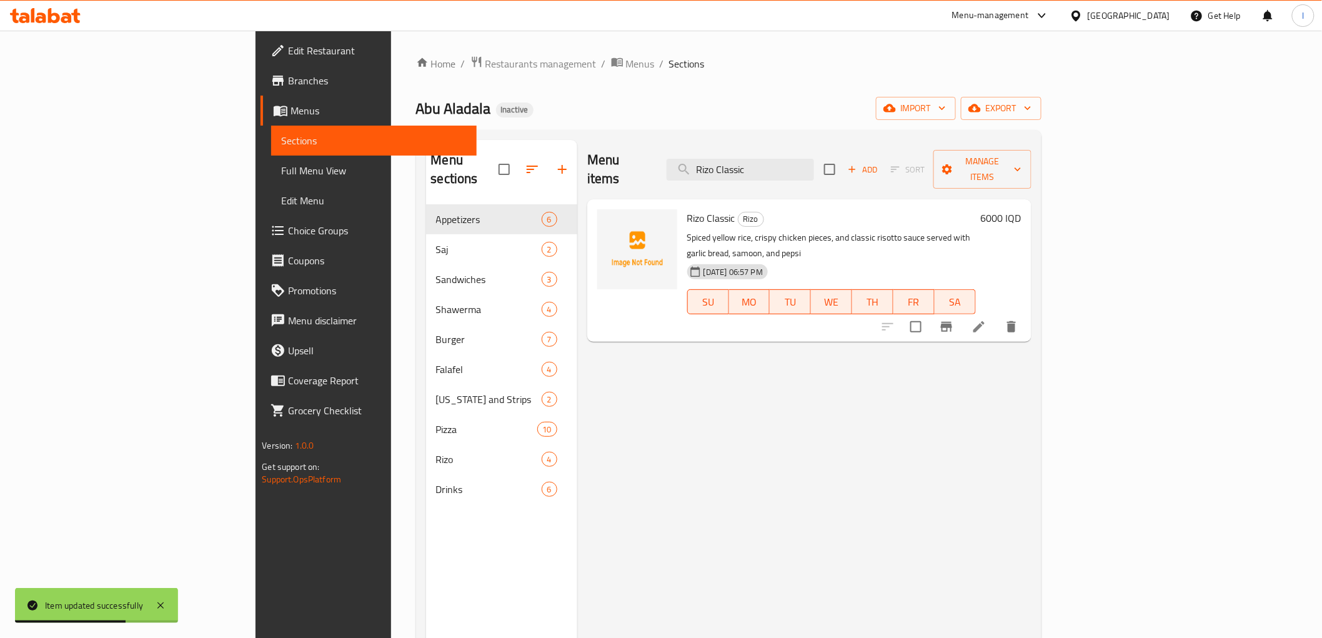
type input "Rizo Classic"
click at [987, 319] on icon at bounding box center [979, 326] width 15 height 15
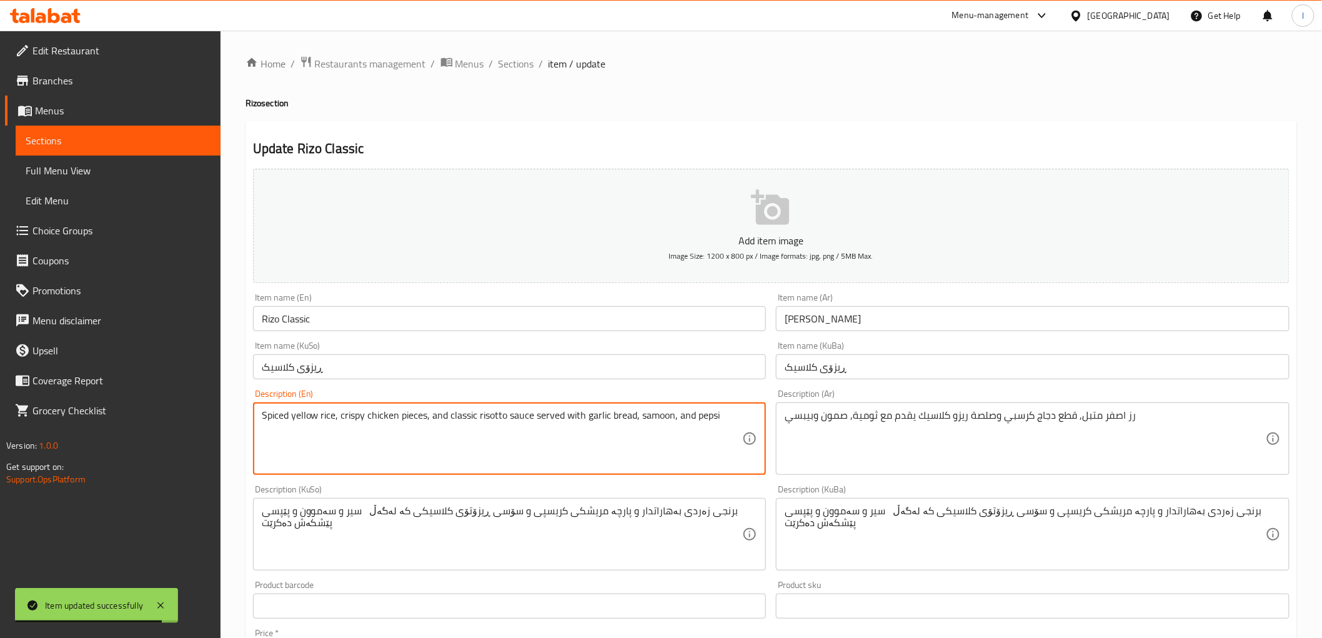
click at [704, 415] on textarea "Spiced yellow rice, crispy chicken pieces, and classic risotto sauce served wit…" at bounding box center [502, 438] width 481 height 59
paste textarea "Coca-Cola"
type textarea "Spiced yellow rice, crispy chicken pieces, and classic risotto sauce served wit…"
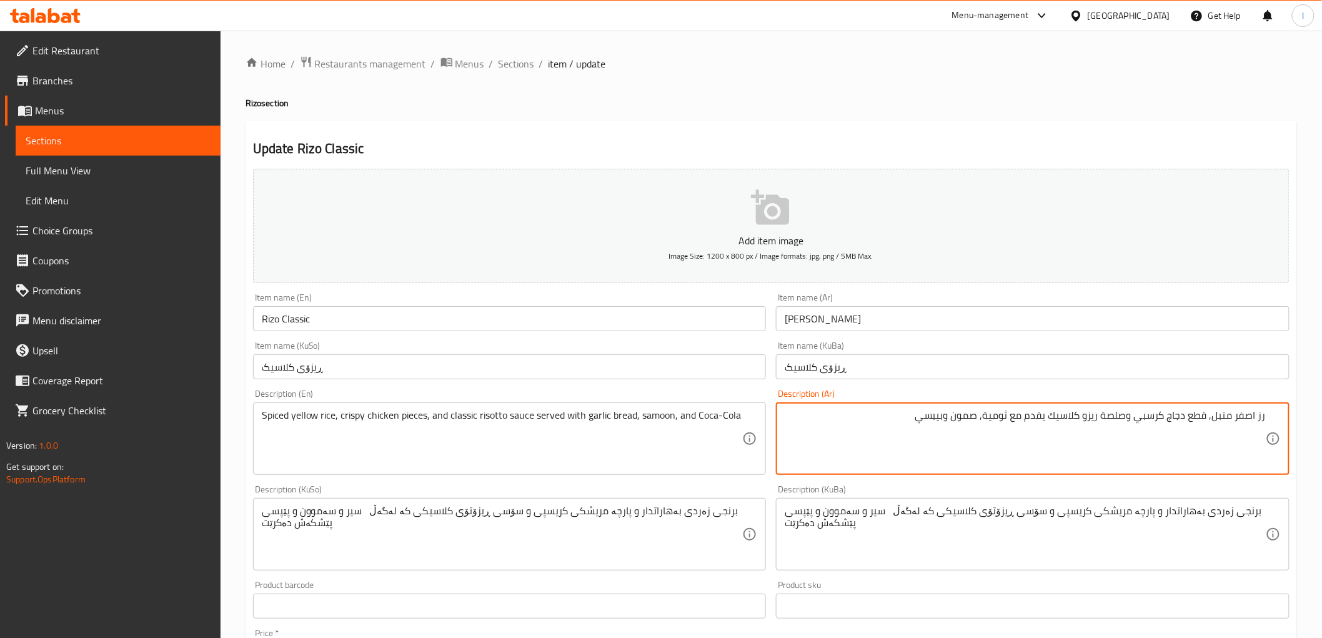
drag, startPoint x: 908, startPoint y: 420, endPoint x: 947, endPoint y: 428, distance: 40.2
click at [947, 428] on textarea "رز اصفر متبل, قطع دجاج كرسبي وصلصة ريزو كلاسيك يقدم مع ثومية, صمون وبيبسي" at bounding box center [1025, 438] width 481 height 59
paste textarea "كوكاكولا"
type textarea "رز اصفر متبل, قطع دجاج كرسبي وصلصة ريزو كلاسيك يقدم مع ثومية, صمون وكوكاكولا"
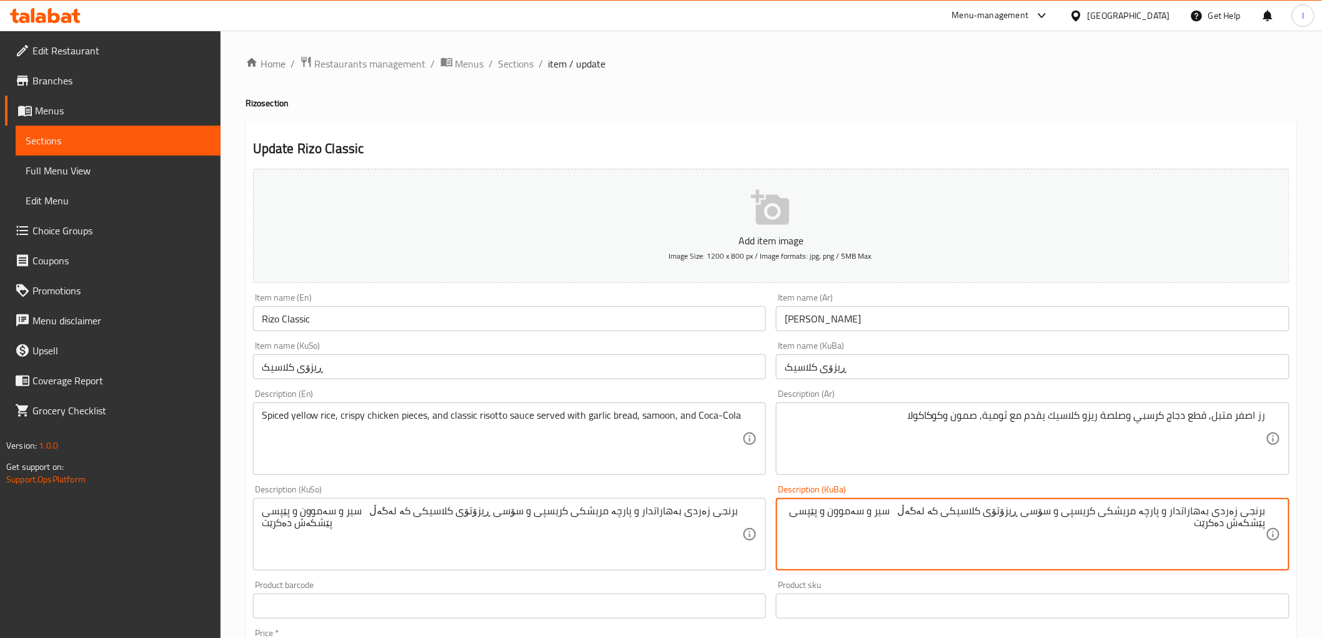
click at [827, 512] on textarea "برنجی زەردی بەهاراتدار و پارچە مریشکی کریسپی و سۆسی ڕیزۆتۆی کلاسیکی کە لەگەڵ سی…" at bounding box center [1025, 534] width 481 height 59
paste textarea "کۆکاکۆلا"
click at [1216, 522] on textarea "برنجی زەردی بەهاراتدار و پارچە مریشکی کریسپی و سۆسی ڕیزۆتۆی کلاسیکی کە لەگەڵ سی…" at bounding box center [1025, 534] width 481 height 59
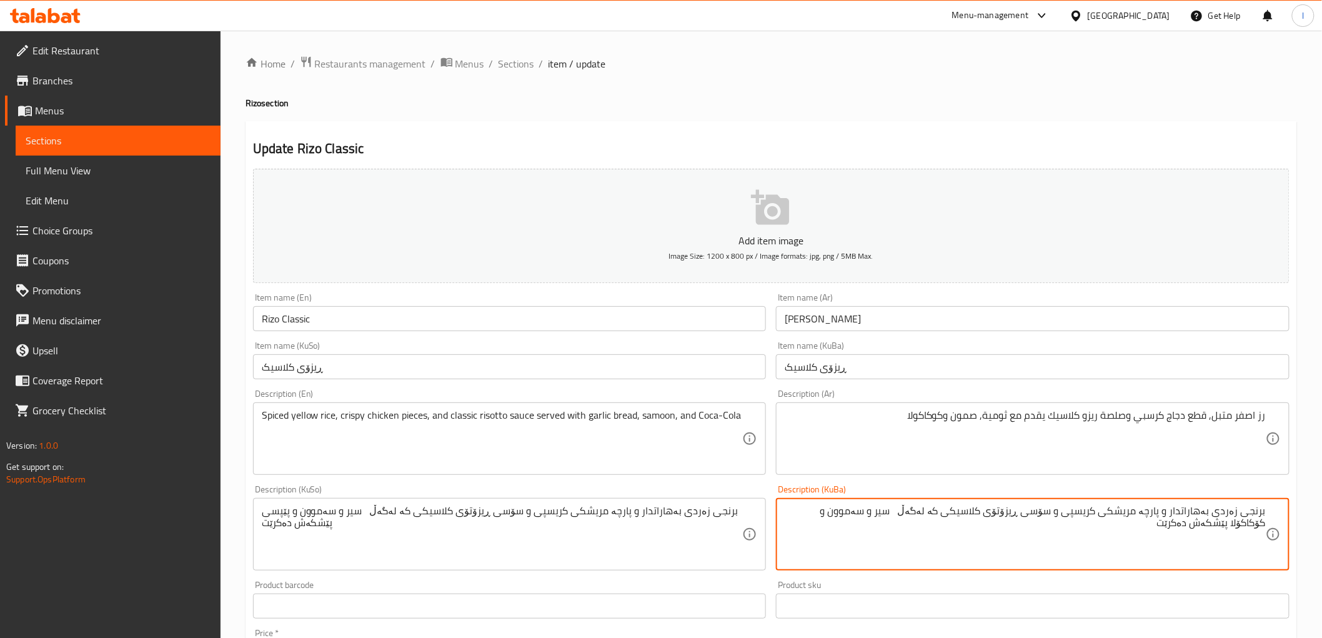
click at [1216, 522] on textarea "برنجی زەردی بەهاراتدار و پارچە مریشکی کریسپی و سۆسی ڕیزۆتۆی کلاسیکی کە لەگەڵ سی…" at bounding box center [1025, 534] width 481 height 59
type textarea "برنجی زەردی بەهاراتدار و پارچە مریشکی کریسپی و سۆسی ڕیزۆتۆی کلاسیکی کە لەگەڵ سی…"
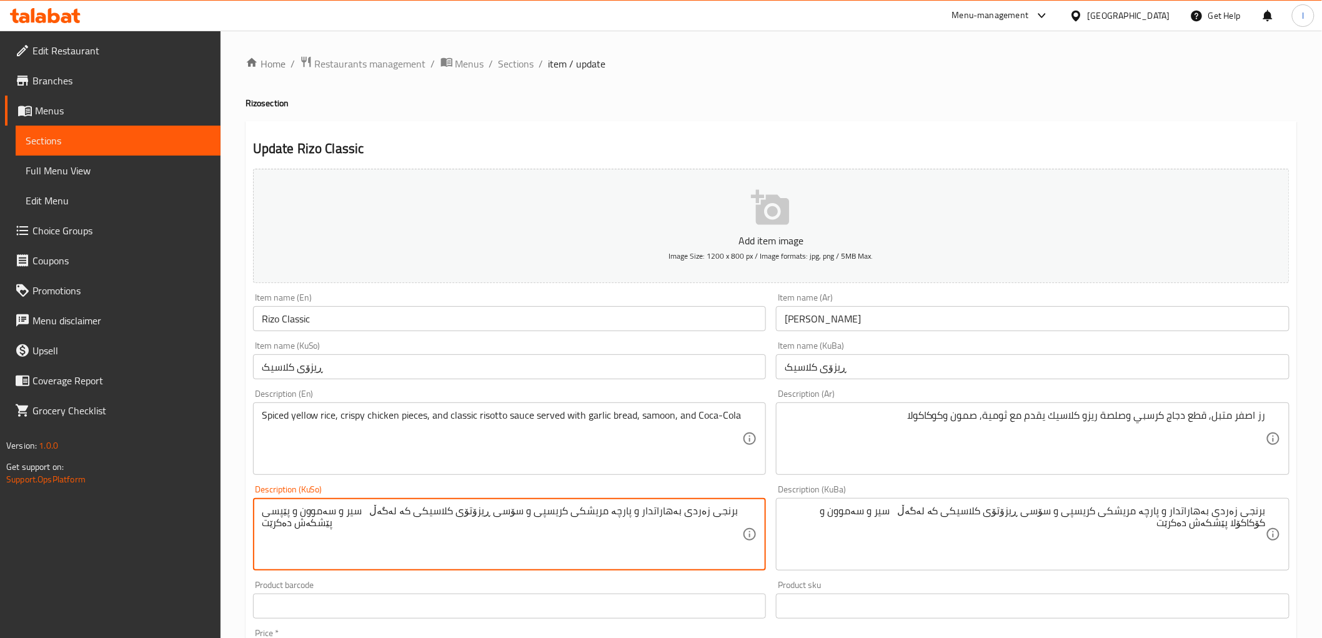
click at [521, 507] on textarea "برنجی زەردی بەهاراتدار و پارچە مریشکی کریسپی و سۆسی ڕیزۆتۆی کلاسیکی کە لەگەڵ سی…" at bounding box center [502, 534] width 481 height 59
paste textarea "کۆکاکۆلا"
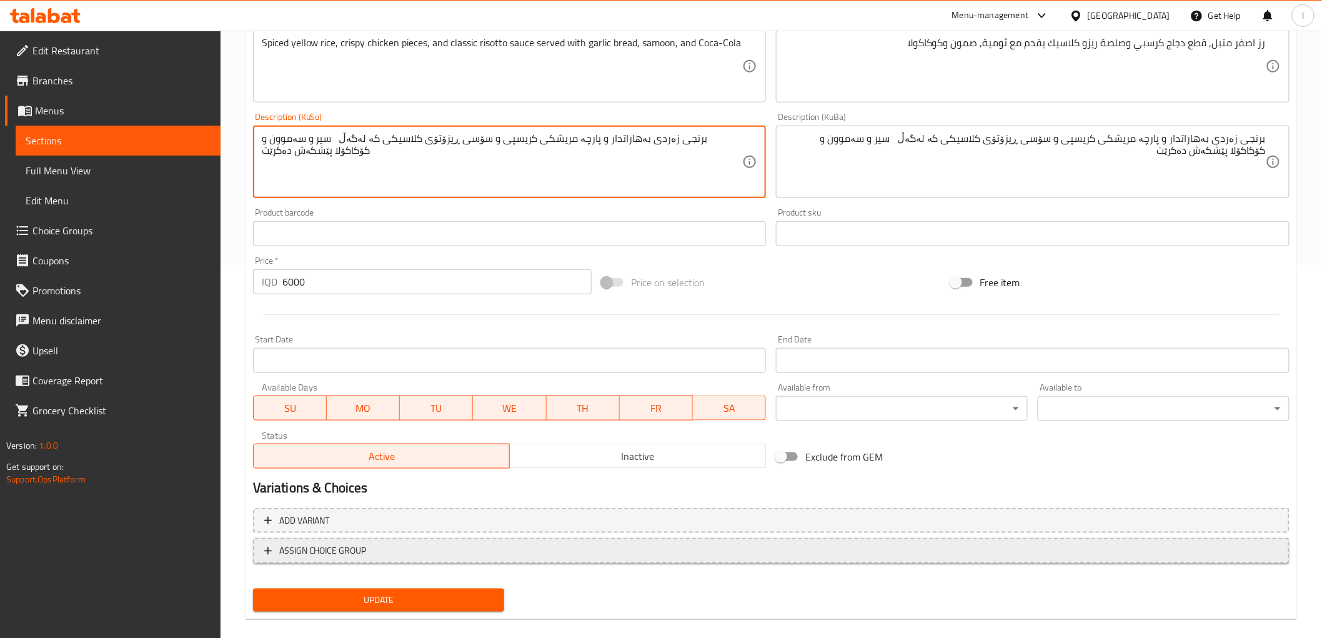
scroll to position [386, 0]
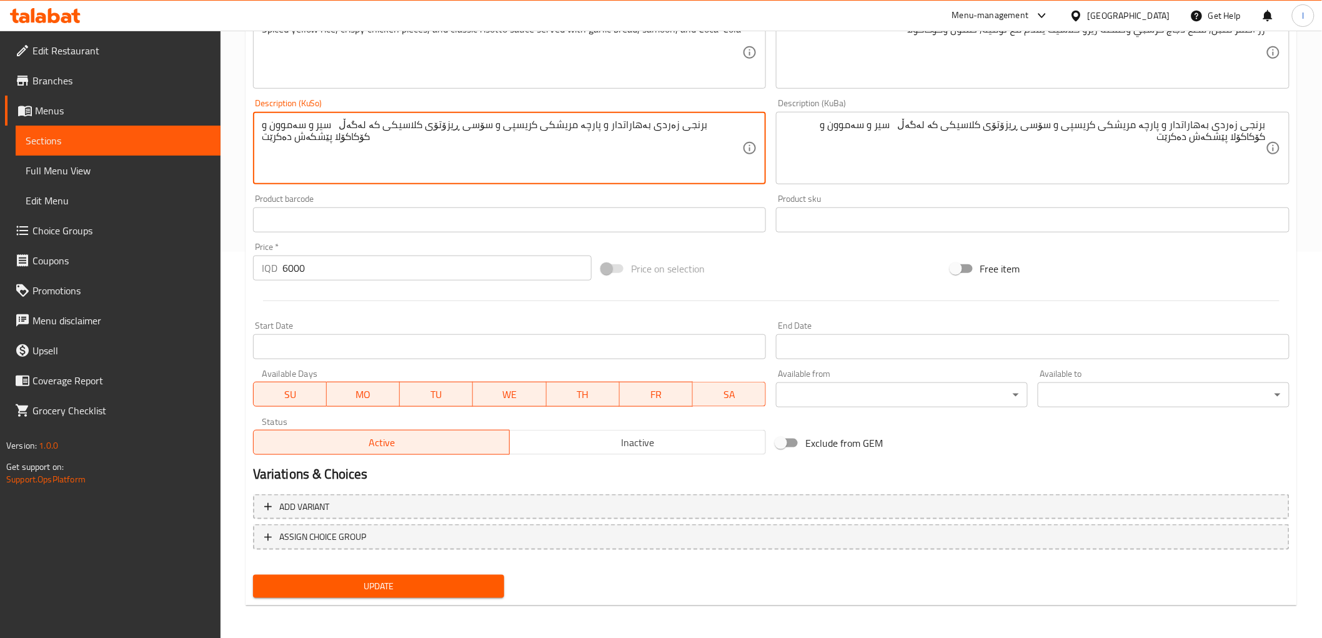
type textarea "برنجی زەردی بەهاراتدار و پارچە مریشکی کریسپی و سۆسی ڕیزۆتۆی کلاسیکی کە لەگەڵ سی…"
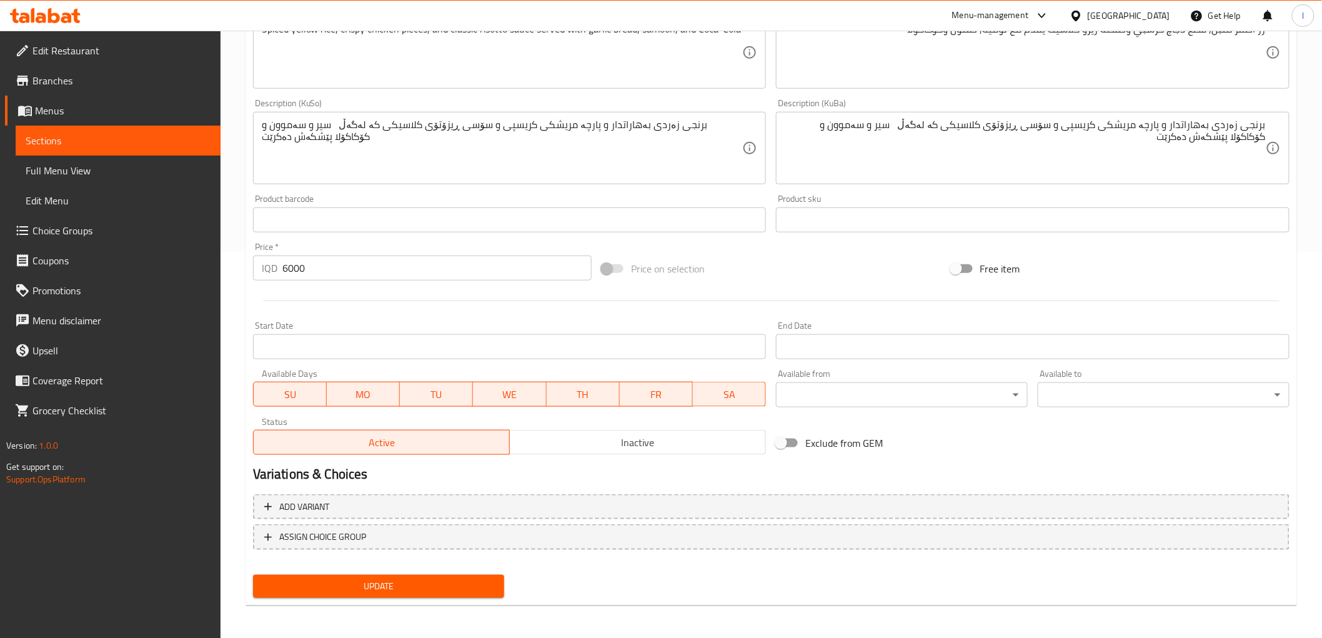
drag, startPoint x: 377, startPoint y: 595, endPoint x: 377, endPoint y: 586, distance: 9.4
click at [376, 595] on div "Update" at bounding box center [379, 586] width 262 height 33
click at [377, 586] on span "Update" at bounding box center [379, 587] width 232 height 16
click at [104, 131] on link "Sections" at bounding box center [118, 141] width 205 height 30
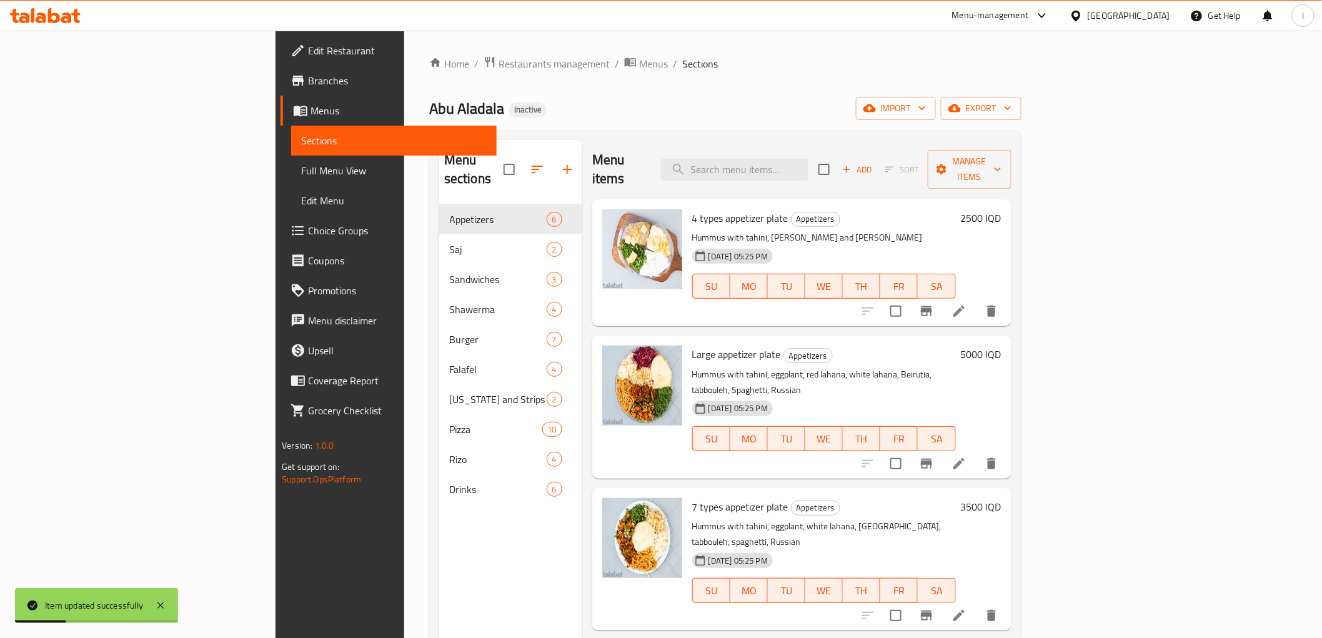
click at [798, 172] on div "Menu items Add Sort Manage items" at bounding box center [801, 169] width 419 height 59
click at [793, 165] on input "search" at bounding box center [734, 170] width 147 height 22
paste input "Rizo Shawarma Meat"
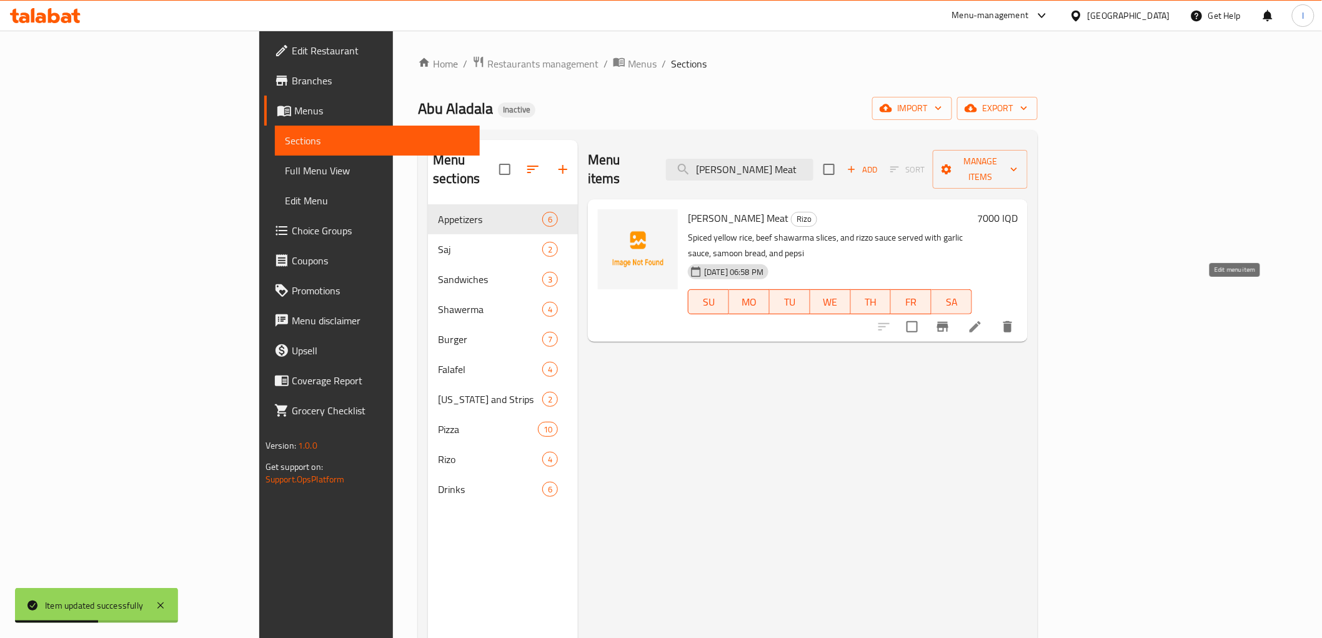
type input "Rizo Shawarma Meat"
click at [981, 321] on icon at bounding box center [975, 326] width 11 height 11
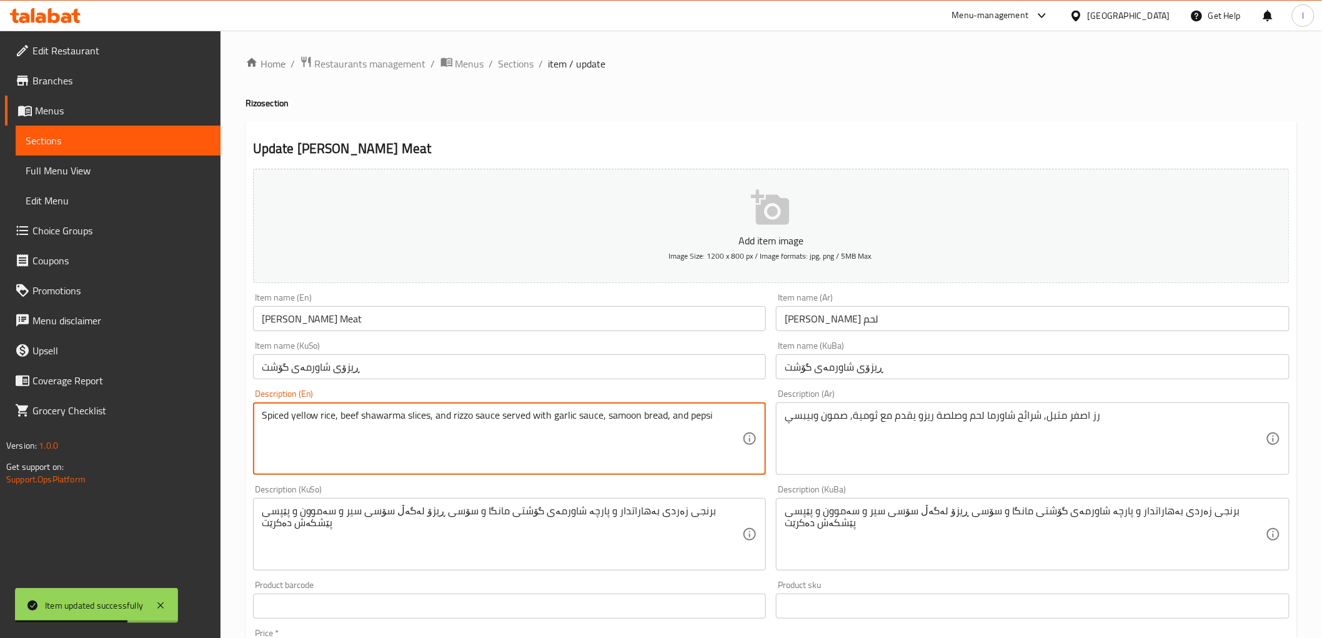
click at [702, 412] on textarea "Spiced yellow rice, beef shawarma slices, and rizzo sauce served with garlic sa…" at bounding box center [502, 438] width 481 height 59
click at [701, 415] on textarea "Spiced yellow rice, beef shawarma slices, and rizzo sauce served with garlic sa…" at bounding box center [502, 438] width 481 height 59
click at [701, 420] on textarea "Spiced yellow rice, beef shawarma slices, and rizzo sauce served with garlic sa…" at bounding box center [502, 438] width 481 height 59
paste textarea "Coca-Cola"
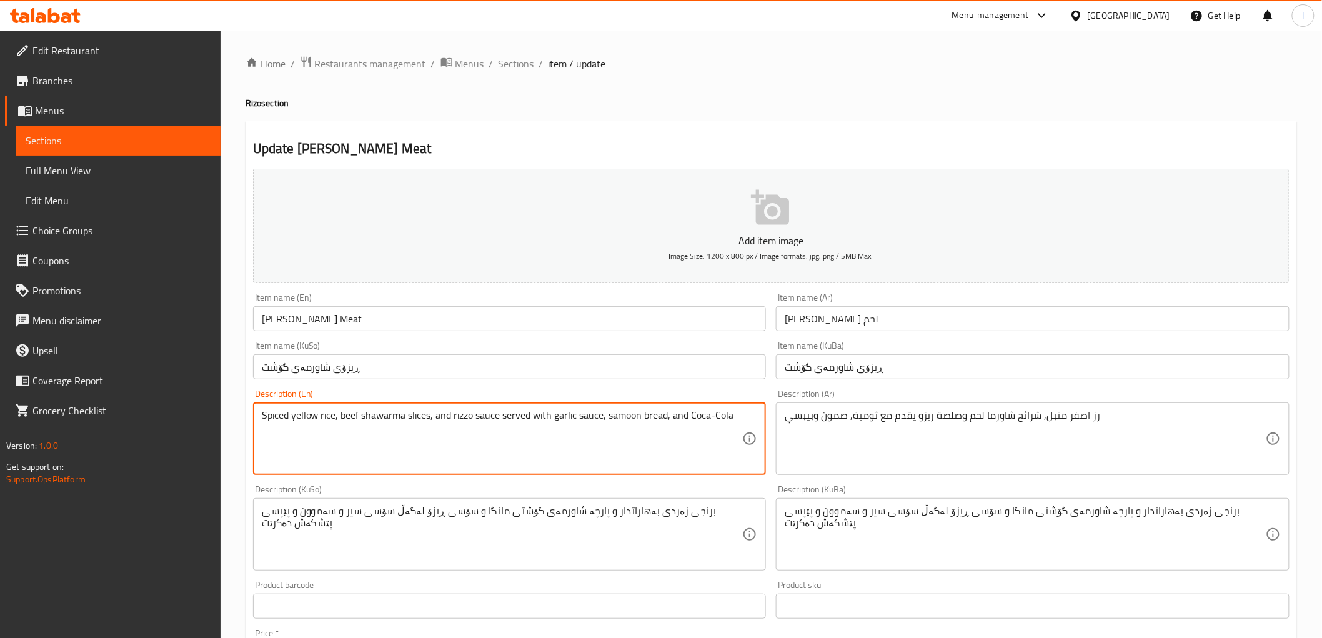
type textarea "Spiced yellow rice, beef shawarma slices, and rizzo sauce served with garlic sa…"
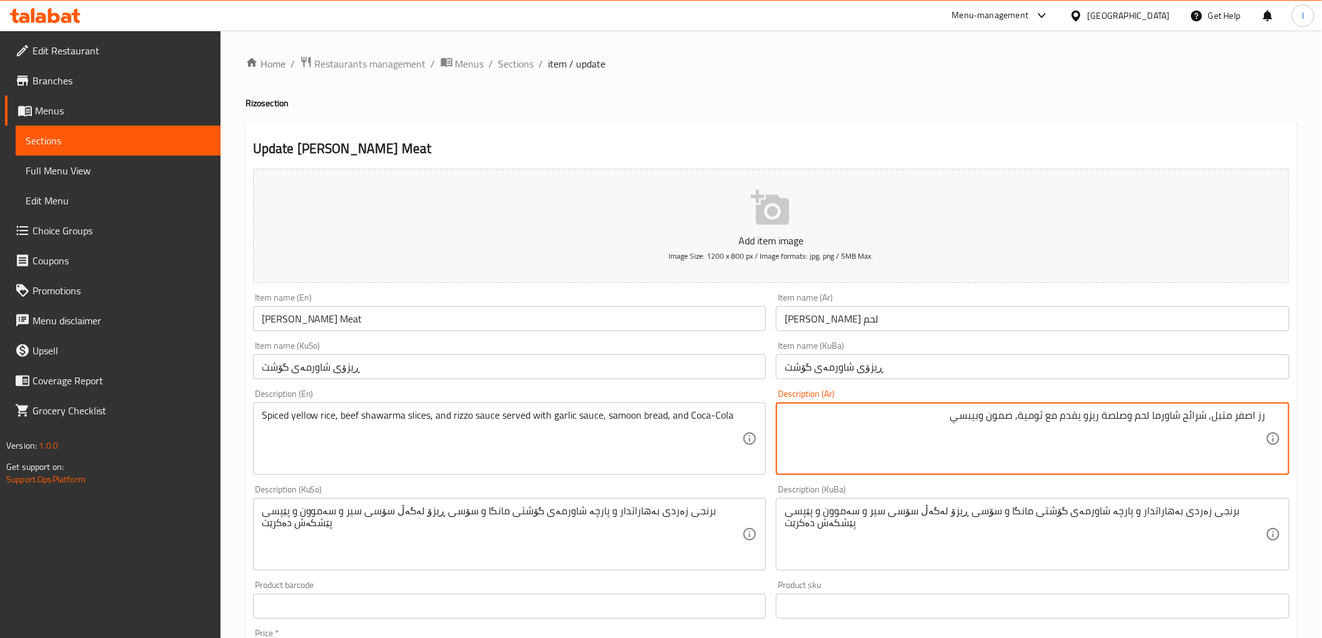
drag, startPoint x: 938, startPoint y: 417, endPoint x: 983, endPoint y: 422, distance: 45.8
click at [983, 422] on textarea "رز اصفر متبل, شرائح شاورما لحم وصلصة ريزو يقدم مع ثومية, صمون وبيبسي" at bounding box center [1025, 438] width 481 height 59
paste textarea "كوكاكولا"
type textarea "رز اصفر متبل, شرائح شاورما لحم وصلصة ريزو يقدم مع ثومية, صمون وكوكاكولا"
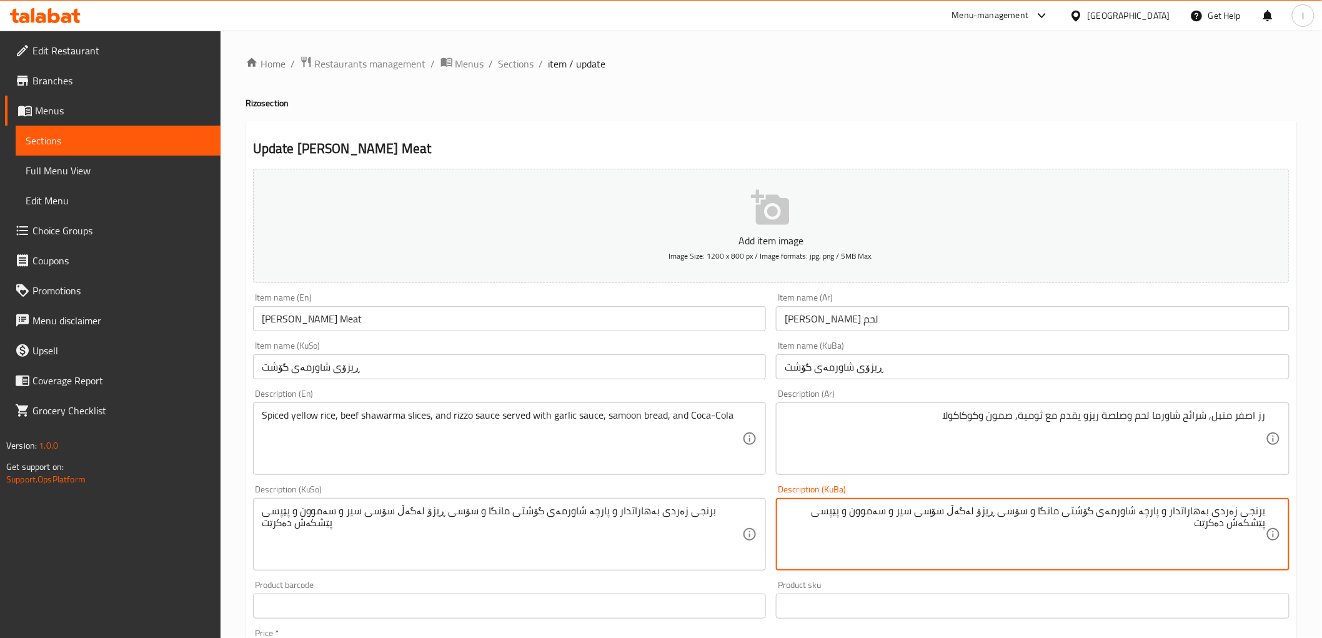
click at [854, 514] on textarea "برنجی زەردی بەهاراتدار و پارچە شاورمەی گۆشتی مانگا و سۆسی ڕیزۆ لەگەڵ سۆسی سیر و…" at bounding box center [1025, 534] width 481 height 59
paste textarea "کۆکاکۆلا"
click at [908, 515] on textarea "برنجی زەردی بەهاراتدار و پارچە شاورمەی گۆشتی مانگا و سۆسی ڕیزۆ لەگەڵ سۆسی سیر و…" at bounding box center [1025, 534] width 481 height 59
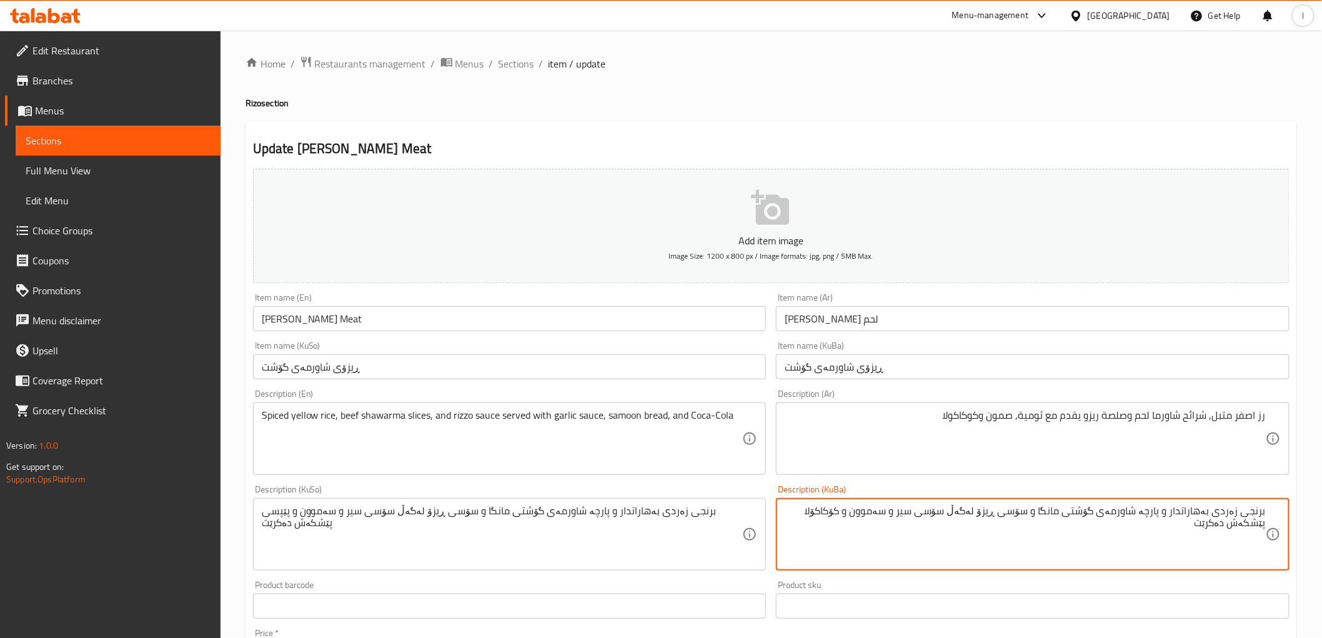
click at [908, 515] on textarea "برنجی زەردی بەهاراتدار و پارچە شاورمەی گۆشتی مانگا و سۆسی ڕیزۆ لەگەڵ سۆسی سیر و…" at bounding box center [1025, 534] width 481 height 59
type textarea "برنجی زەردی بەهاراتدار و پارچە شاورمەی گۆشتی مانگا و سۆسی ڕیزۆ لەگەڵ سۆسی سیر و…"
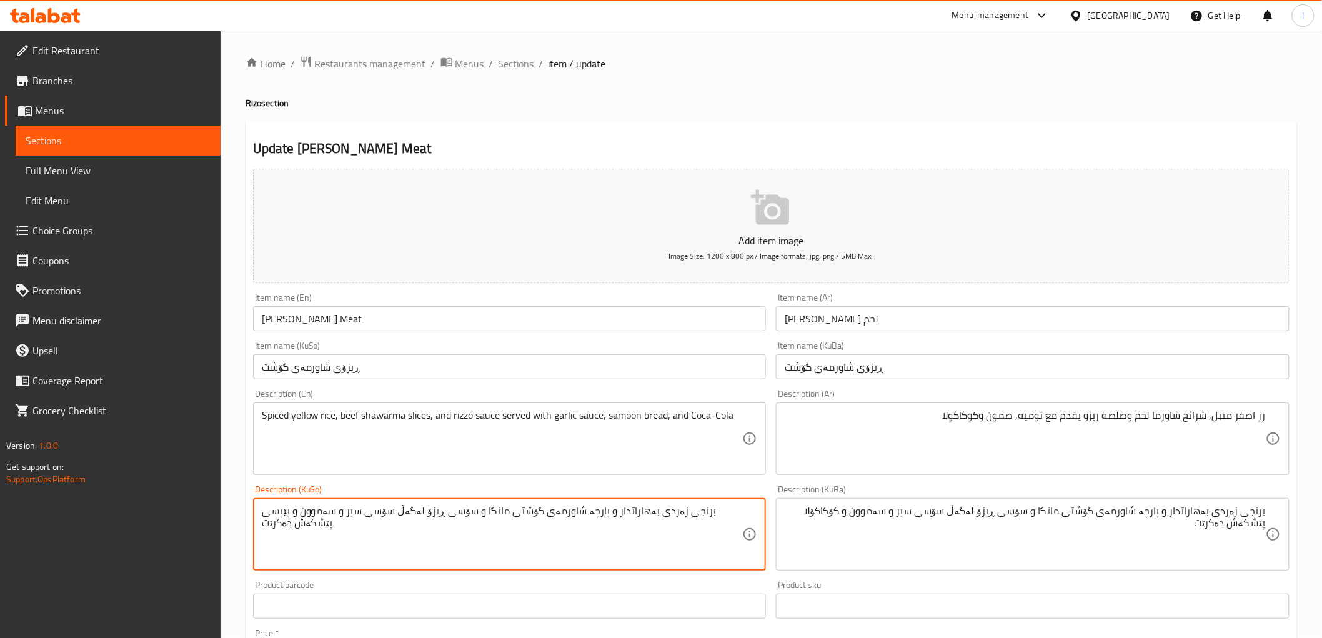
click at [541, 519] on textarea "برنجی زەردی بەهاراتدار و پارچە شاورمەی گۆشتی مانگا و سۆسی ڕیزۆ لەگەڵ سۆسی سیر و…" at bounding box center [502, 534] width 481 height 59
paste textarea "کۆکاکۆلا"
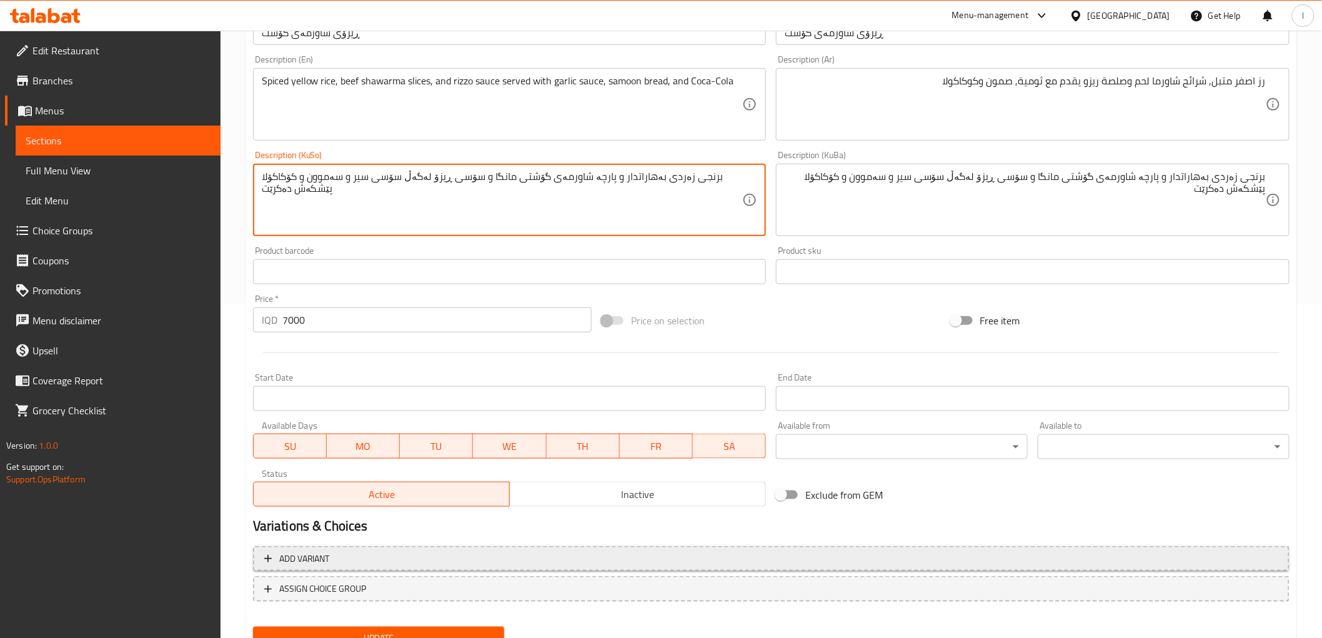
scroll to position [386, 0]
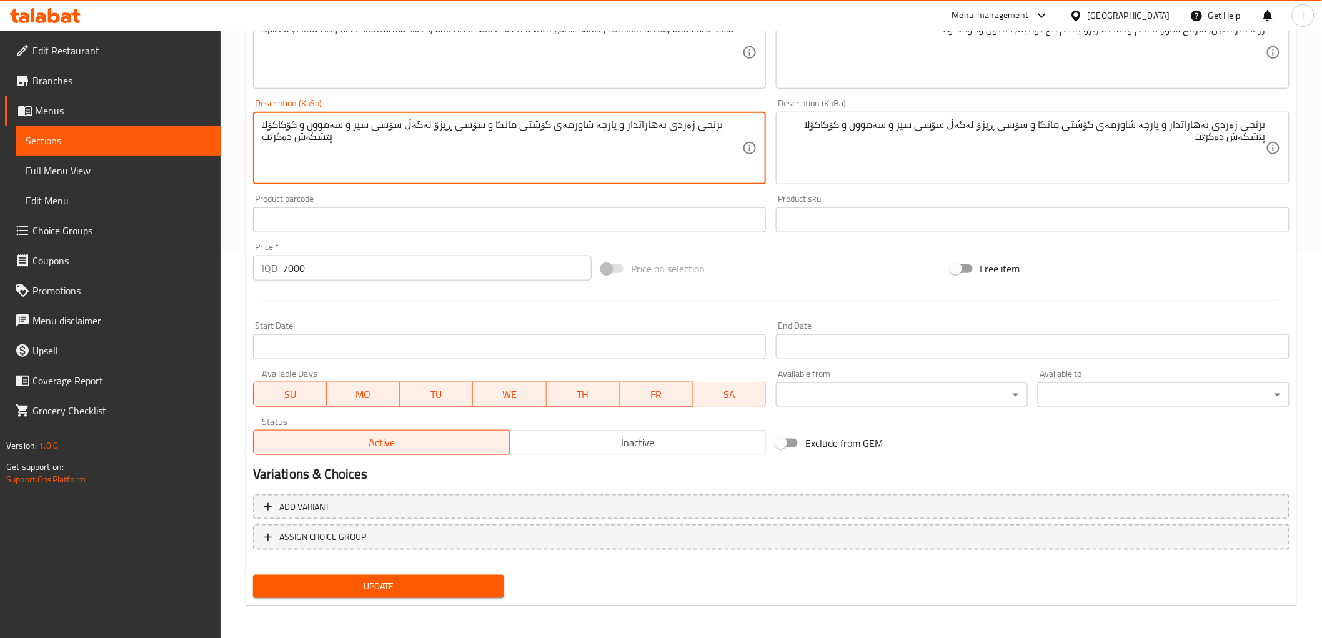
type textarea "برنجی زەردی بەهاراتدار و پارچە شاورمەی گۆشتی مانگا و سۆسی ڕیزۆ لەگەڵ سۆسی سیر و…"
click at [414, 589] on span "Update" at bounding box center [379, 587] width 232 height 16
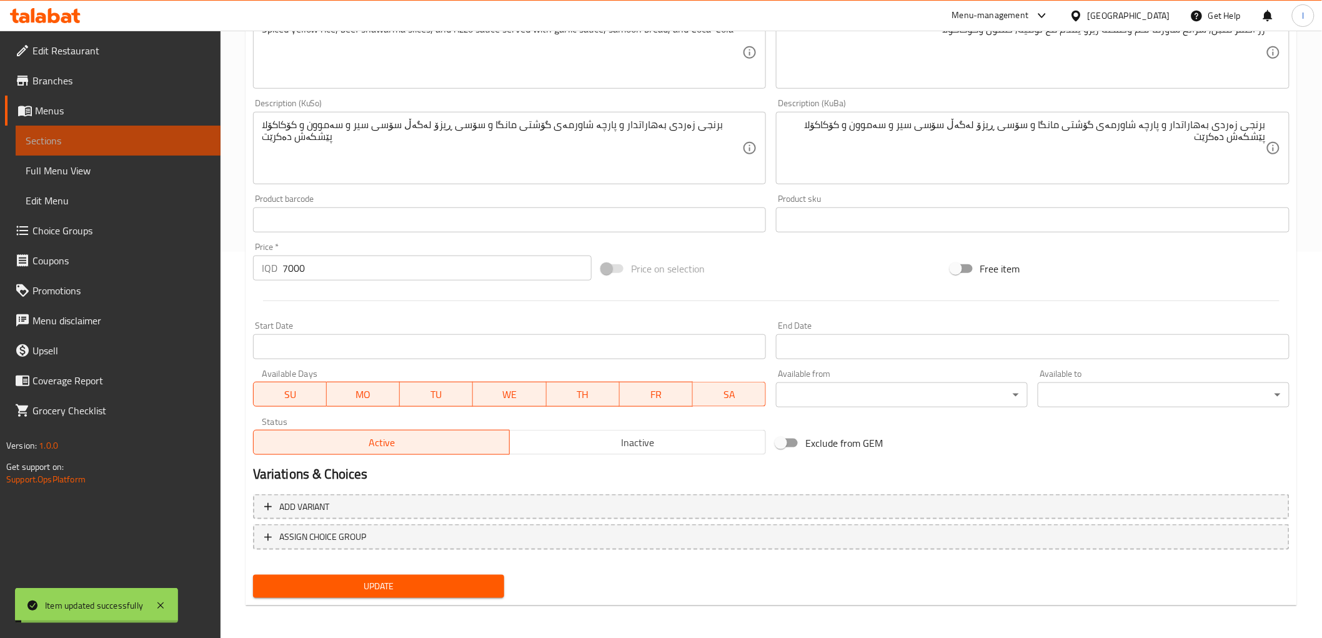
click at [89, 140] on span "Sections" at bounding box center [118, 140] width 185 height 15
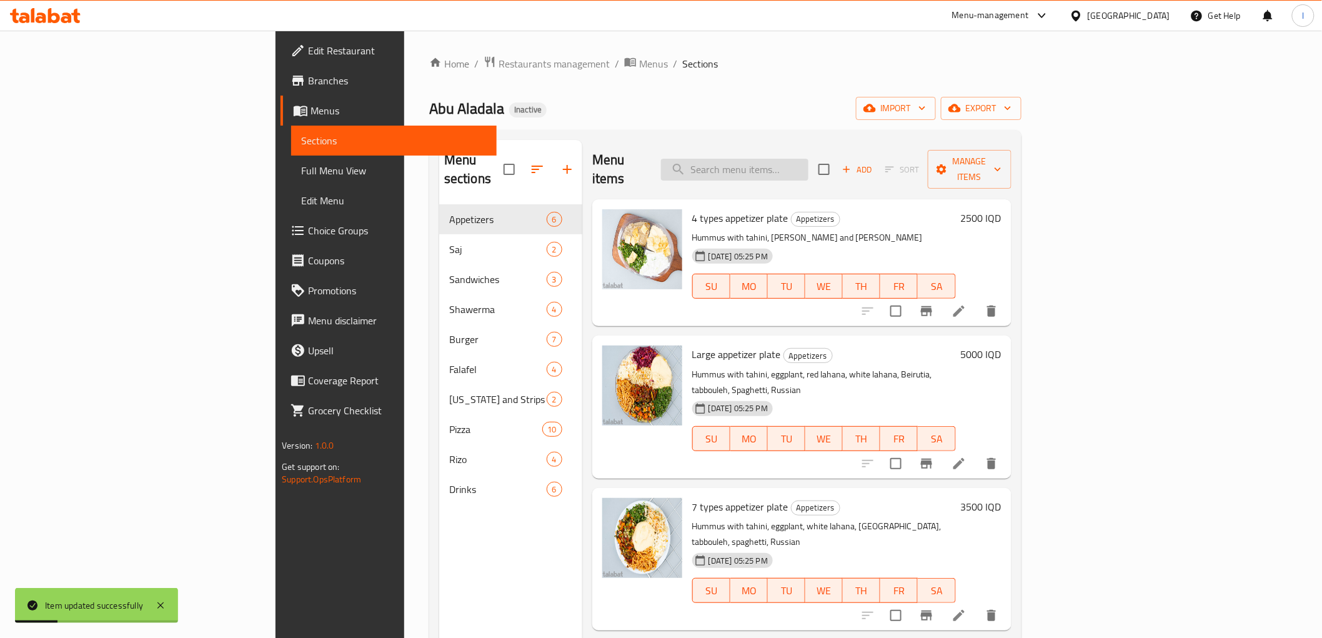
click at [808, 159] on input "search" at bounding box center [734, 170] width 147 height 22
paste input "Rizo Shawarma Chicken"
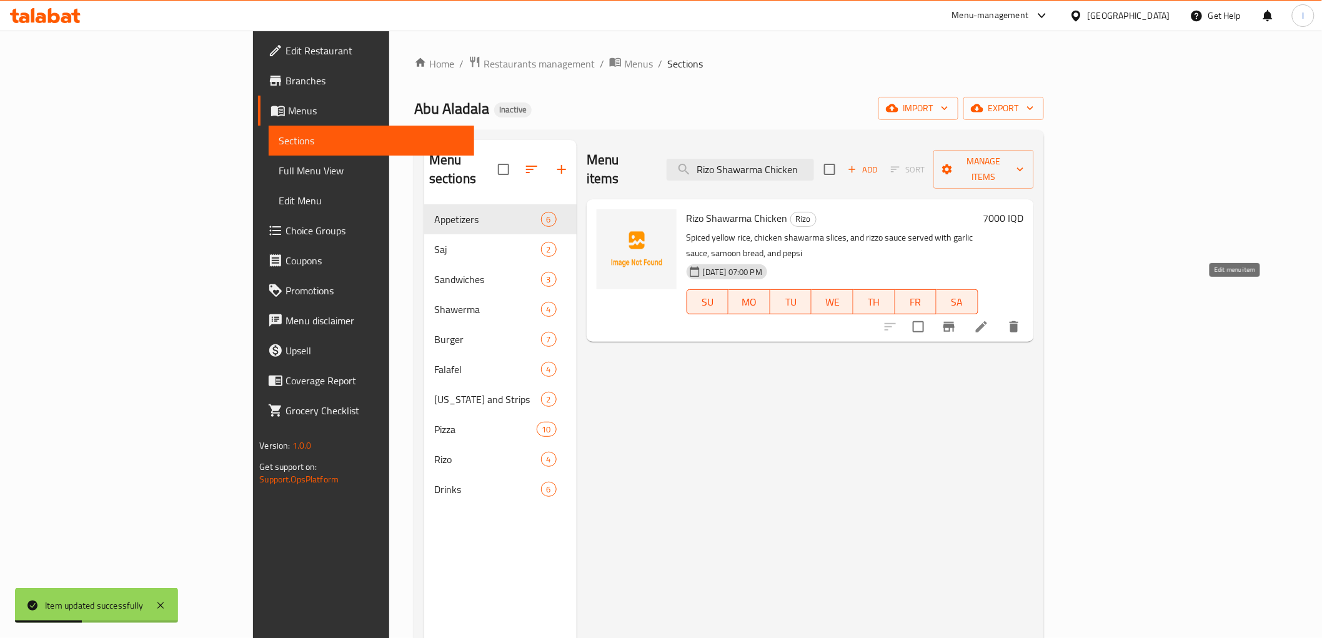
type input "Rizo Shawarma Chicken"
click at [989, 319] on icon at bounding box center [981, 326] width 15 height 15
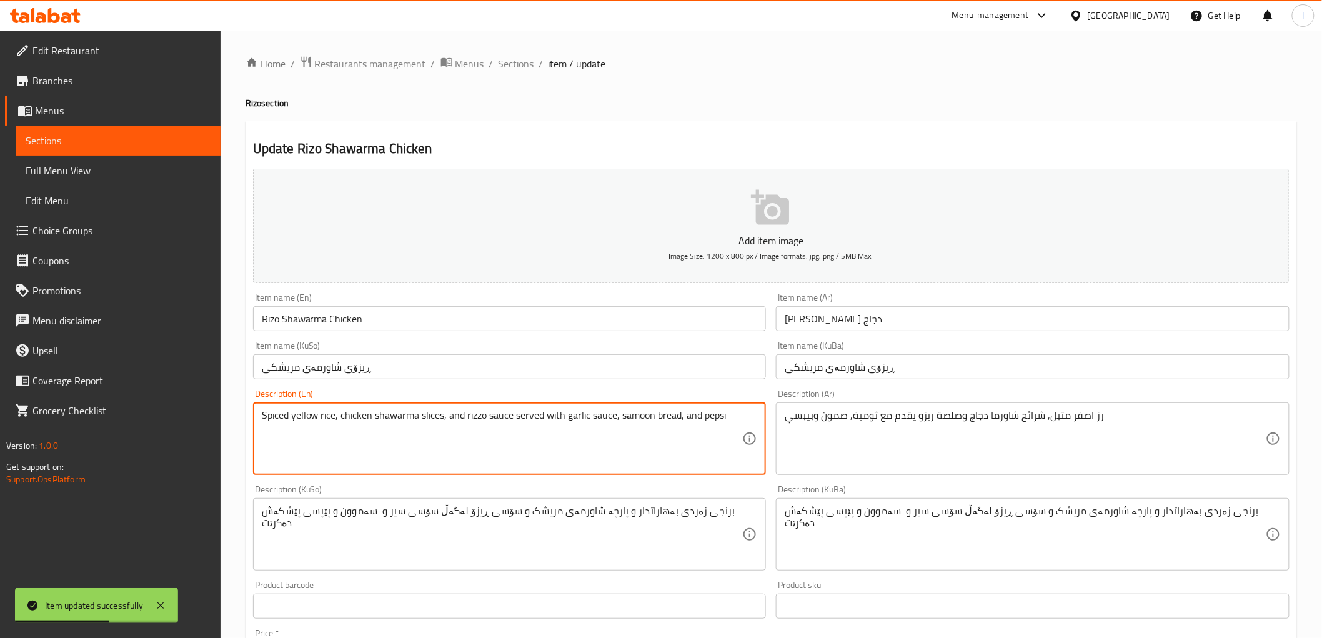
click at [714, 419] on textarea "Spiced yellow rice, chicken shawarma slices, and rizzo sauce served with garlic…" at bounding box center [502, 438] width 481 height 59
paste textarea "Coca-Cola"
type textarea "Spiced yellow rice, chicken shawarma slices, and rizzo sauce served with garlic…"
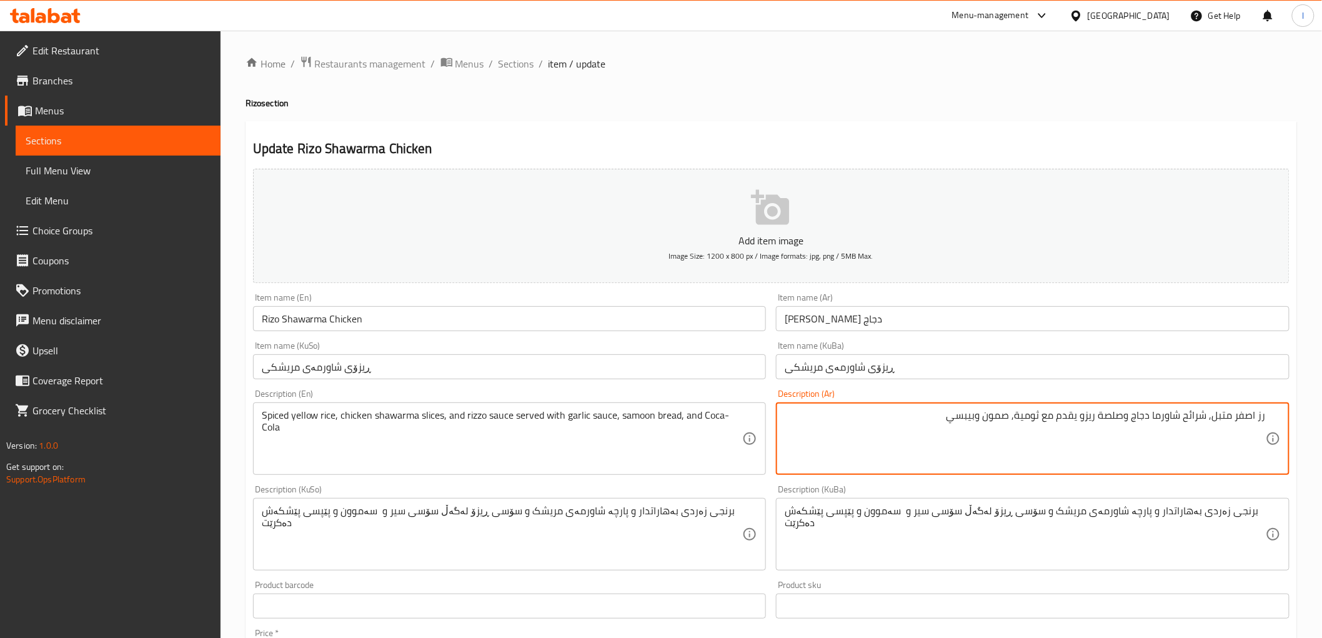
click at [968, 412] on textarea "رز اصفر متبل, شرائح شاورما دجاج وصلصة ريزو يقدم مع ثومية, صمون وبيبسي" at bounding box center [1025, 438] width 481 height 59
click at [967, 412] on textarea "رز اصفر متبل, شرائح شاورما دجاج وصلصة ريزو يقدم مع ثومية, صمون وبيبسي" at bounding box center [1025, 438] width 481 height 59
click at [940, 417] on textarea "رز اصفر متبل, شرائح شاورما دجاج وصلصة ريزو يقدم مع ثومية, صمون وبيبسي" at bounding box center [1025, 438] width 481 height 59
drag, startPoint x: 931, startPoint y: 417, endPoint x: 982, endPoint y: 424, distance: 51.6
click at [982, 424] on textarea "رز اصفر متبل, شرائح شاورما دجاج وصلصة ريزو يقدم مع ثومية, صمون وبيبسي" at bounding box center [1025, 438] width 481 height 59
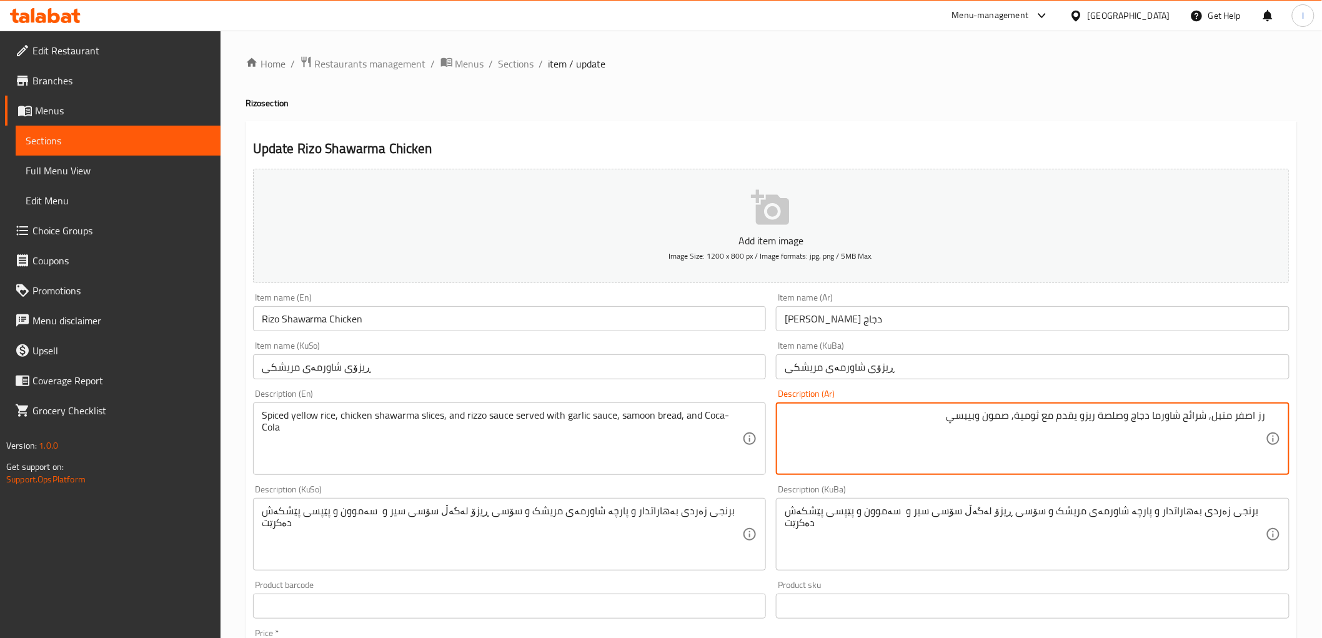
paste textarea "كوكاكولا"
type textarea "رز اصفر متبل, شرائح شاورما دجاج وصلصة ريزو يقدم مع ثومية, صمون وكوكاكولا"
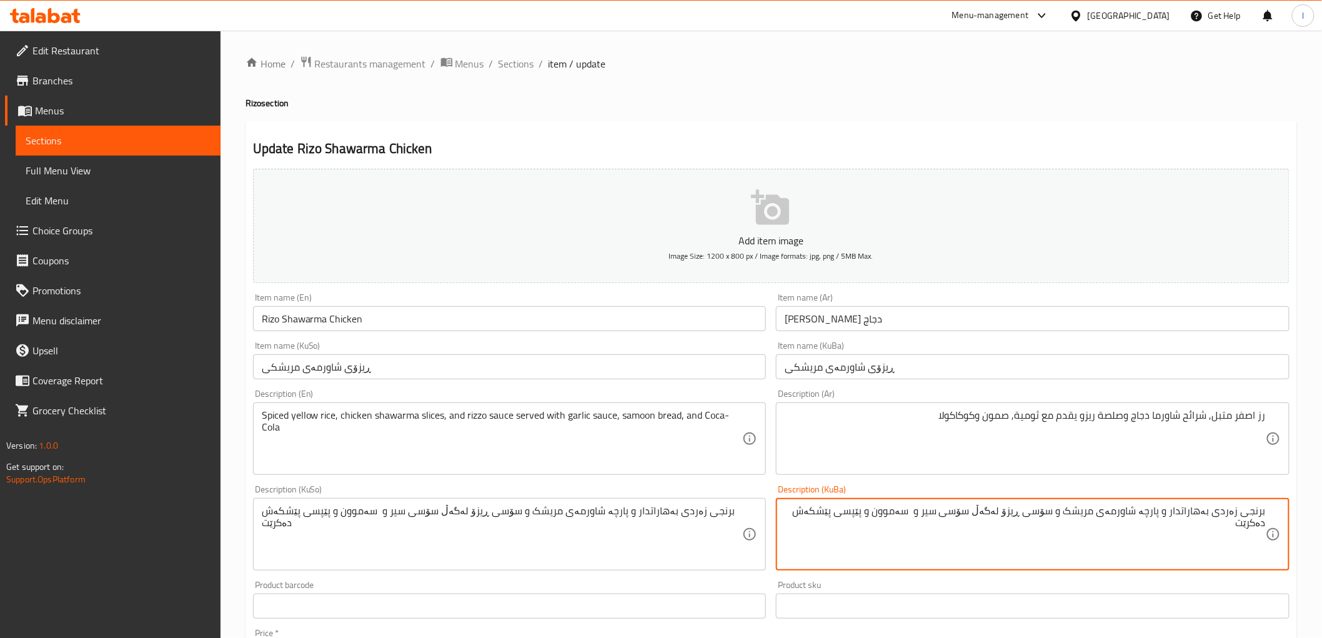
click at [872, 510] on textarea "برنجی زەردی بەهاراتدار و پارچە شاورمەی مریشک و سۆسی ڕیزۆ لەگەڵ سۆسی سیر و سەموو…" at bounding box center [1025, 534] width 481 height 59
paste textarea "کۆکاکۆلا"
click at [879, 509] on textarea "برنجی زەردی بەهاراتدار و پارچە شاورمەی مریشک و سۆسی ڕیزۆ لەگەڵ سۆسی سیر و سەموو…" at bounding box center [1025, 534] width 481 height 59
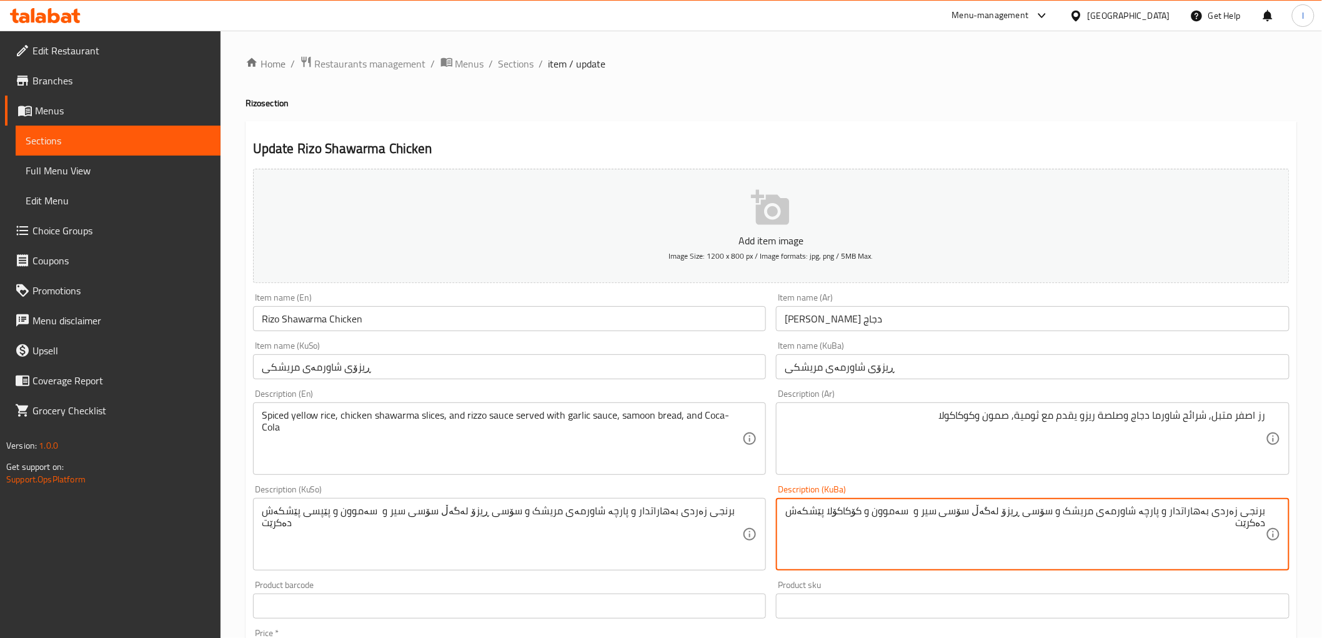
click at [879, 509] on textarea "برنجی زەردی بەهاراتدار و پارچە شاورمەی مریشک و سۆسی ڕیزۆ لەگەڵ سۆسی سیر و سەموو…" at bounding box center [1025, 534] width 481 height 59
type textarea "برنجی زەردی بەهاراتدار و پارچە شاورمەی مریشک و سۆسی ڕیزۆ لەگەڵ سۆسی سیر و سەموو…"
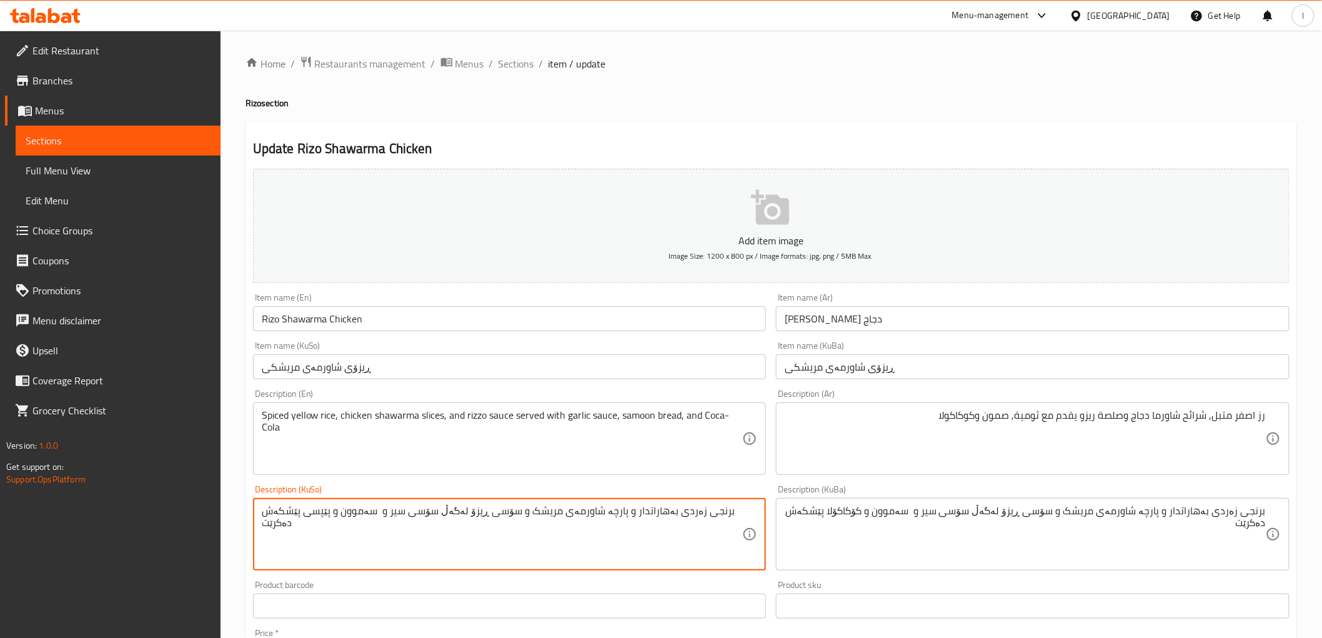
click at [529, 510] on textarea "برنجی زەردی بەهاراتدار و پارچە شاورمەی مریشک و سۆسی ڕیزۆ لەگەڵ سۆسی سیر و سەموو…" at bounding box center [502, 534] width 481 height 59
paste textarea "کۆکاکۆلا"
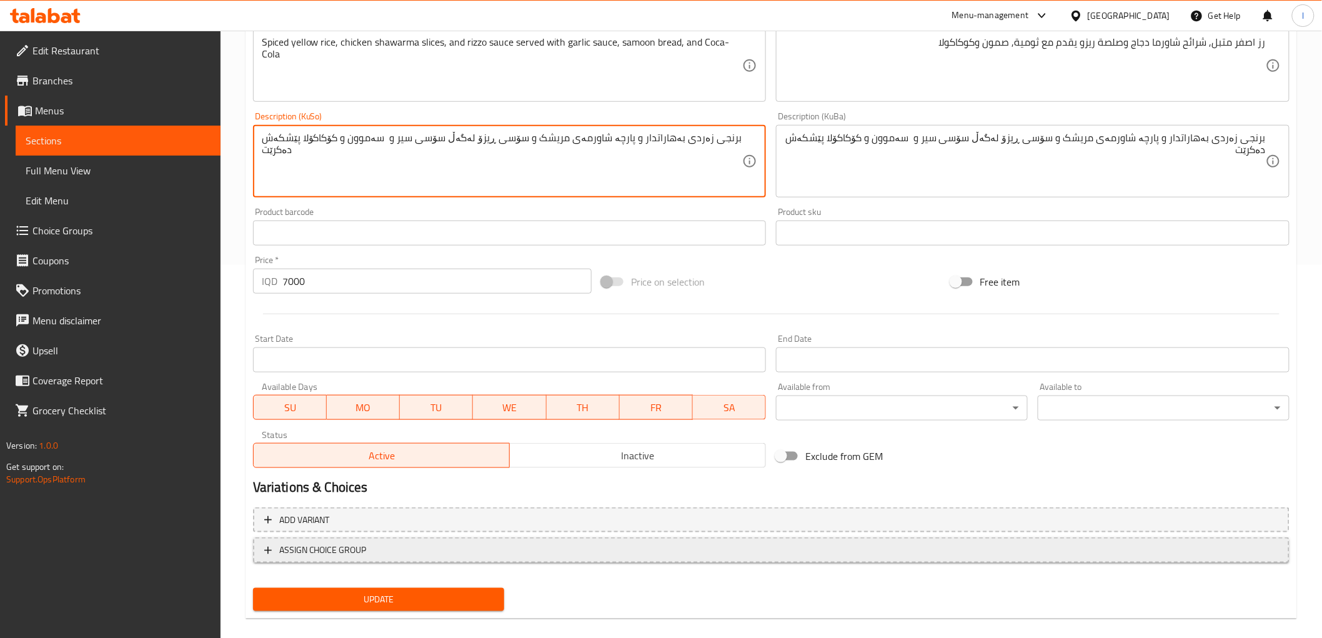
scroll to position [386, 0]
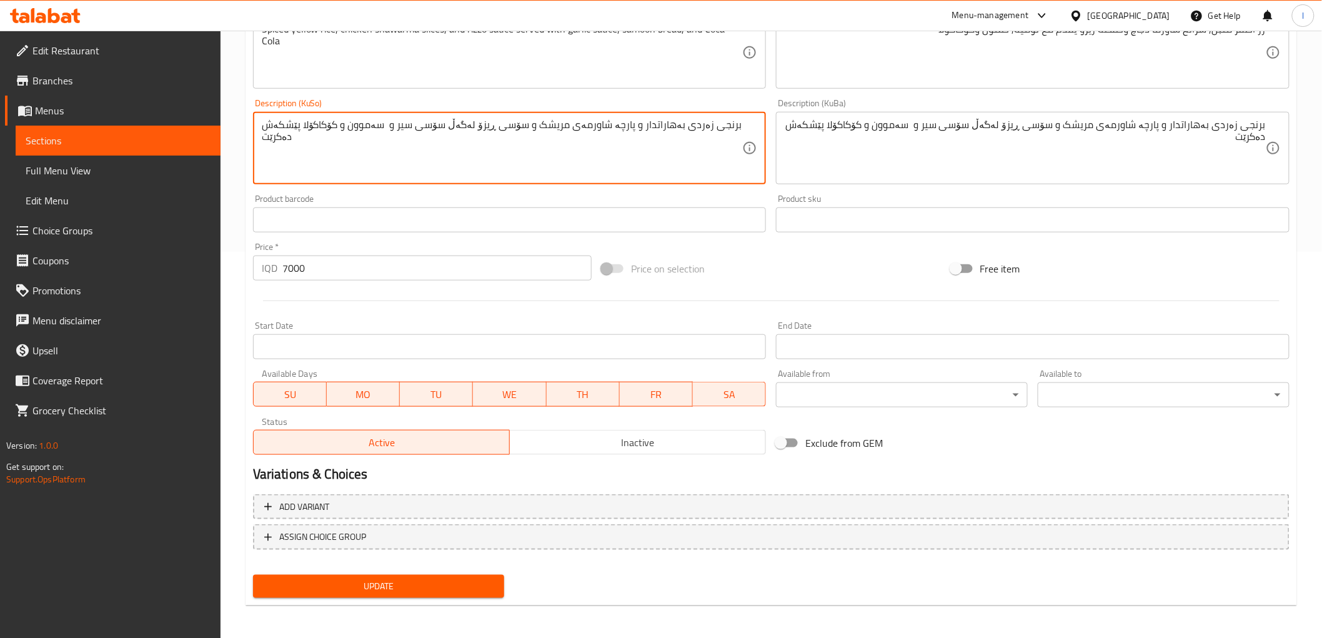
type textarea "برنجی زەردی بەهاراتدار و پارچە شاورمەی مریشک و سۆسی ڕیزۆ لەگەڵ سۆسی سیر و سەموو…"
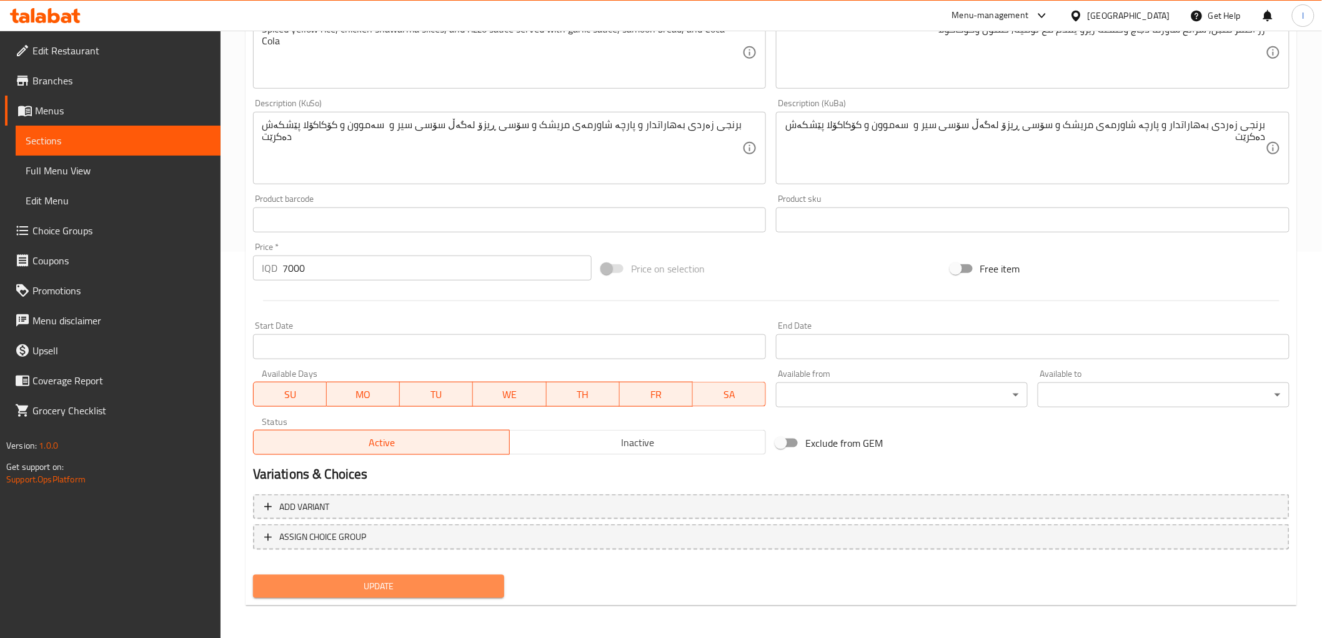
click at [339, 585] on span "Update" at bounding box center [379, 587] width 232 height 16
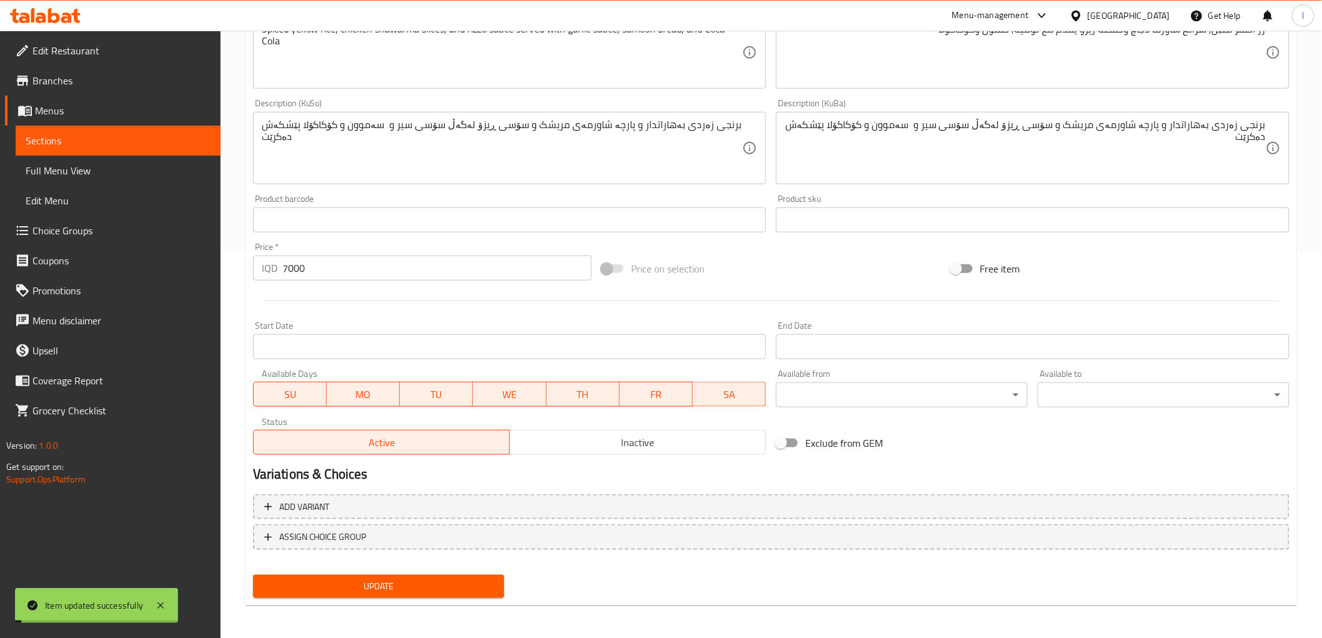
click at [83, 149] on link "Sections" at bounding box center [118, 141] width 205 height 30
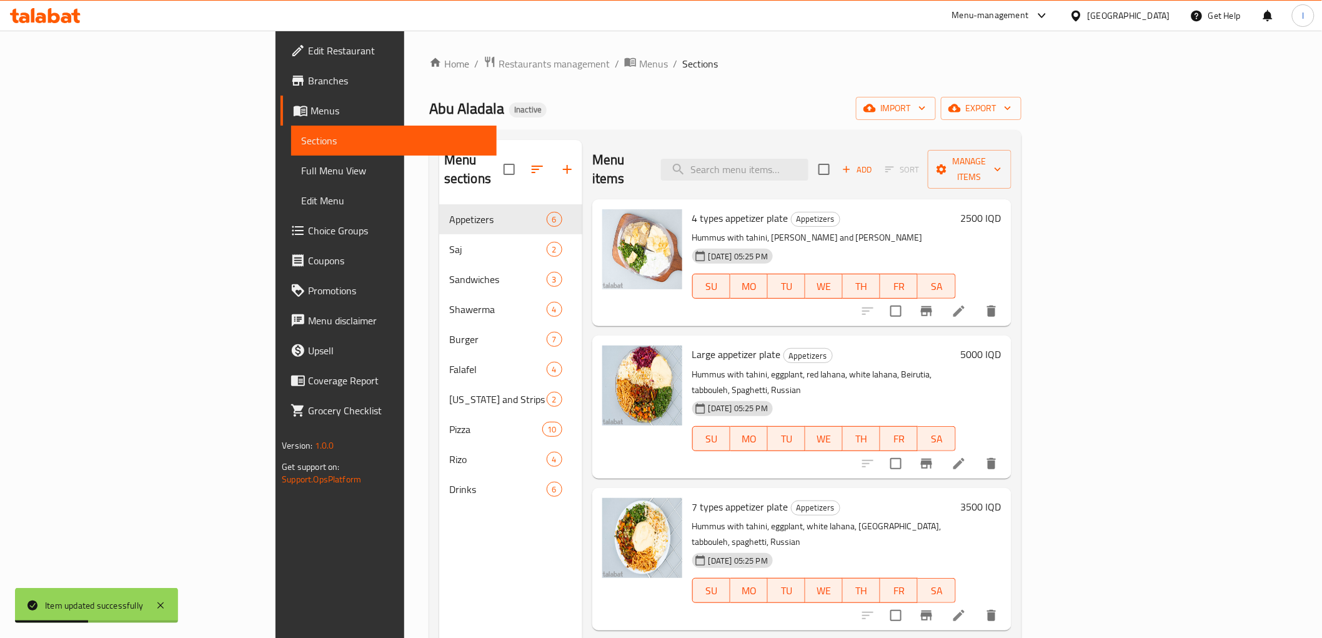
drag, startPoint x: 813, startPoint y: 177, endPoint x: 812, endPoint y: 158, distance: 19.4
click at [812, 177] on div "Menu items Add Sort Manage items" at bounding box center [801, 169] width 419 height 59
click at [808, 159] on input "search" at bounding box center [734, 170] width 147 height 22
paste input "Chicken Saj Meal"
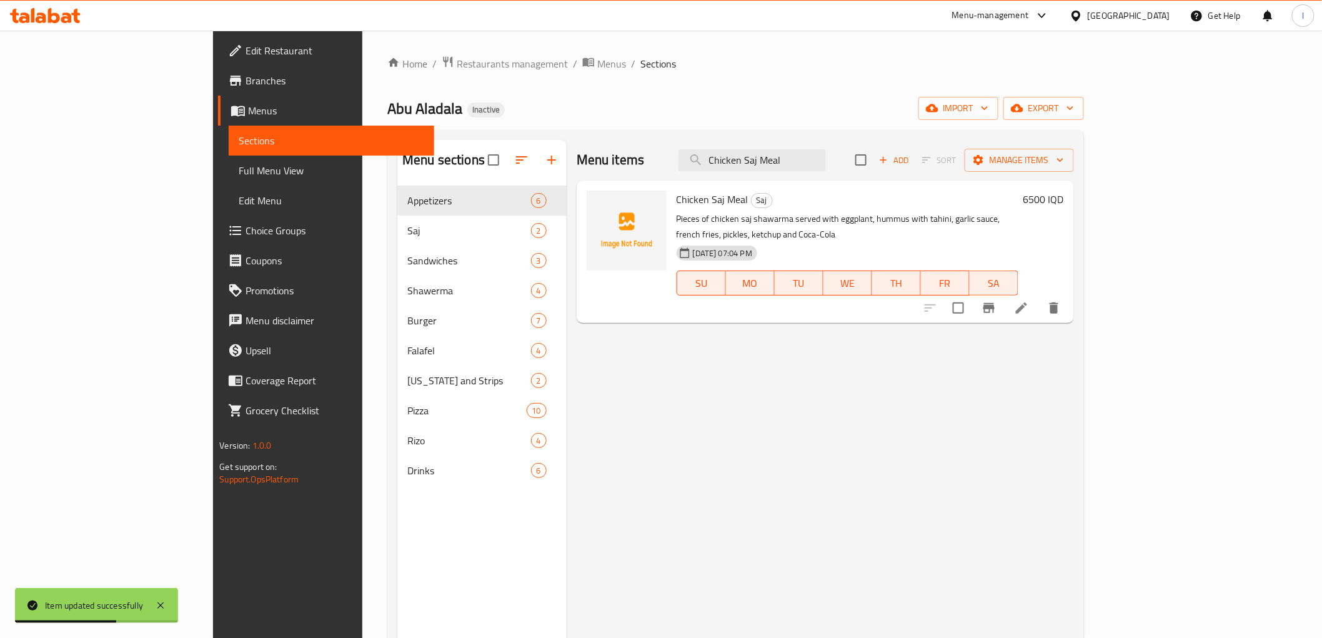
type input "Chicken Saj Meal"
click at [1029, 301] on icon at bounding box center [1021, 308] width 15 height 15
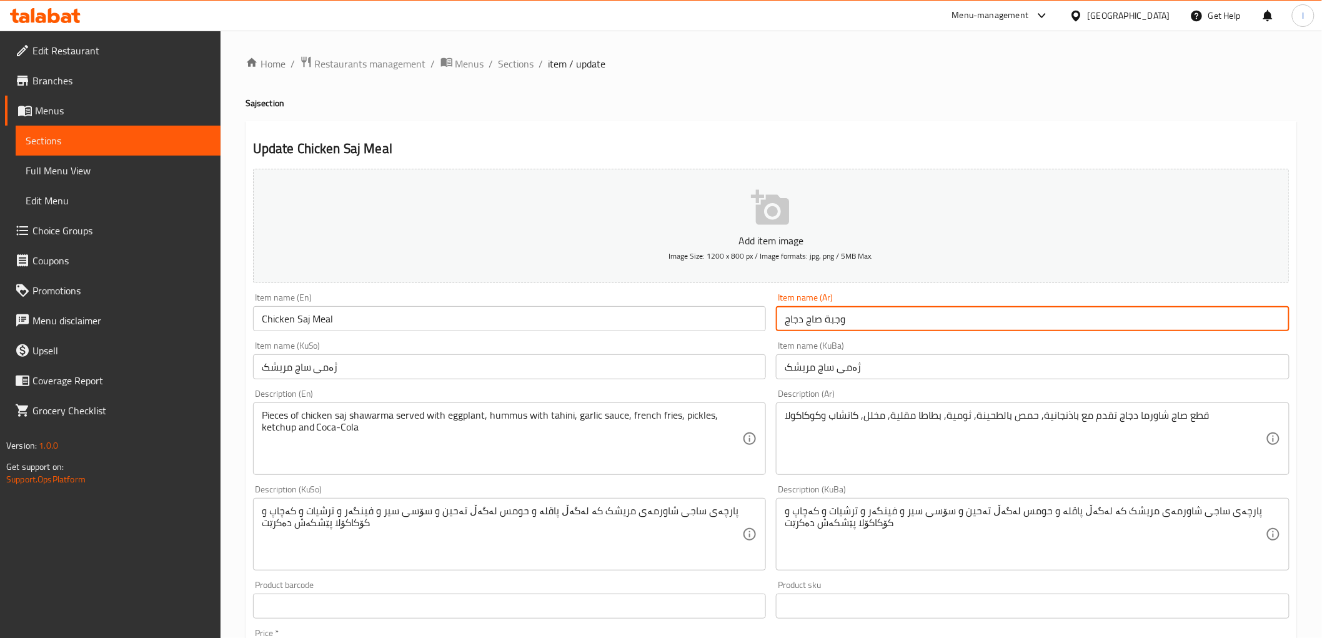
click at [816, 319] on input "وجبة صاج دجاج" at bounding box center [1033, 318] width 514 height 25
click at [134, 141] on span "Sections" at bounding box center [118, 140] width 185 height 15
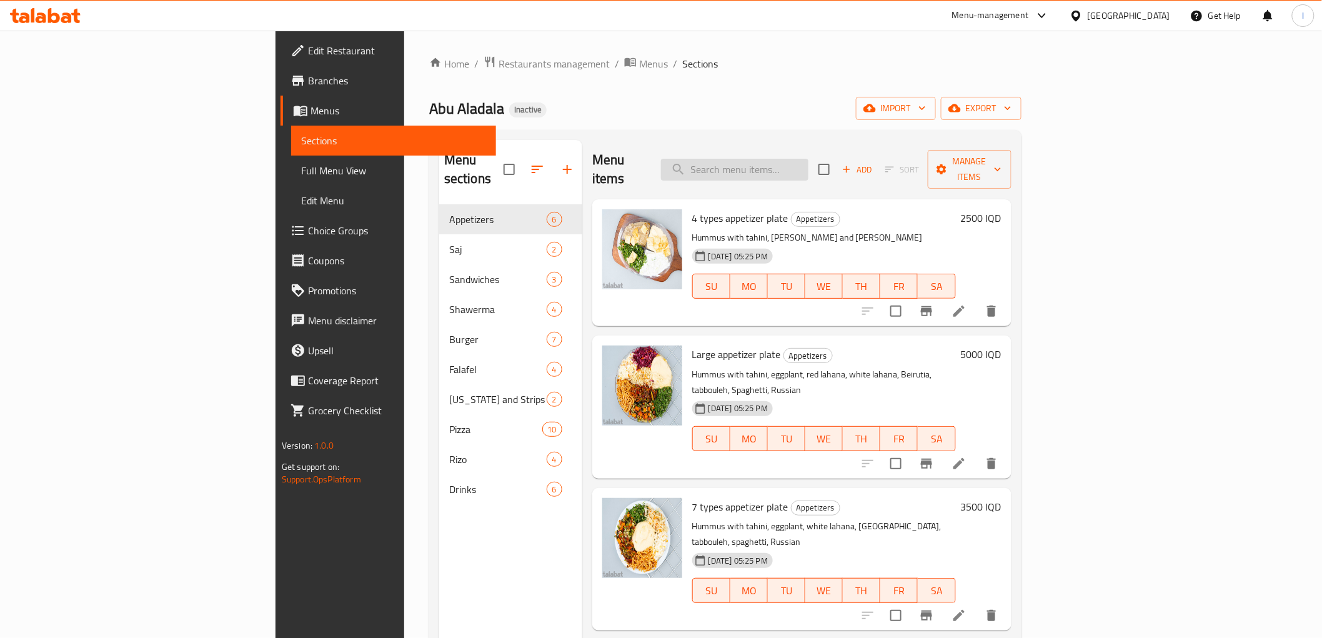
click at [806, 159] on input "search" at bounding box center [734, 170] width 147 height 22
paste input "Chicken Saj Meal"
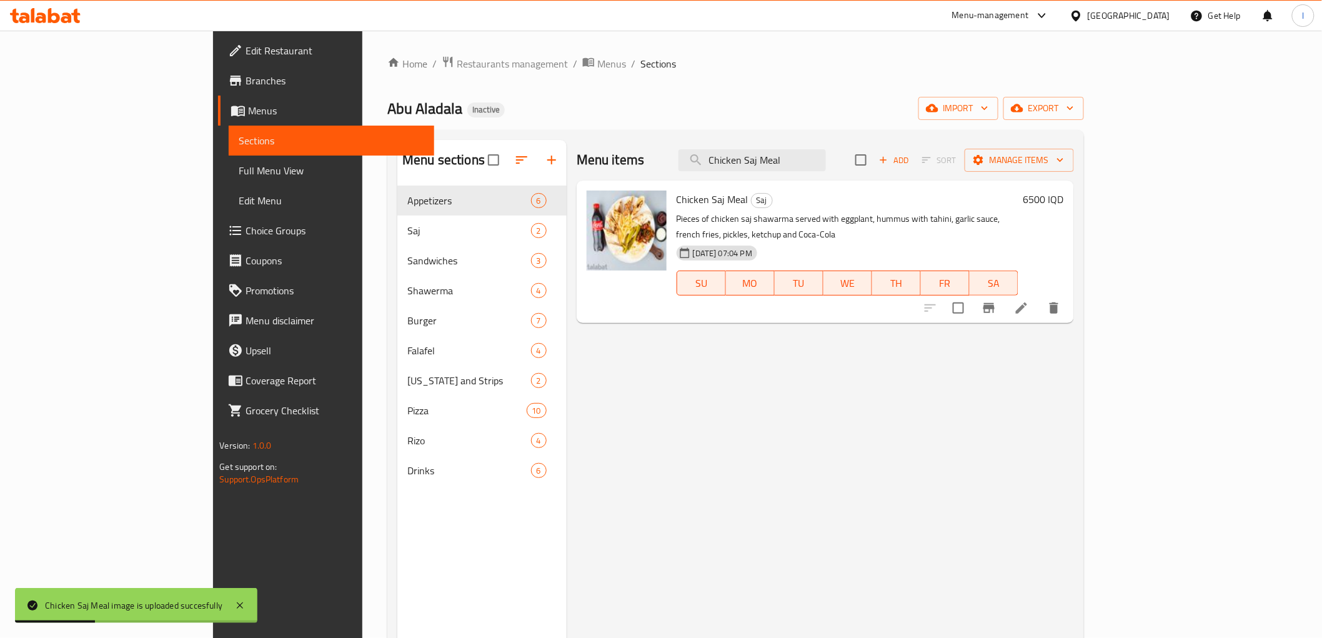
drag, startPoint x: 864, startPoint y: 160, endPoint x: 677, endPoint y: 153, distance: 186.9
click at [682, 155] on div "Menu items Chicken Saj Meal Add Sort Manage items" at bounding box center [825, 160] width 497 height 41
paste input "Rizo Classic"
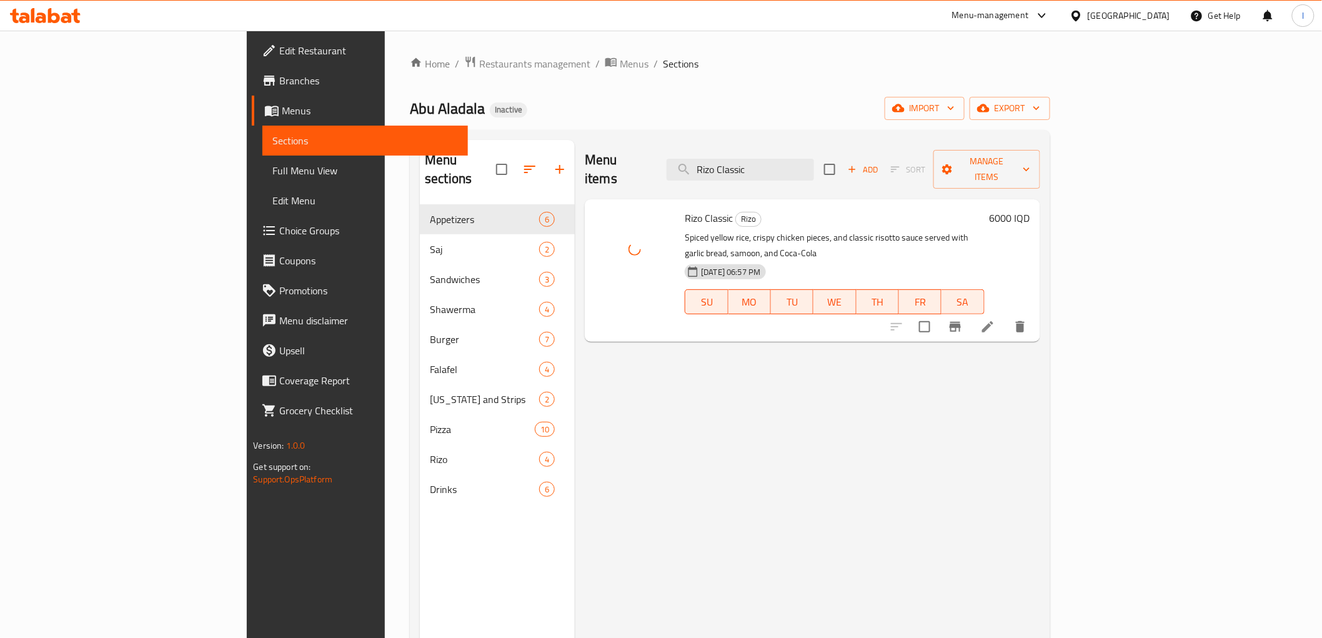
drag, startPoint x: 835, startPoint y: 158, endPoint x: 728, endPoint y: 151, distance: 107.7
click at [734, 154] on div "Menu items Rizo Classic Add Sort Manage items" at bounding box center [812, 169] width 455 height 59
paste input "Shawarma Meat"
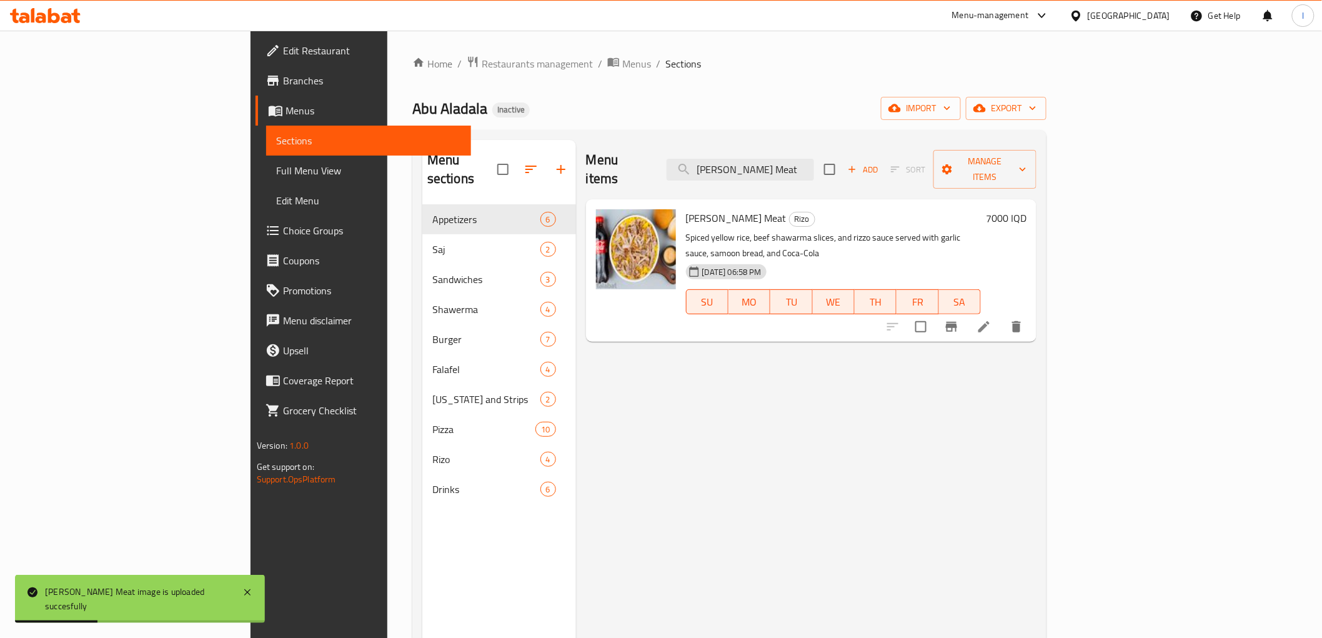
drag, startPoint x: 883, startPoint y: 161, endPoint x: 587, endPoint y: 152, distance: 296.3
click at [588, 153] on div "Menu items Rizo Shawarma Meat Add Sort Manage items" at bounding box center [811, 169] width 450 height 59
paste input "Chicken"
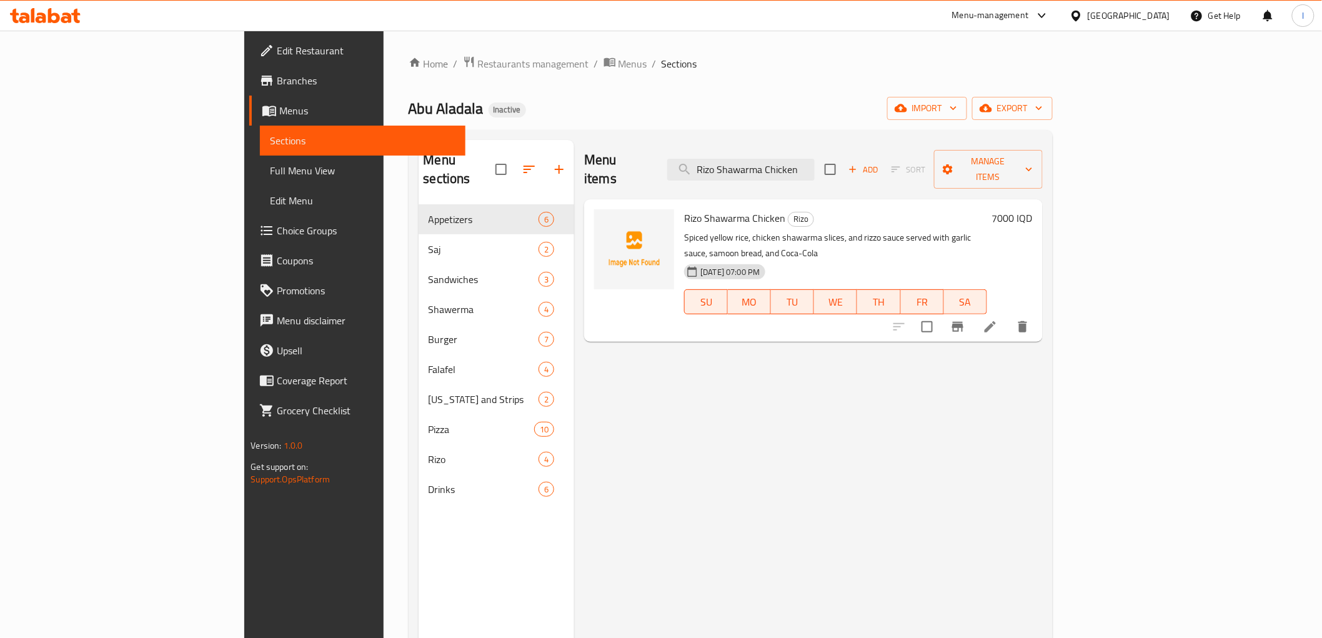
type input "Rizo Shawarma Chicken"
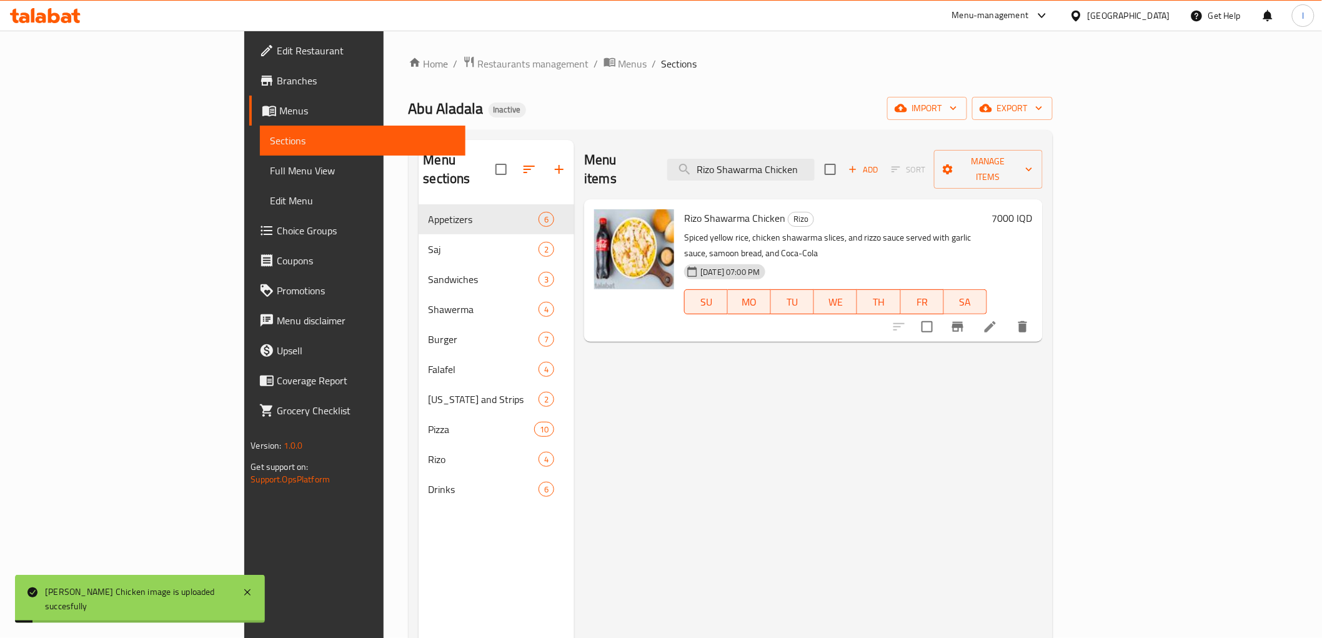
click at [270, 172] on span "Full Menu View" at bounding box center [362, 170] width 185 height 15
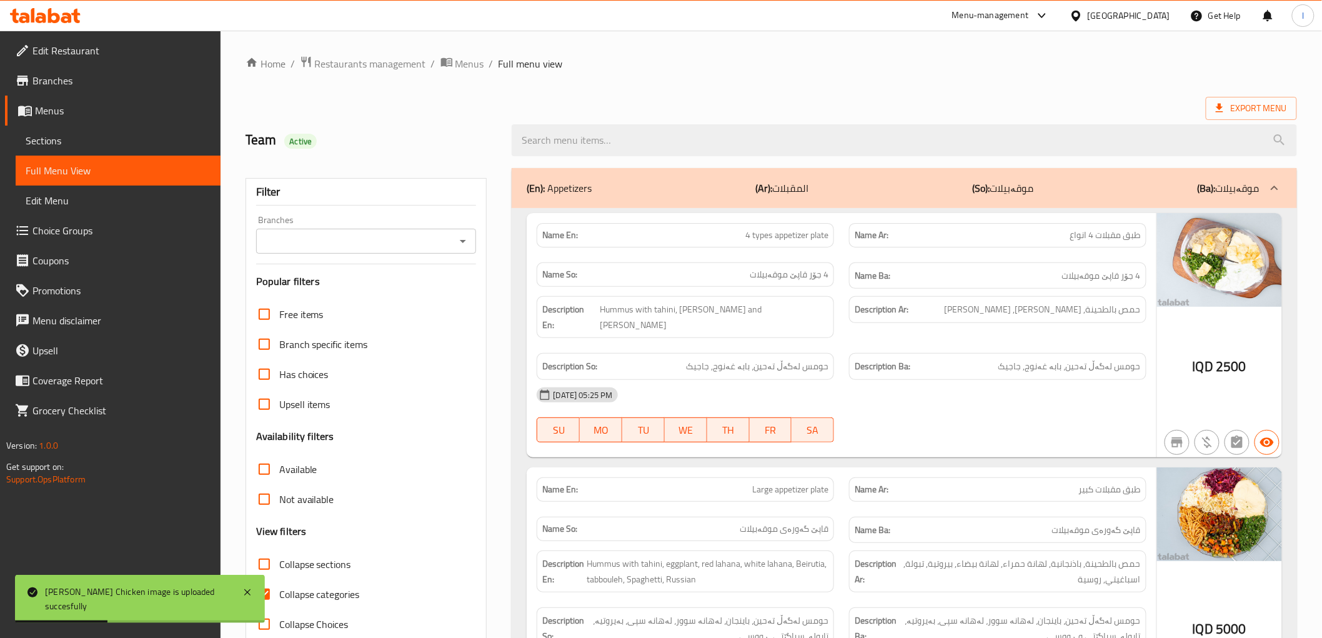
click at [399, 249] on input "Branches" at bounding box center [356, 240] width 192 height 17
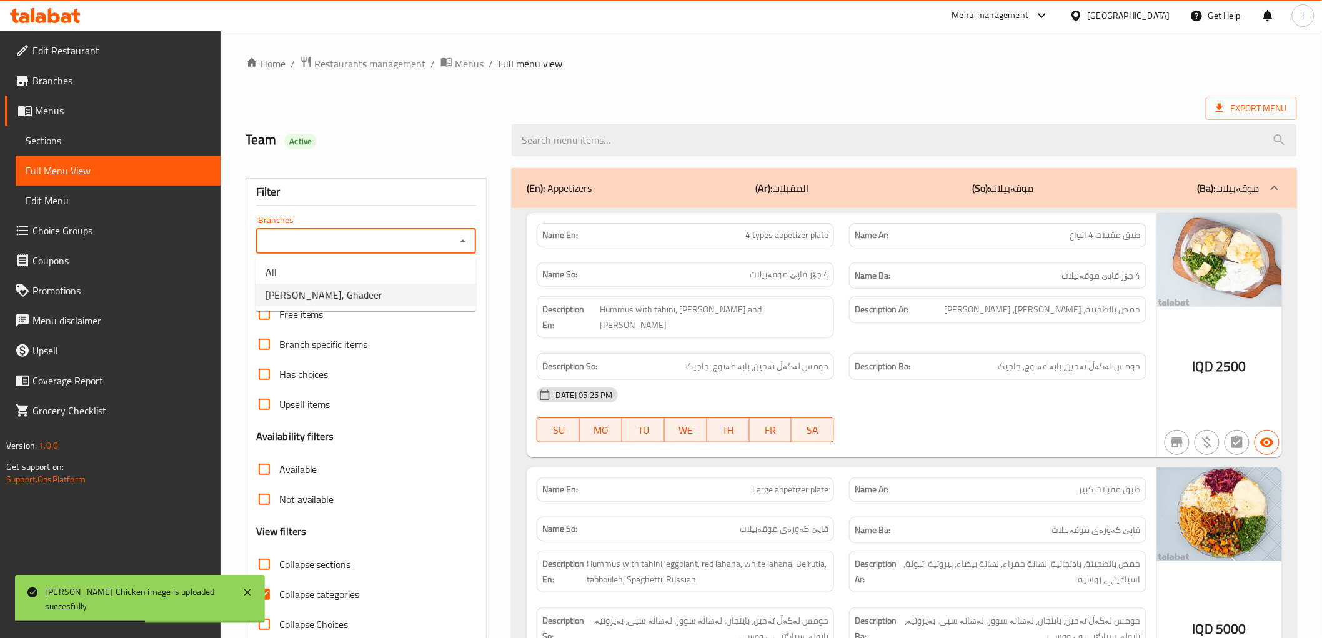
click at [352, 298] on span "Abu Aladala, Ghadeer" at bounding box center [324, 294] width 117 height 15
type input "Abu Aladala, Ghadeer"
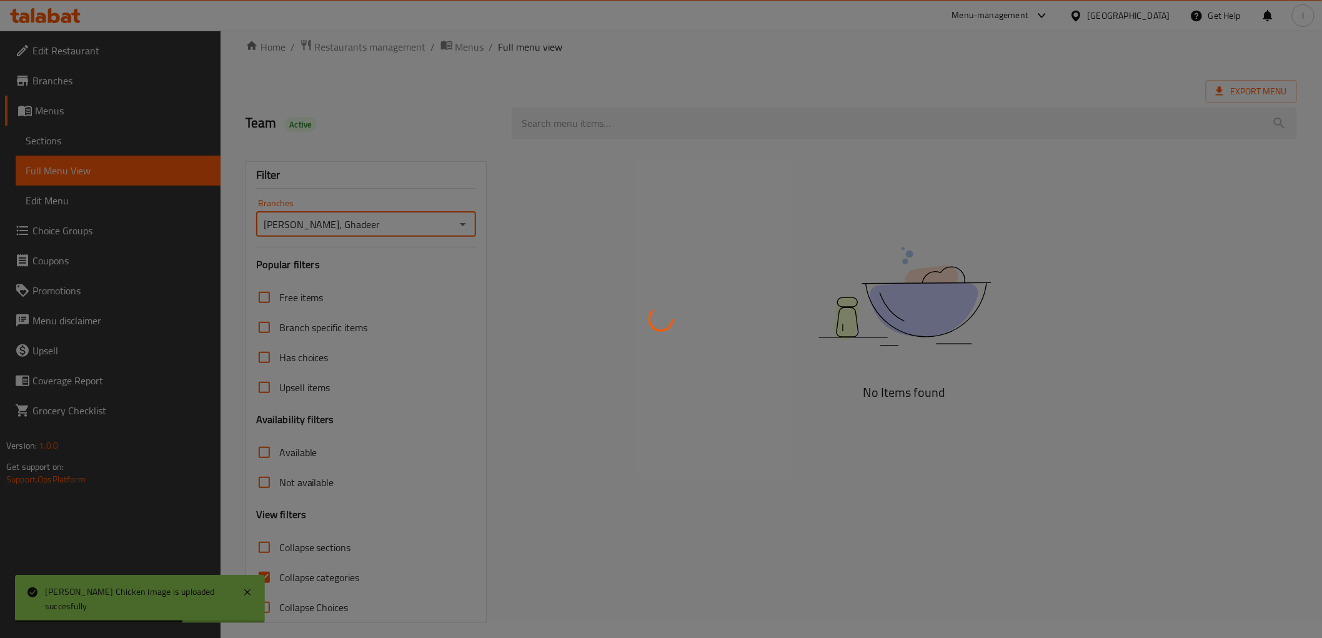
scroll to position [27, 0]
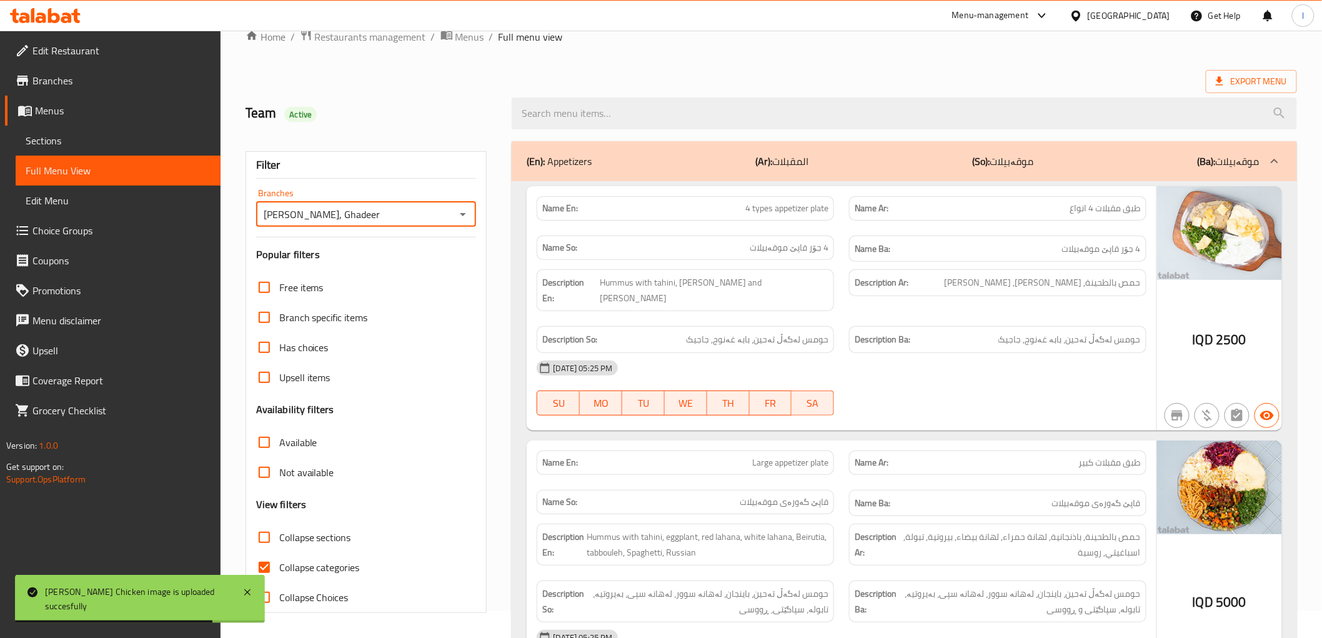
click at [334, 564] on span "Collapse categories" at bounding box center [319, 567] width 81 height 15
click at [279, 564] on input "Collapse categories" at bounding box center [264, 567] width 30 height 30
checkbox input "false"
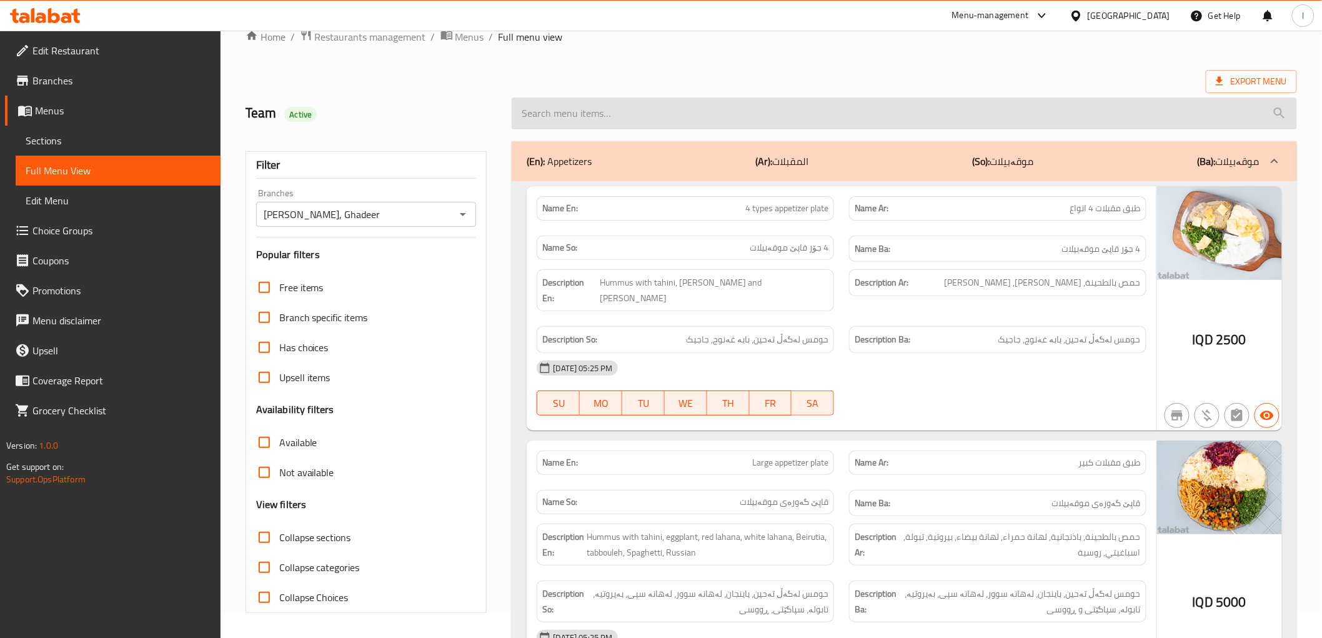
click at [867, 108] on input "search" at bounding box center [904, 113] width 785 height 32
paste input "Chicken Saj Meal"
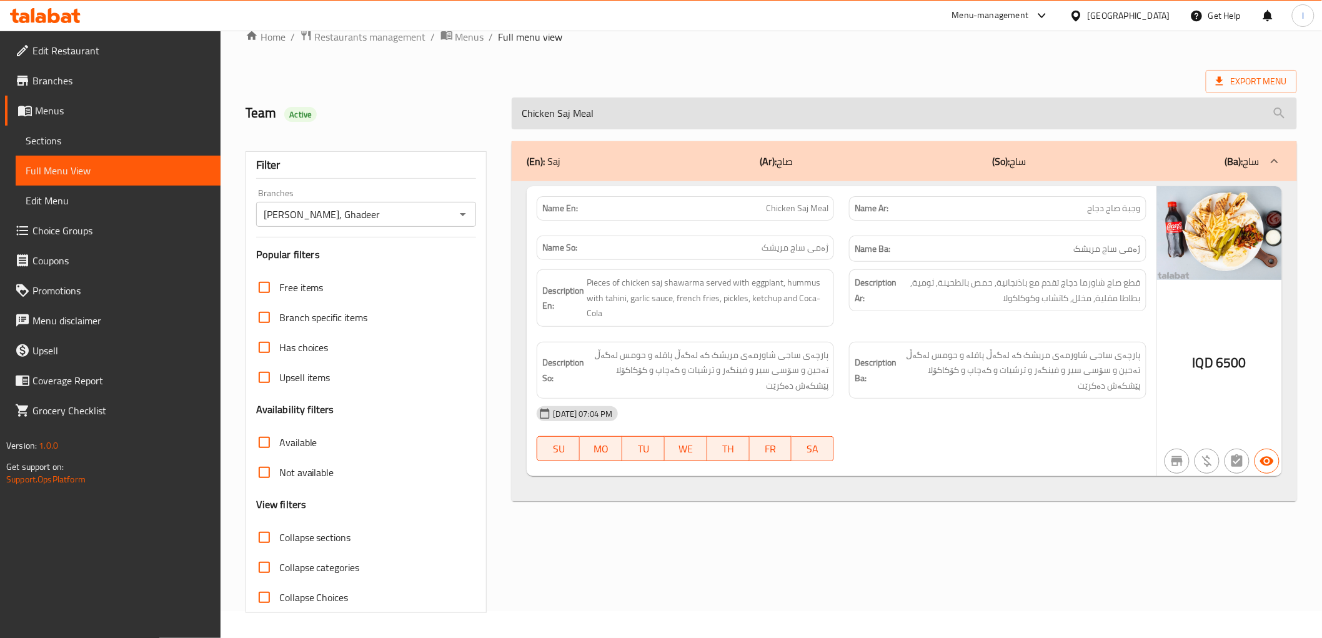
click at [1058, 114] on input "Chicken Saj Meal" at bounding box center [904, 113] width 785 height 32
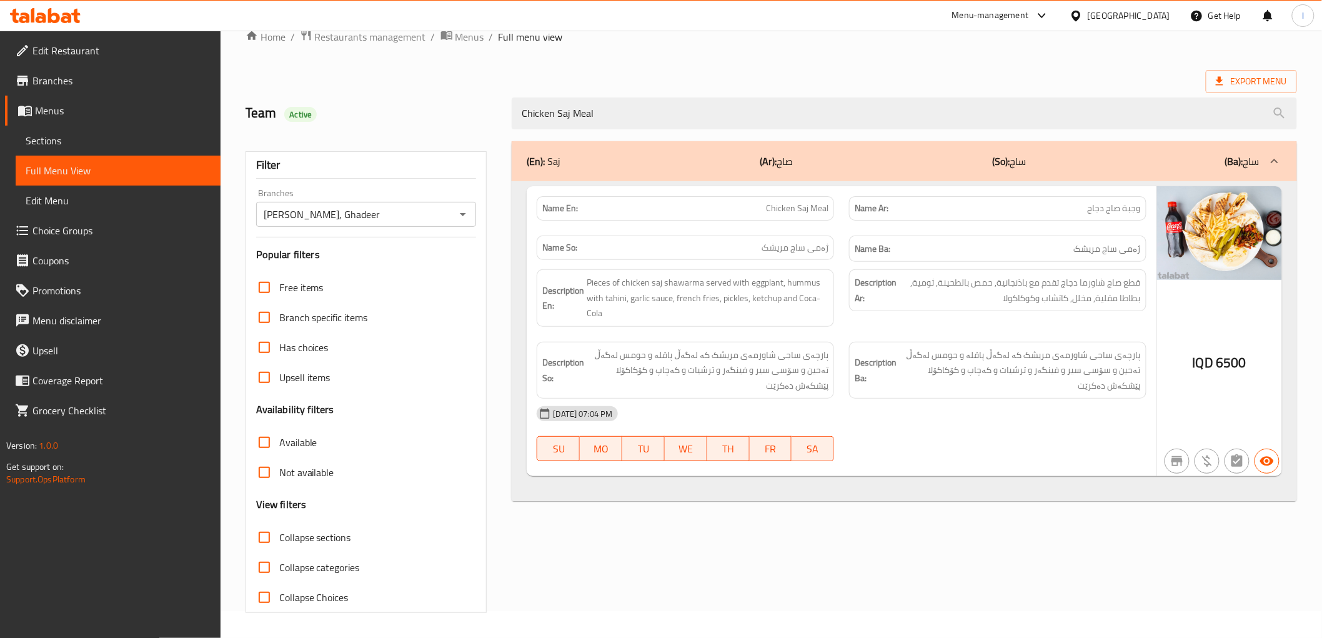
drag, startPoint x: 695, startPoint y: 113, endPoint x: 463, endPoint y: 115, distance: 231.8
click at [463, 115] on div "Team Active Chicken Saj Meal" at bounding box center [771, 114] width 1067 height 56
paste input "Rizo Classic"
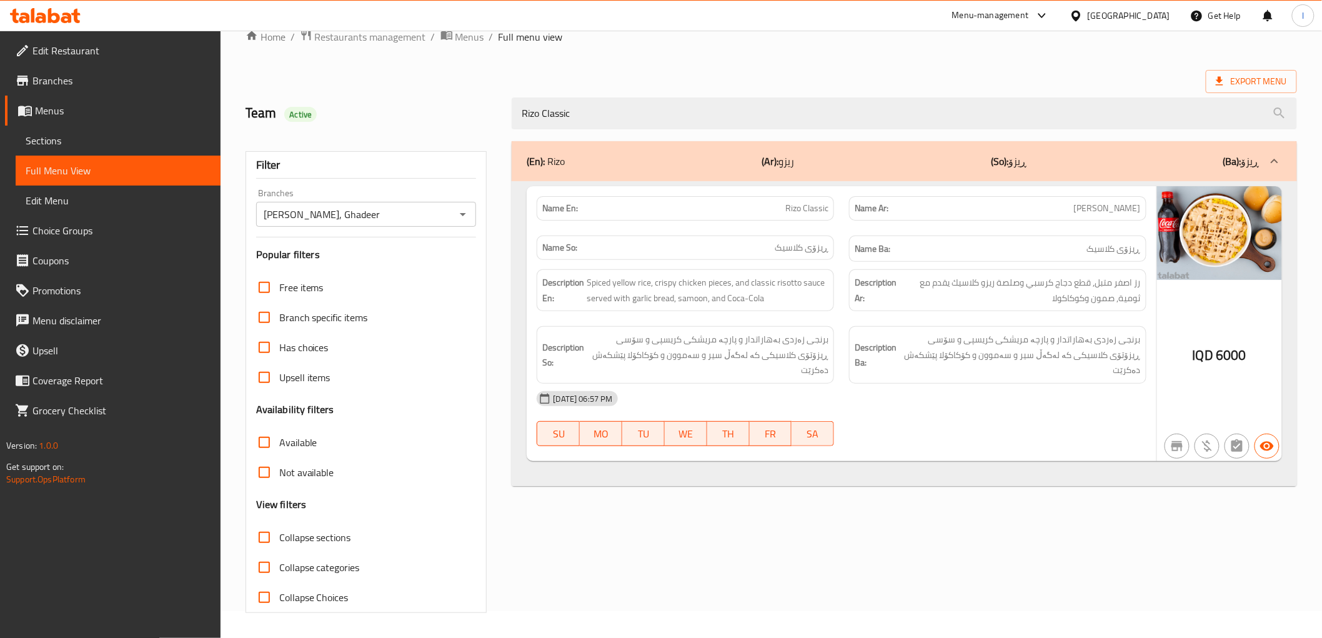
drag, startPoint x: 979, startPoint y: 113, endPoint x: 340, endPoint y: 103, distance: 639.2
click at [340, 103] on div "Team Active Rizo Classic" at bounding box center [771, 114] width 1067 height 56
paste input "Shawarma Meat"
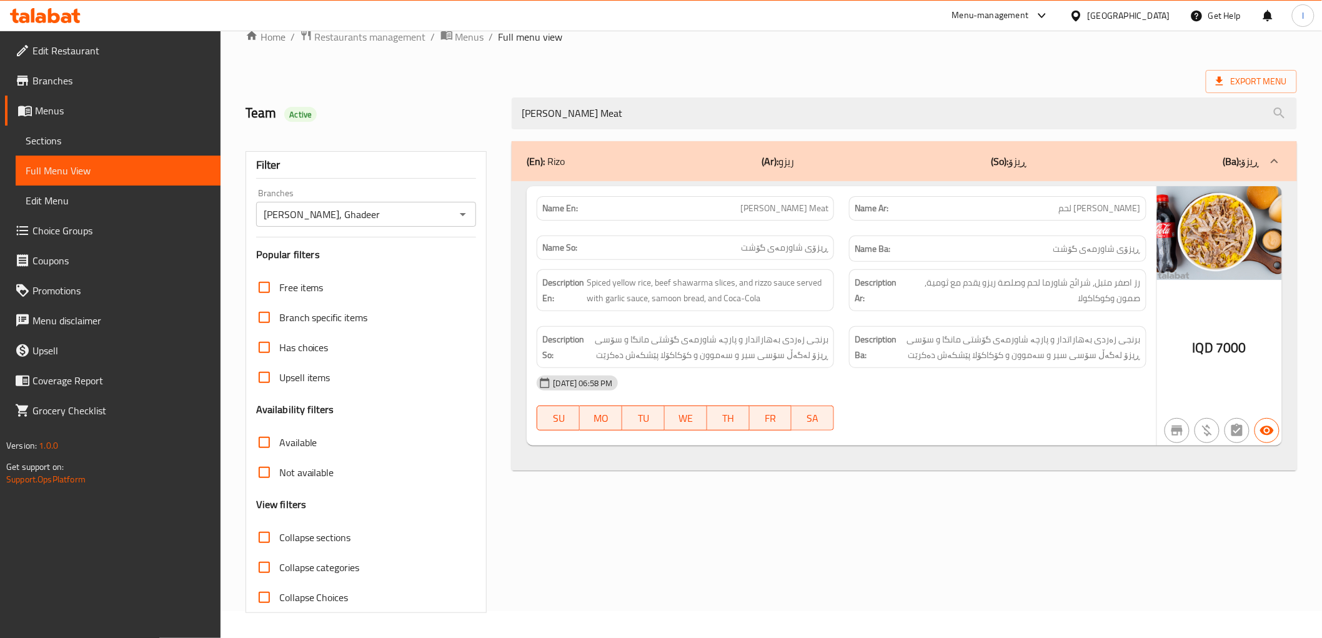
drag, startPoint x: 676, startPoint y: 119, endPoint x: 255, endPoint y: 60, distance: 425.2
click at [287, 77] on div "Home / Restaurants management / Menus / Full menu view Export Menu Team Active …" at bounding box center [772, 321] width 1052 height 584
paste input "Chicken"
drag, startPoint x: 623, startPoint y: 111, endPoint x: 342, endPoint y: 125, distance: 281.5
click at [359, 125] on div "Team Active Rizo Shawarma Chicken" at bounding box center [771, 114] width 1067 height 56
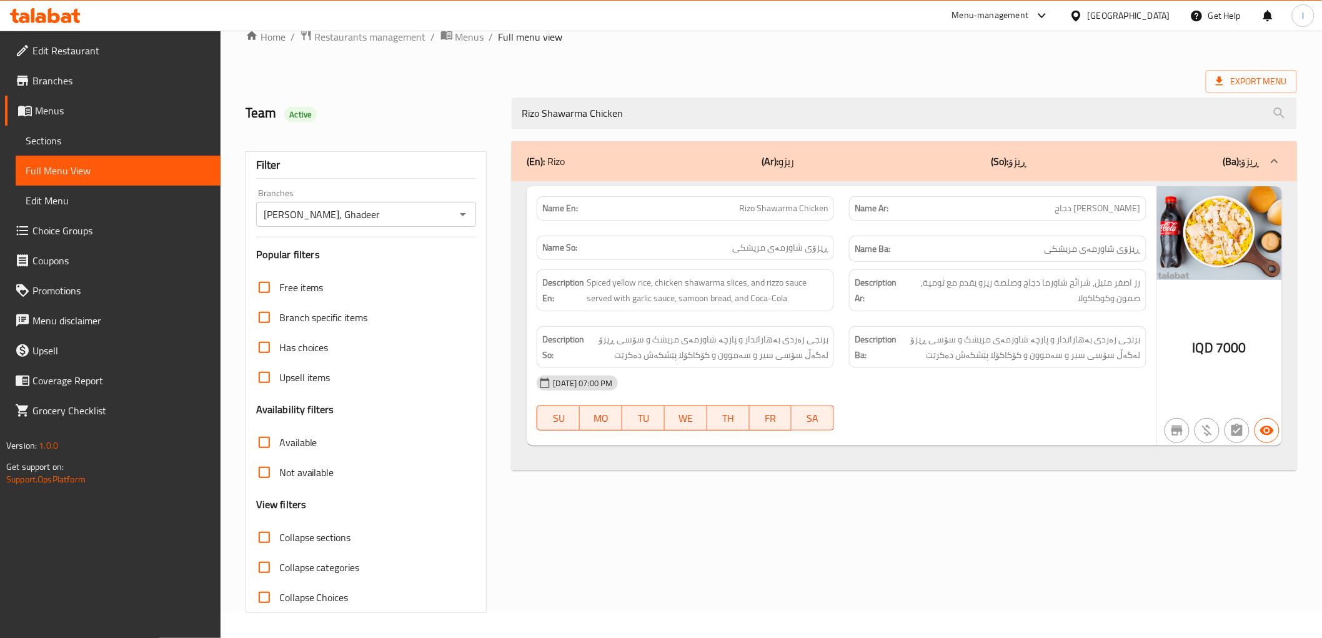
paste input "strips meal"
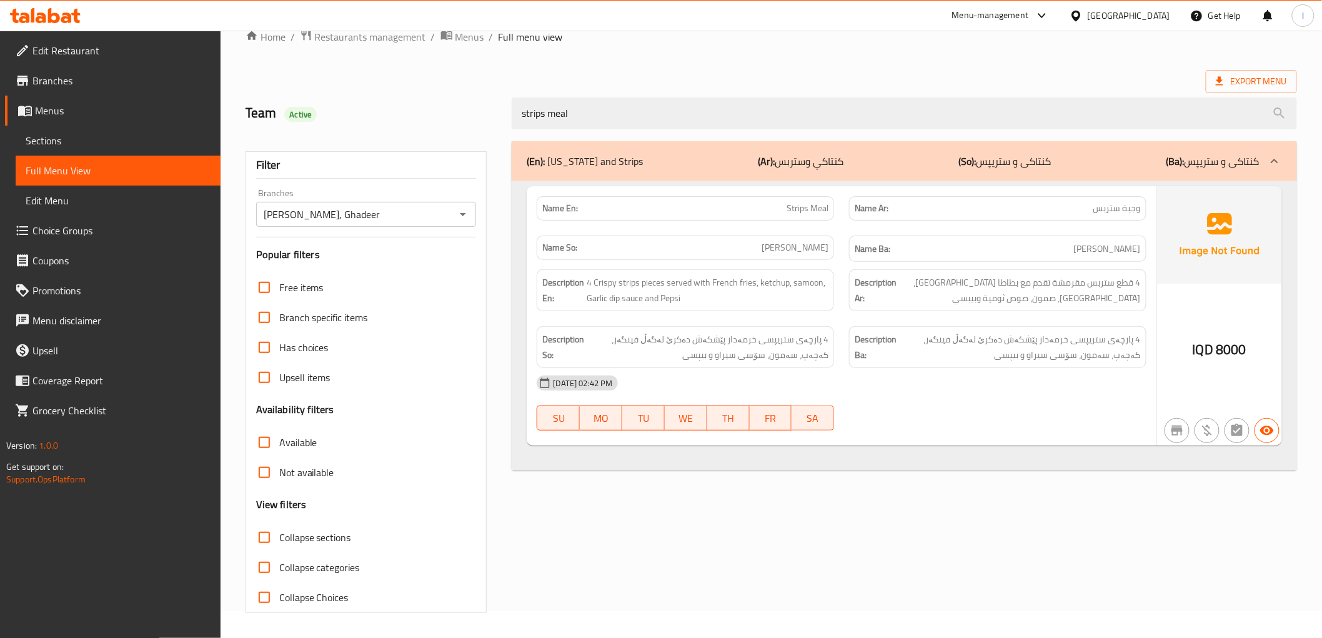
type input "strips meal"
click at [765, 261] on div "Name So: ژەمی ستریپس" at bounding box center [685, 249] width 312 height 42
click at [107, 166] on span "Full Menu View" at bounding box center [118, 170] width 185 height 15
click at [116, 144] on span "Sections" at bounding box center [118, 140] width 185 height 15
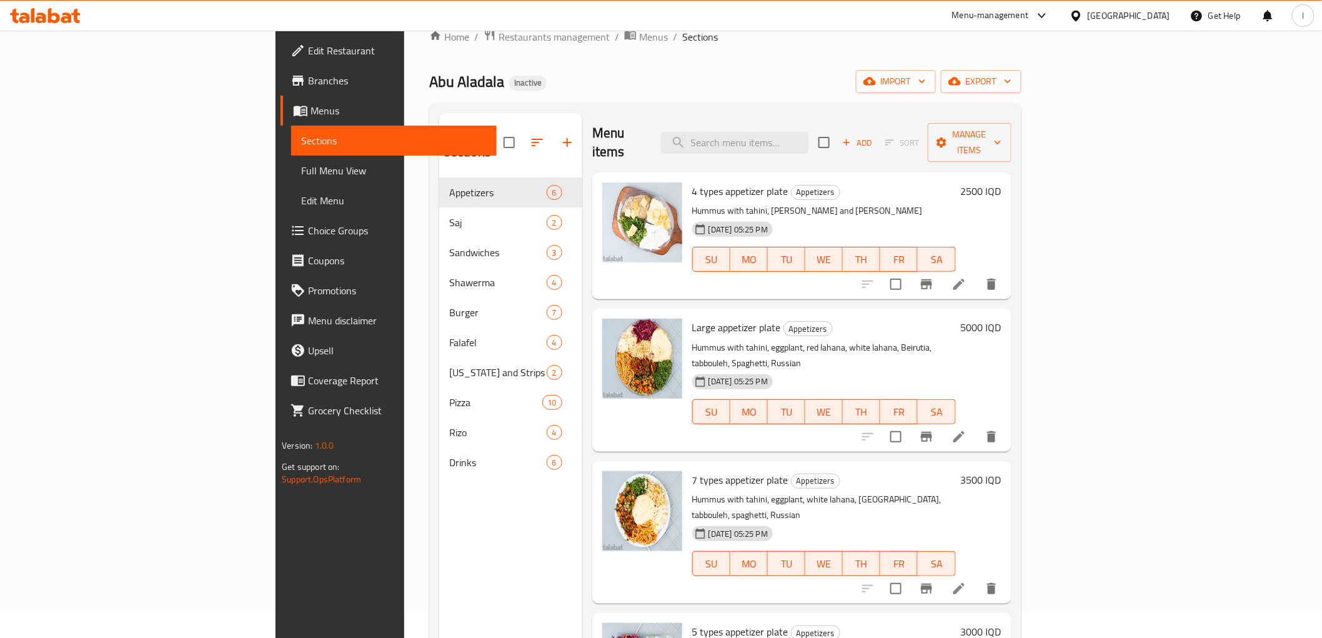
click at [57, 5] on div at bounding box center [45, 15] width 91 height 25
click at [55, 15] on icon at bounding box center [54, 15] width 12 height 15
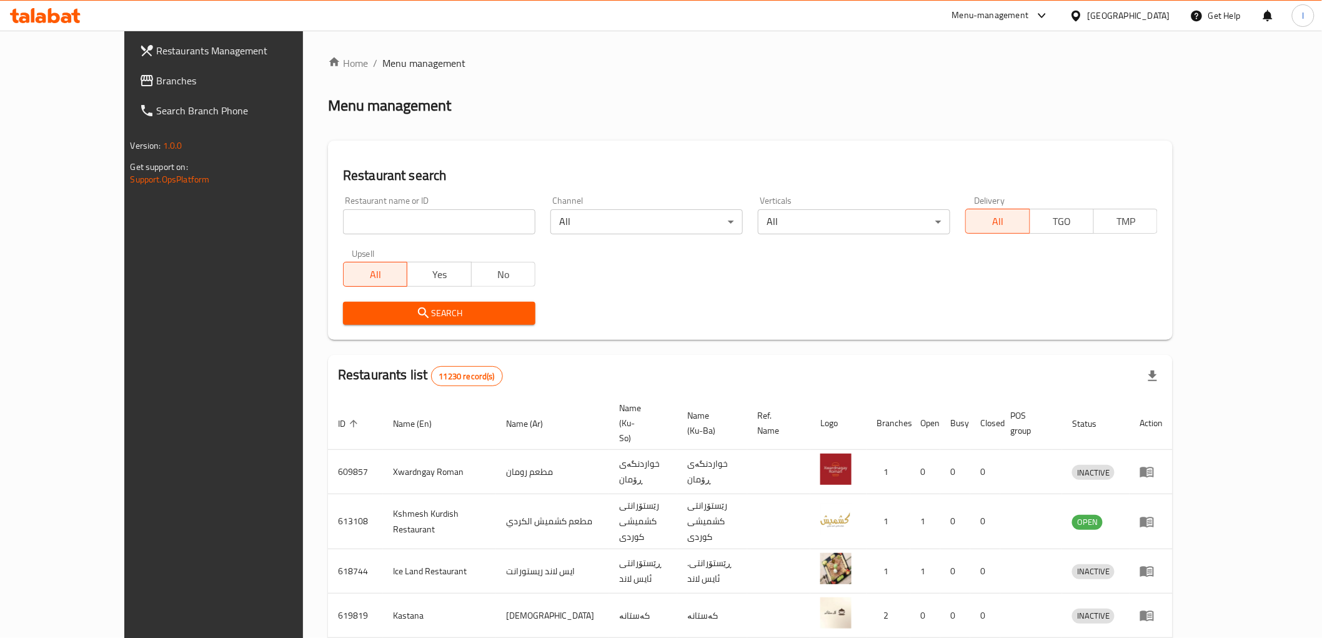
click at [157, 79] on span "Branches" at bounding box center [246, 80] width 178 height 15
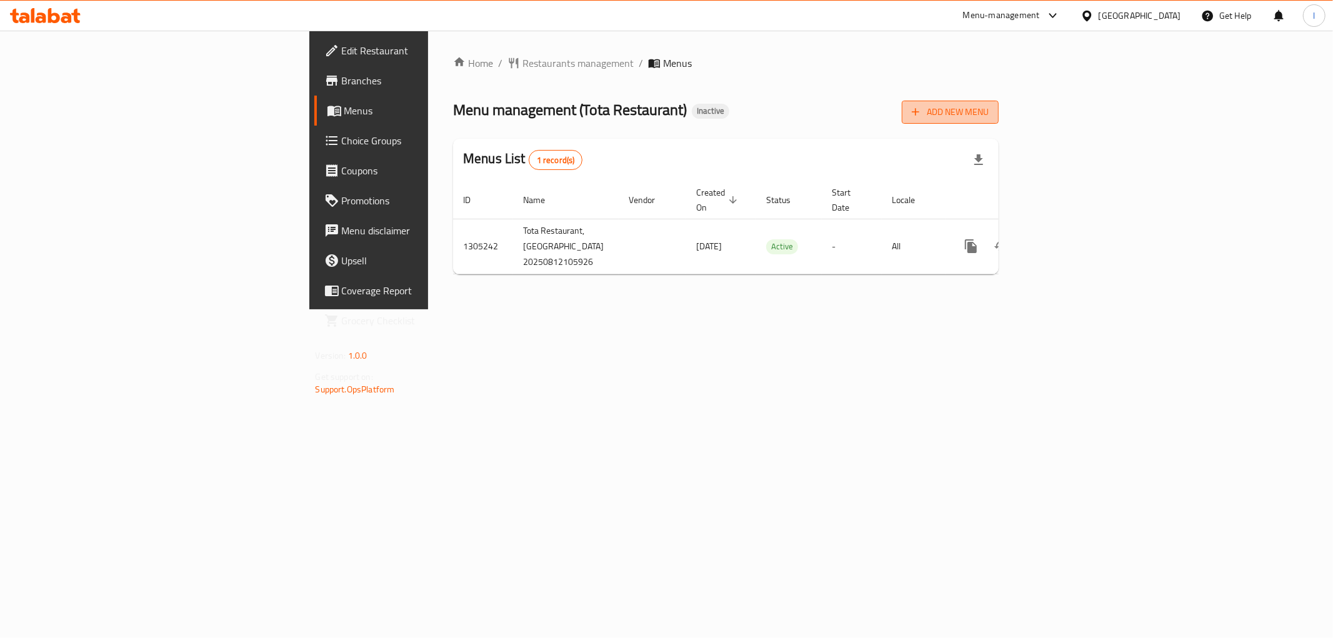
click at [998, 121] on button "Add New Menu" at bounding box center [950, 112] width 97 height 23
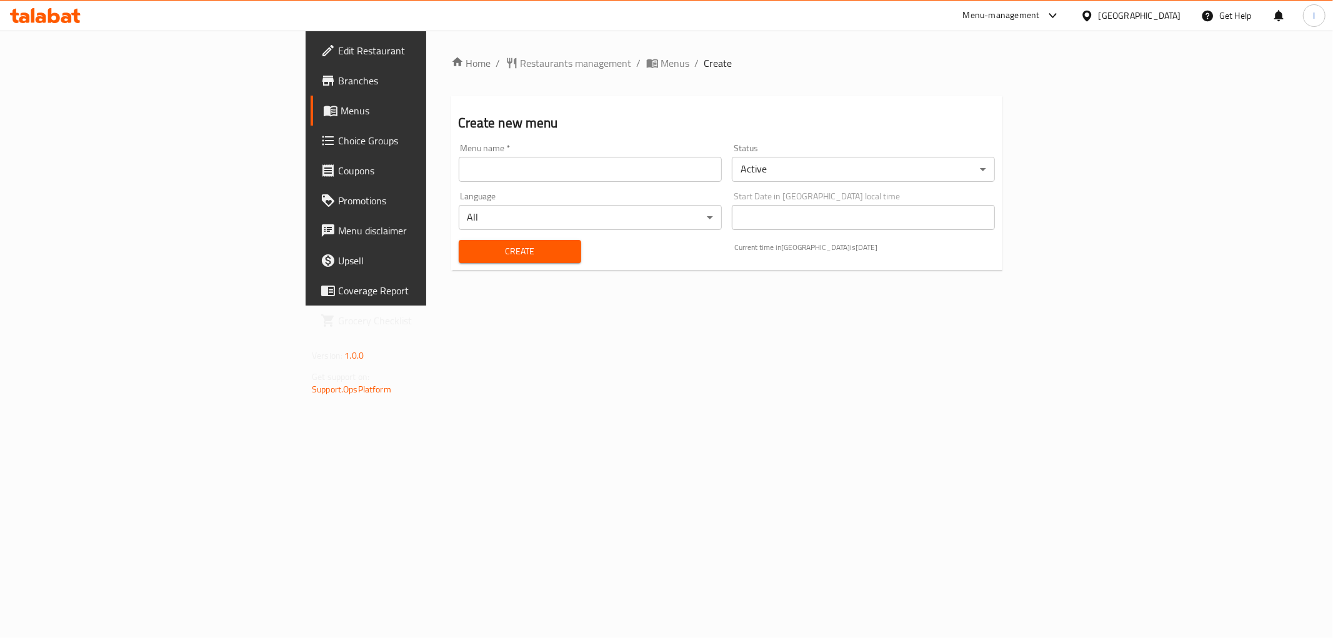
click at [565, 159] on input "text" at bounding box center [590, 169] width 263 height 25
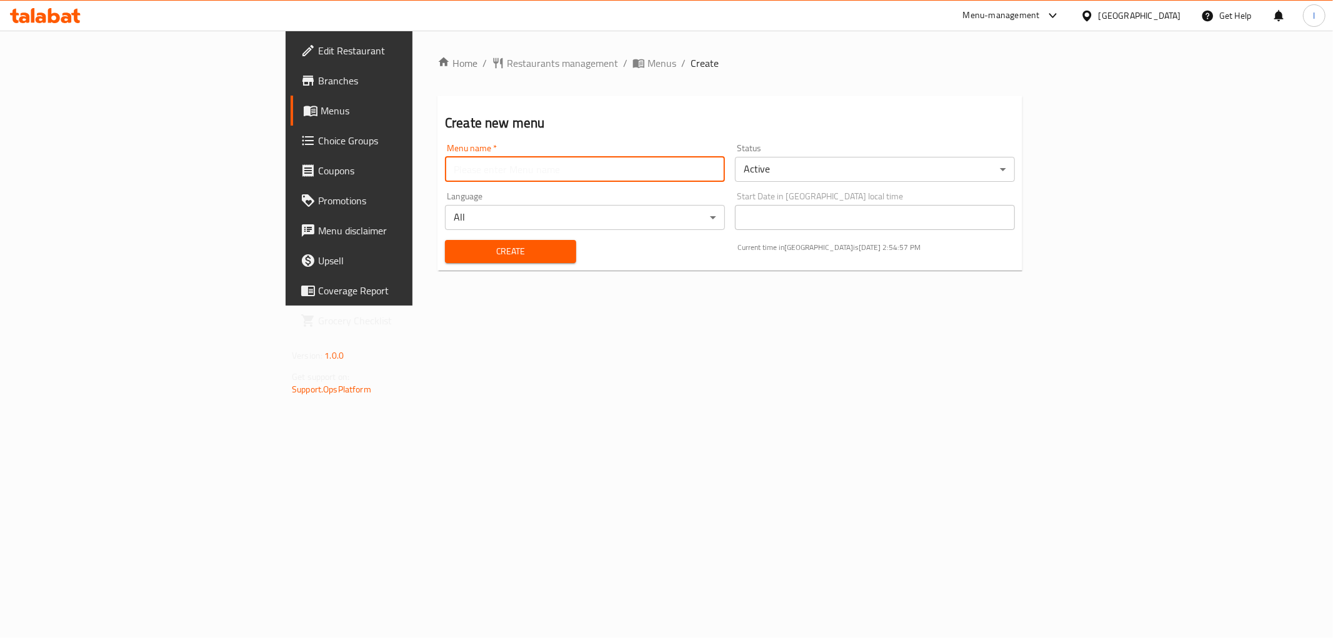
type input "Lanya"
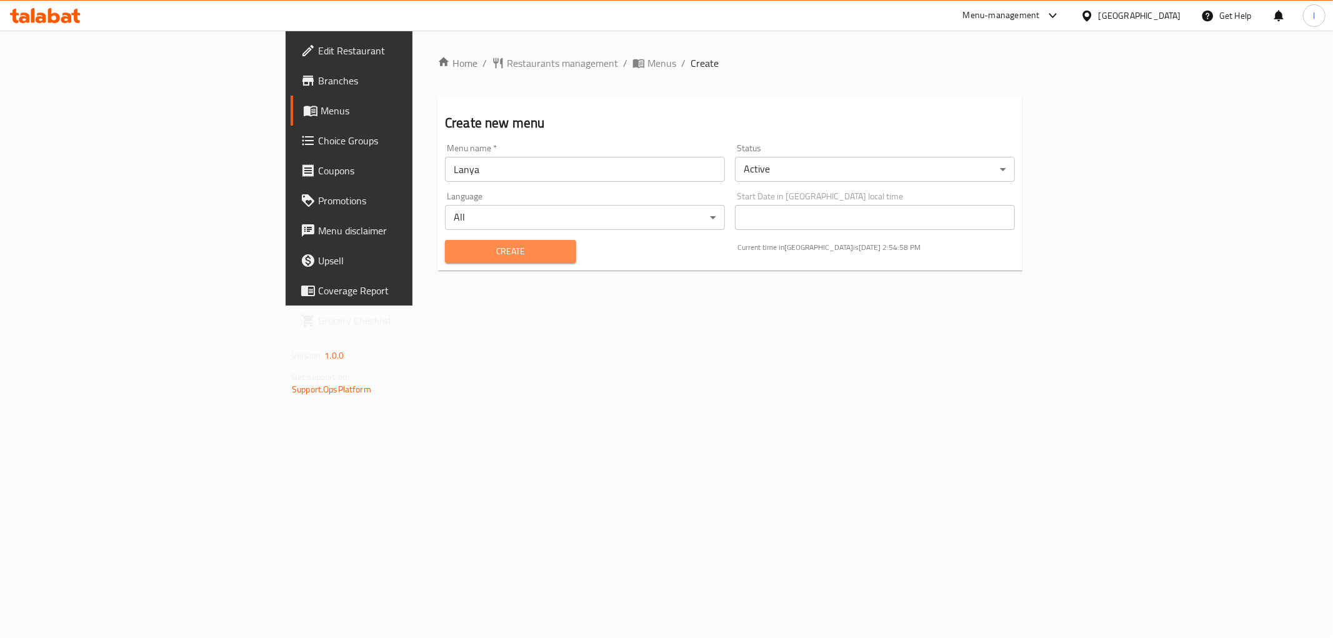
click at [455, 255] on span "Create" at bounding box center [510, 252] width 111 height 16
